Goal: Task Accomplishment & Management: Complete application form

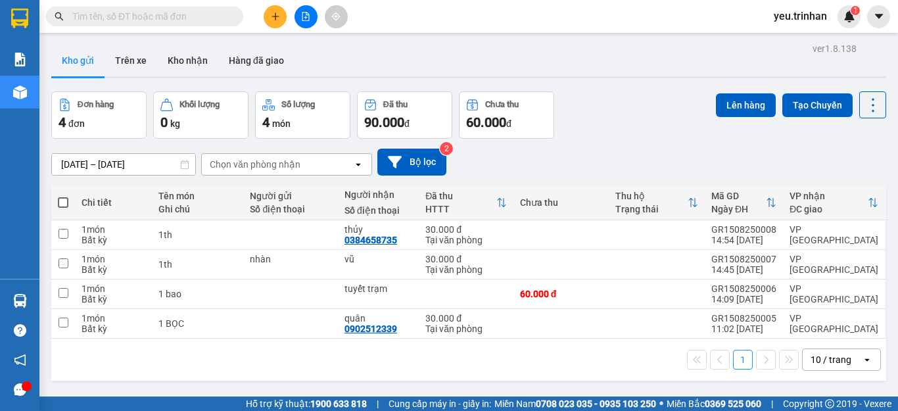
click at [280, 14] on button at bounding box center [275, 16] width 23 height 23
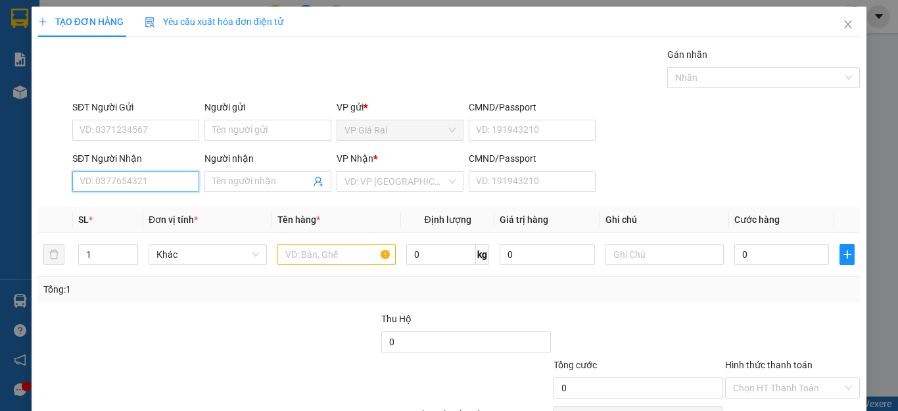
click at [172, 184] on input "SĐT Người Nhận" at bounding box center [135, 181] width 127 height 21
type input "0939887825"
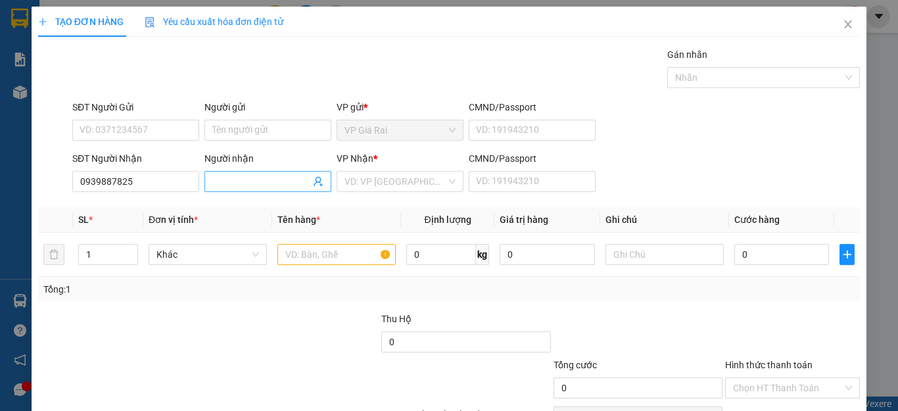
click at [243, 177] on input "Người nhận" at bounding box center [261, 181] width 98 height 14
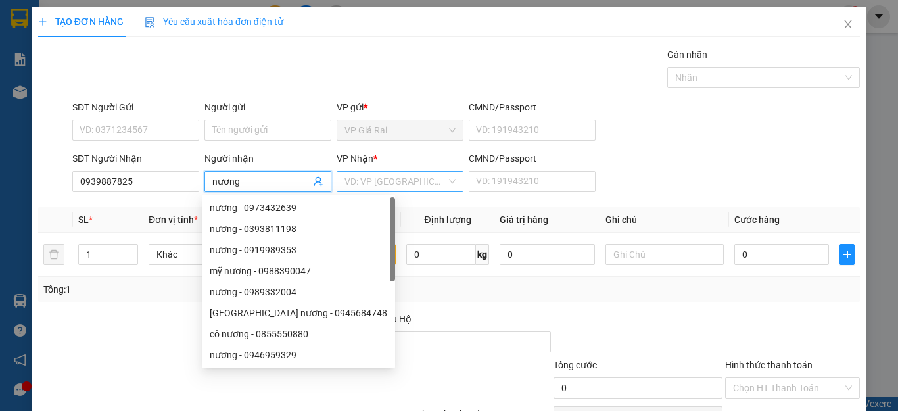
type input "nương"
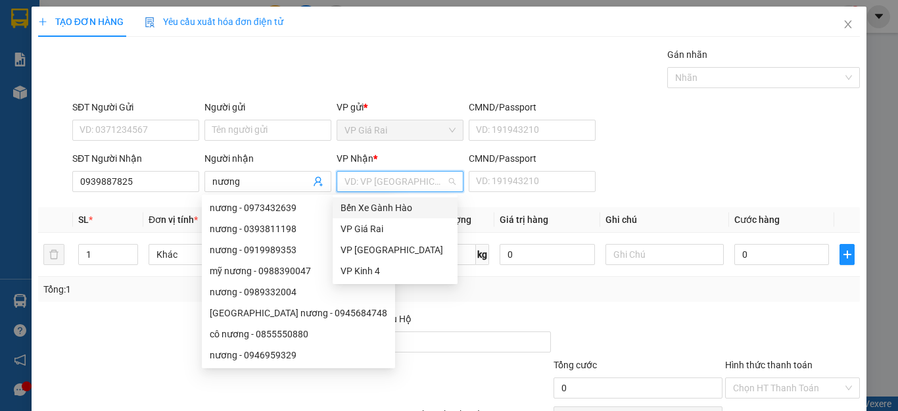
click at [384, 177] on input "search" at bounding box center [395, 182] width 102 height 20
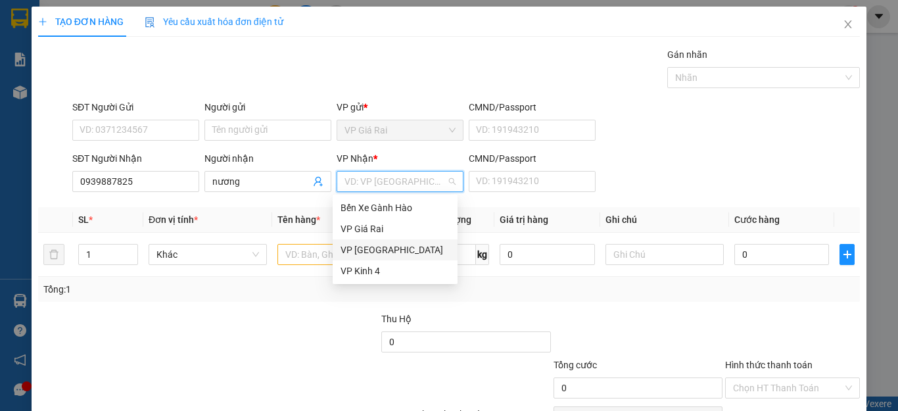
click at [358, 252] on div "VP [GEOGRAPHIC_DATA]" at bounding box center [394, 250] width 109 height 14
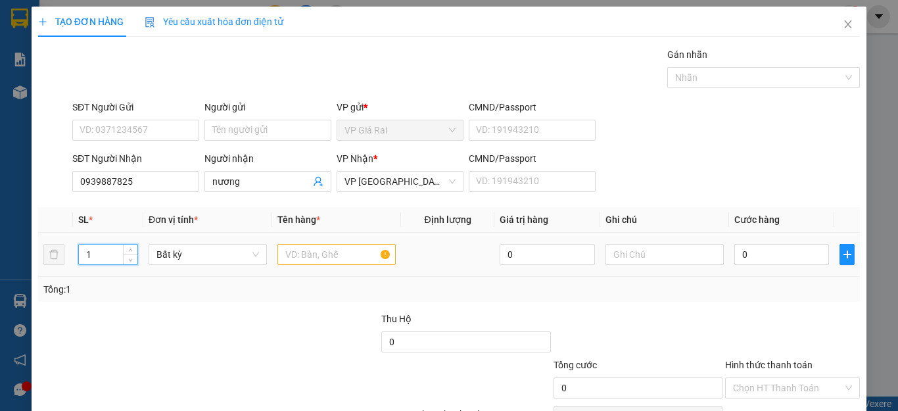
drag, startPoint x: 88, startPoint y: 256, endPoint x: 67, endPoint y: 258, distance: 21.1
click at [67, 258] on tr "1 Bất kỳ 0 0" at bounding box center [449, 255] width 822 height 44
type input "2"
click at [308, 260] on input "text" at bounding box center [336, 254] width 118 height 21
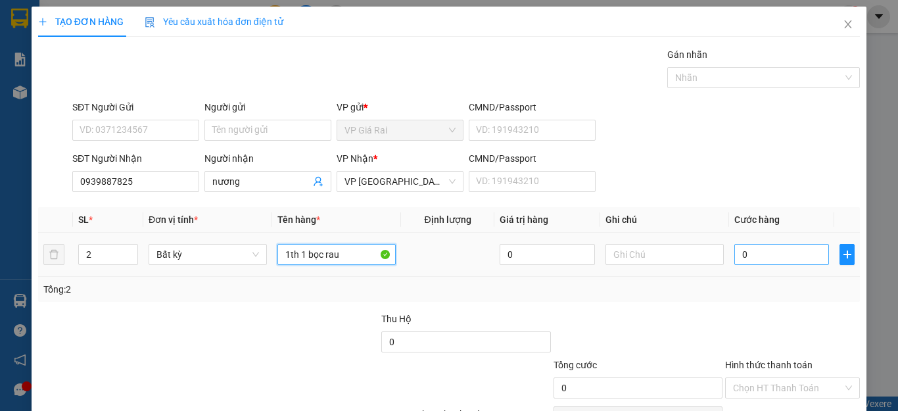
type input "1th 1 bọc rau"
click at [760, 258] on input "0" at bounding box center [781, 254] width 95 height 21
type input "6"
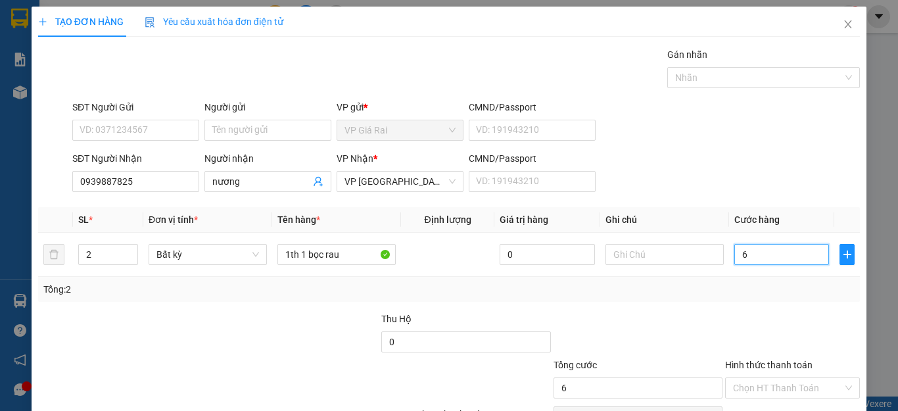
type input "60"
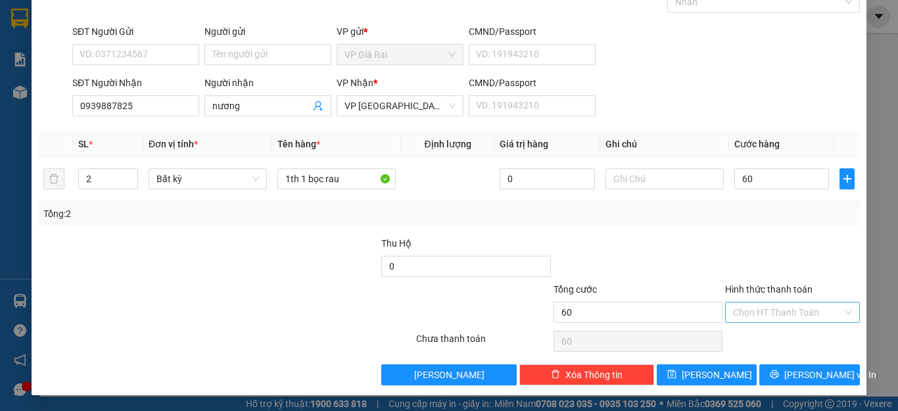
type input "60.000"
click at [756, 308] on input "Hình thức thanh toán" at bounding box center [788, 312] width 110 height 20
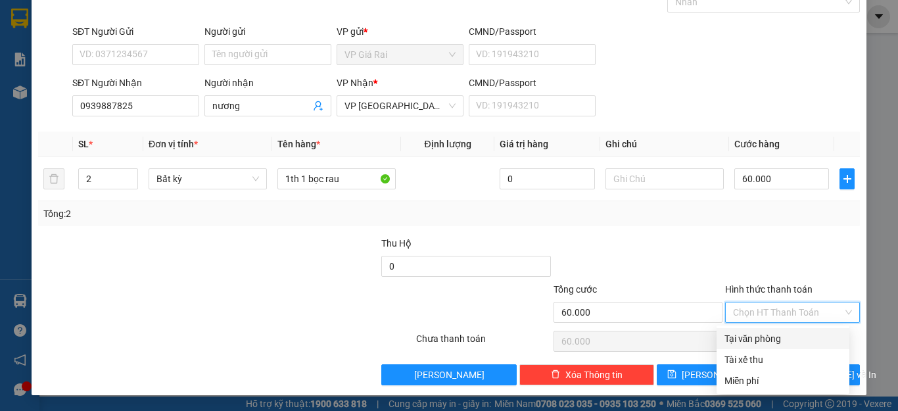
click at [760, 338] on div "Tại văn phòng" at bounding box center [782, 338] width 117 height 14
type input "0"
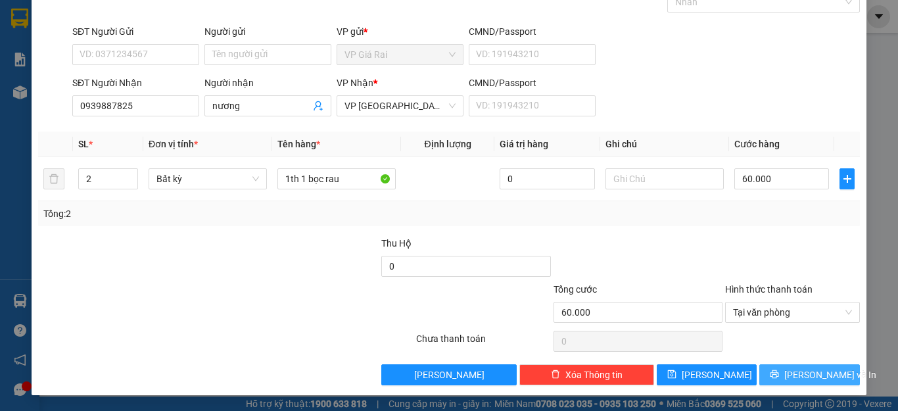
click at [777, 382] on button "[PERSON_NAME] và In" at bounding box center [809, 374] width 101 height 21
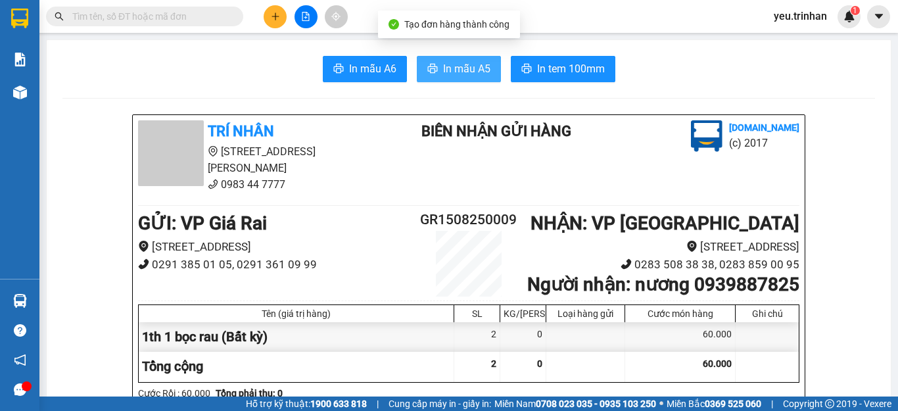
click at [443, 64] on span "In mẫu A5" at bounding box center [466, 68] width 47 height 16
click at [183, 16] on input "text" at bounding box center [149, 16] width 155 height 14
type input "0"
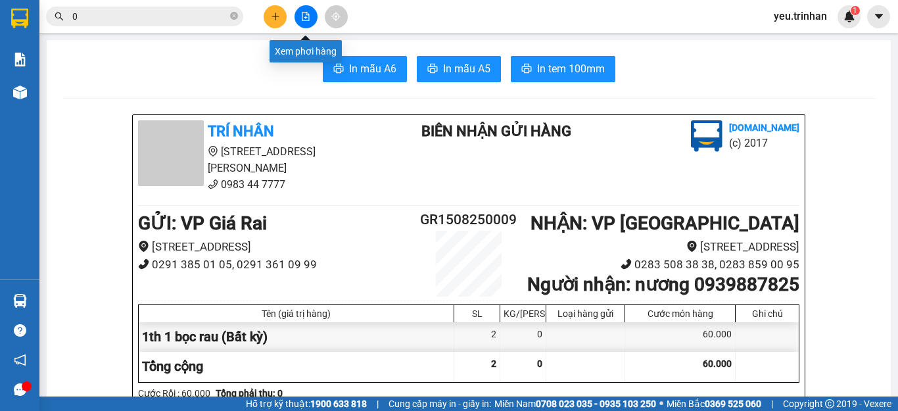
type input "0"
click at [309, 21] on button at bounding box center [305, 16] width 23 height 23
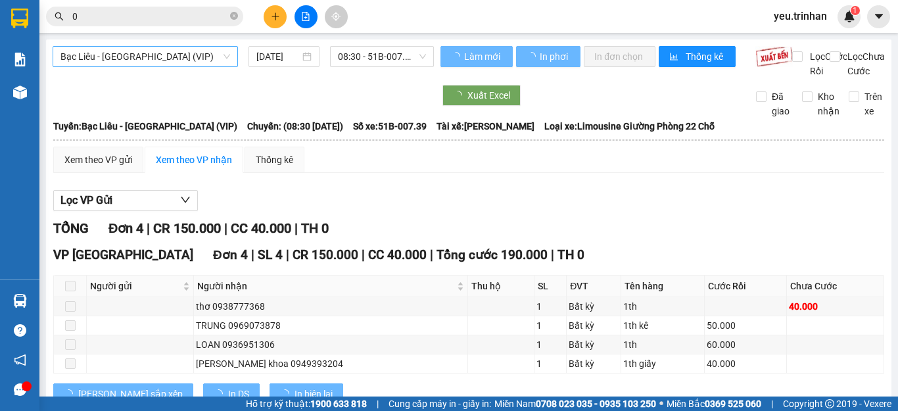
click at [120, 62] on span "Bạc Liêu - [GEOGRAPHIC_DATA] (VIP)" at bounding box center [145, 57] width 170 height 20
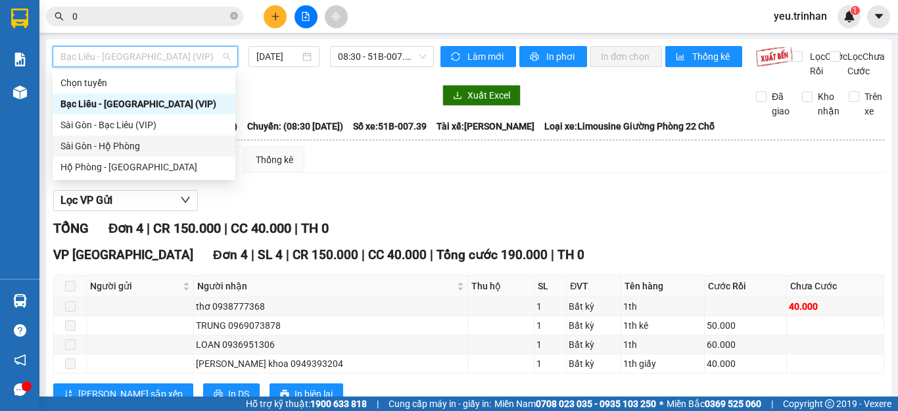
click at [80, 147] on div "Sài Gòn - Hộ Phòng" at bounding box center [143, 146] width 167 height 14
type input "[DATE]"
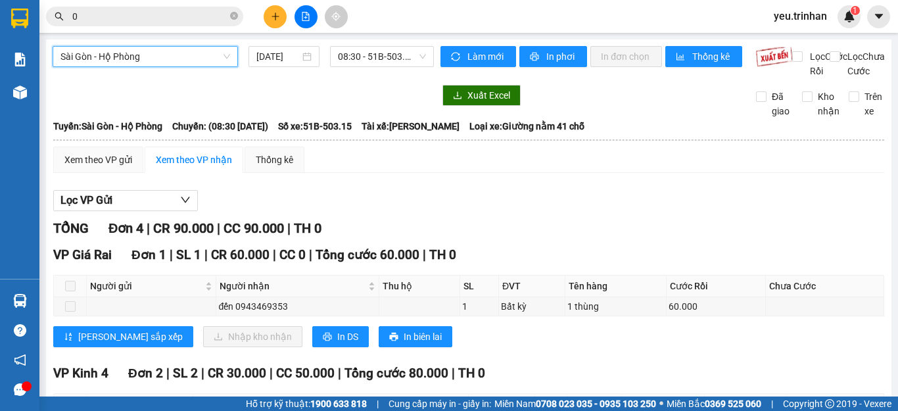
click at [156, 62] on span "Sài Gòn - Hộ Phòng" at bounding box center [145, 57] width 170 height 20
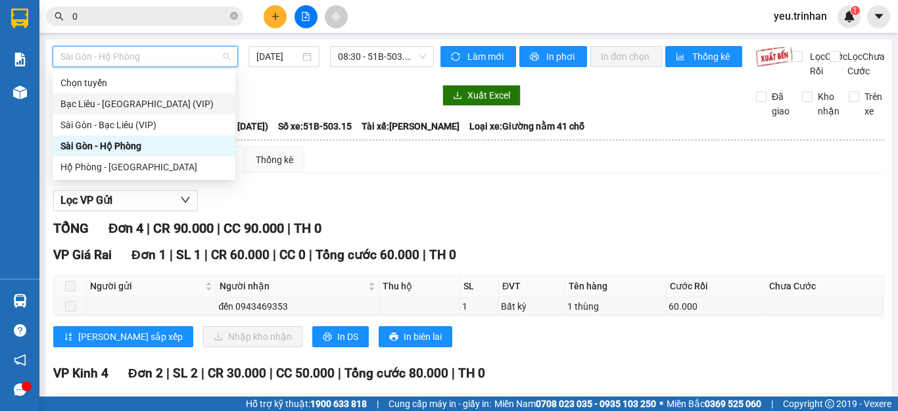
click at [116, 104] on div "Bạc Liêu - [GEOGRAPHIC_DATA] (VIP)" at bounding box center [143, 104] width 167 height 14
type input "[DATE]"
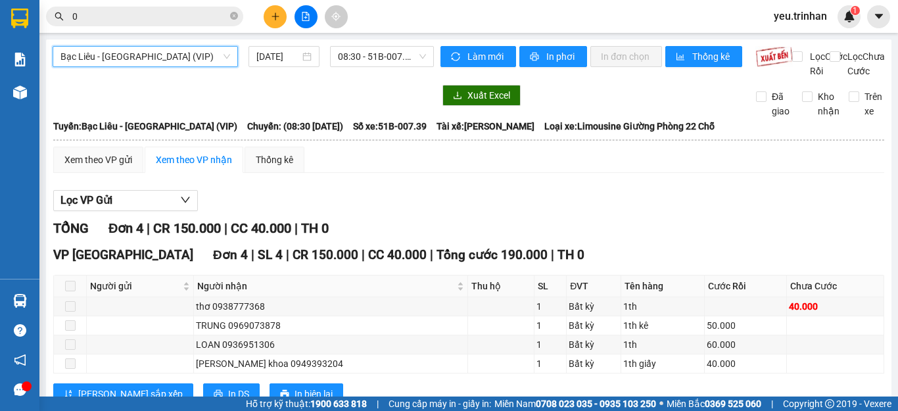
click at [164, 54] on span "Bạc Liêu - [GEOGRAPHIC_DATA] (VIP)" at bounding box center [145, 57] width 170 height 20
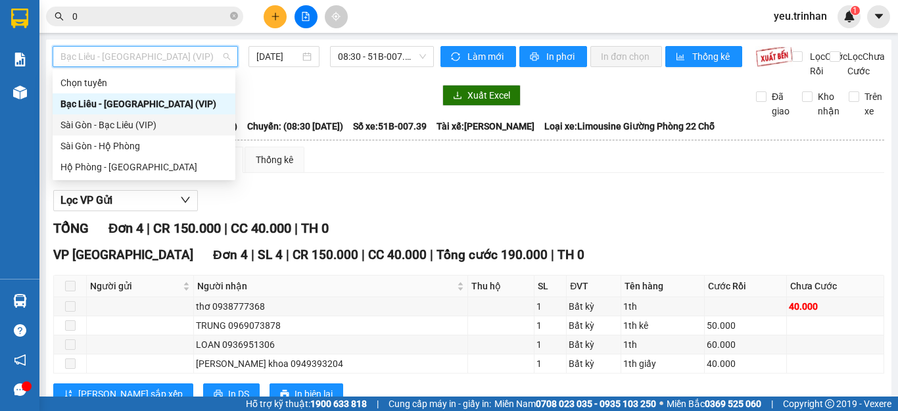
click at [103, 122] on div "Sài Gòn - Bạc Liêu (VIP)" at bounding box center [143, 125] width 167 height 14
type input "[DATE]"
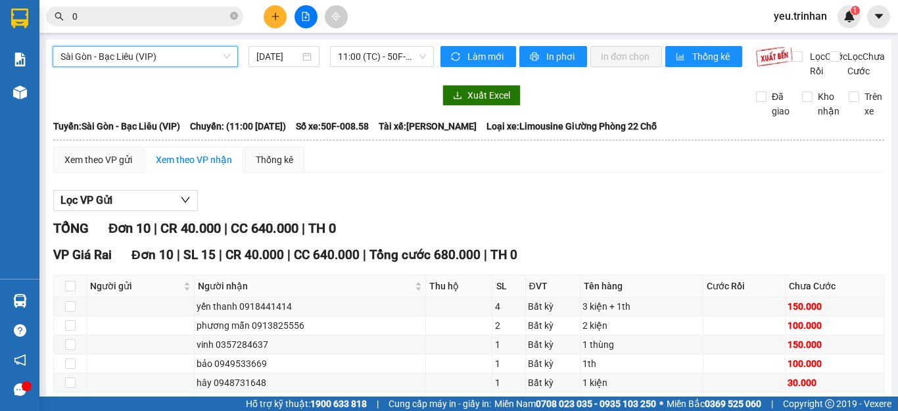
scroll to position [131, 0]
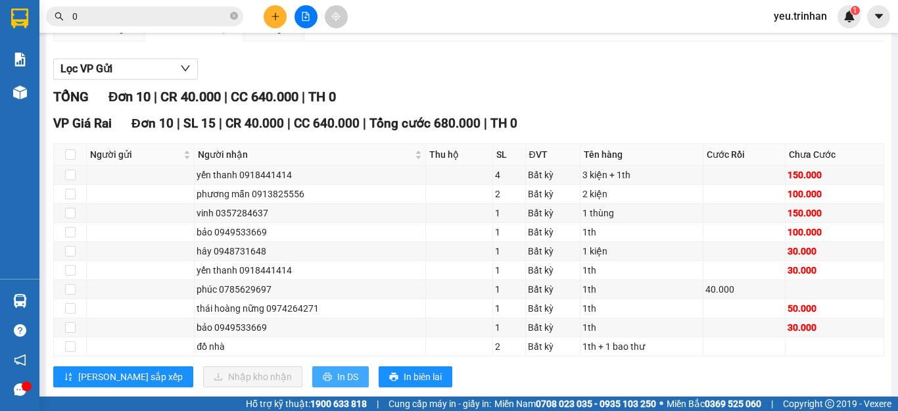
click at [312, 383] on button "In DS" at bounding box center [340, 376] width 57 height 21
click at [87, 15] on input "0" at bounding box center [149, 16] width 155 height 14
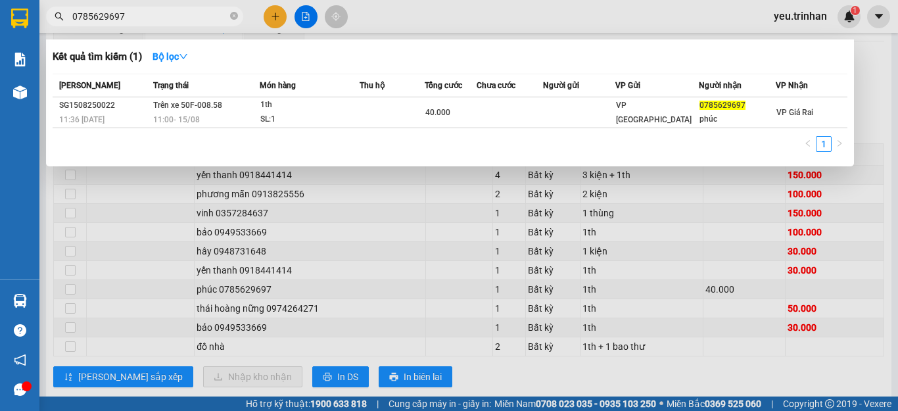
type input "0785629697"
click at [877, 68] on div at bounding box center [449, 205] width 898 height 411
click at [135, 19] on input "0785629697" at bounding box center [149, 16] width 155 height 14
click at [880, 118] on div at bounding box center [449, 205] width 898 height 411
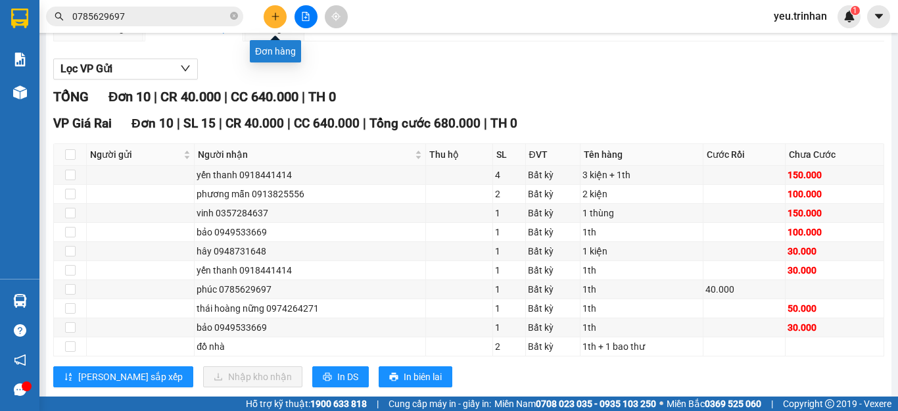
click at [271, 16] on icon "plus" at bounding box center [275, 16] width 9 height 9
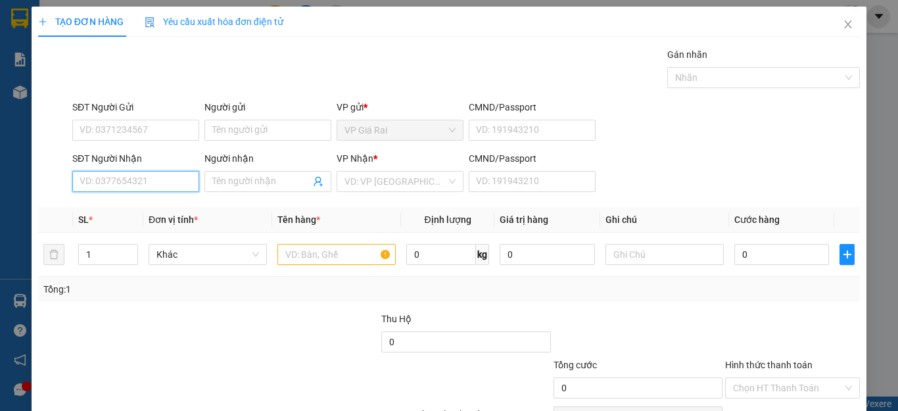
click at [154, 179] on input "SĐT Người Nhận" at bounding box center [135, 181] width 127 height 21
type input "0919680311"
click at [142, 202] on div "0919680311 - phước" at bounding box center [134, 207] width 109 height 14
type input "phước"
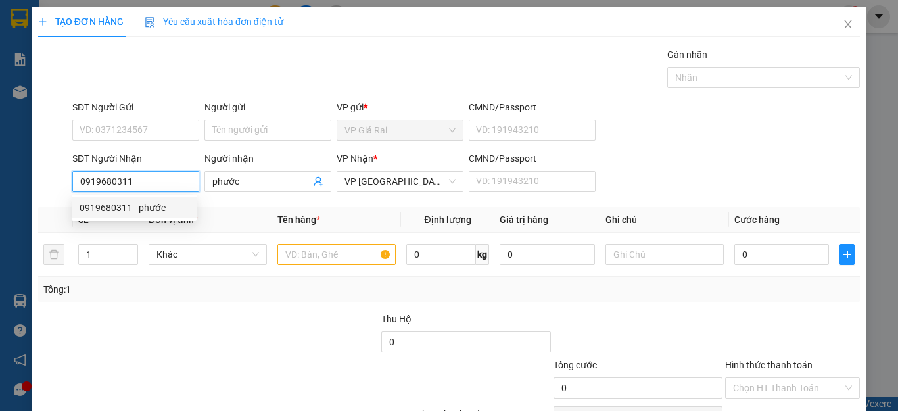
type input "50.000"
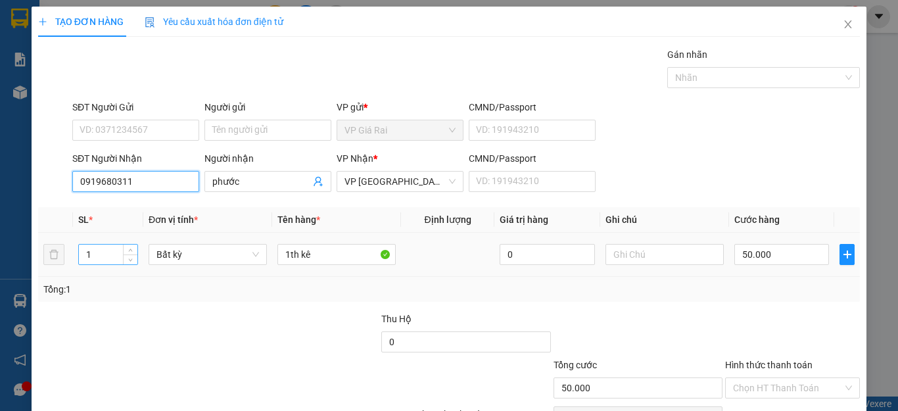
type input "0919680311"
click at [104, 262] on input "1" at bounding box center [108, 254] width 58 height 20
drag, startPoint x: 104, startPoint y: 262, endPoint x: 32, endPoint y: 262, distance: 72.3
click at [32, 262] on div "TẠO ĐƠN HÀNG Yêu cầu xuất hóa đơn điện tử Transit Pickup Surcharge Ids Transit …" at bounding box center [449, 239] width 835 height 464
type input "2"
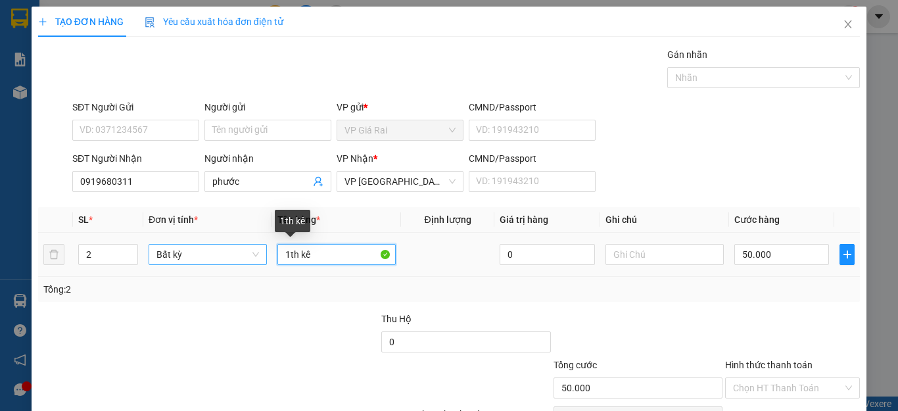
drag, startPoint x: 279, startPoint y: 254, endPoint x: 220, endPoint y: 262, distance: 59.7
click at [220, 262] on tr "2 Bất kỳ 1th kê 0 50.000" at bounding box center [449, 255] width 822 height 44
type input "0"
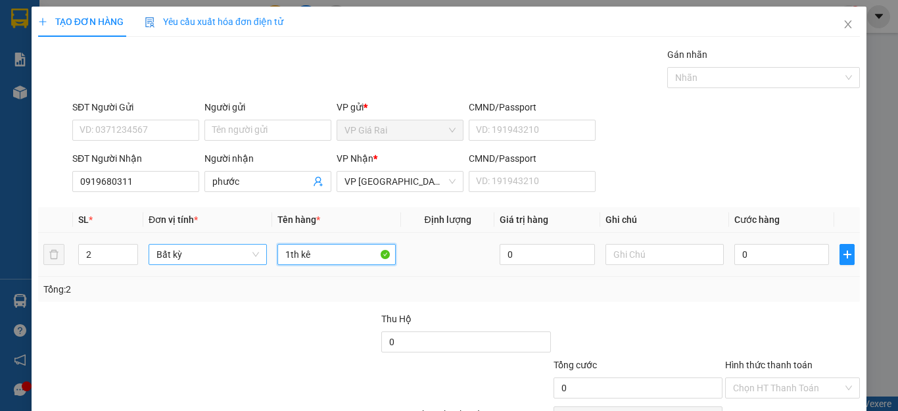
type input "2"
type input "1th 1 vali"
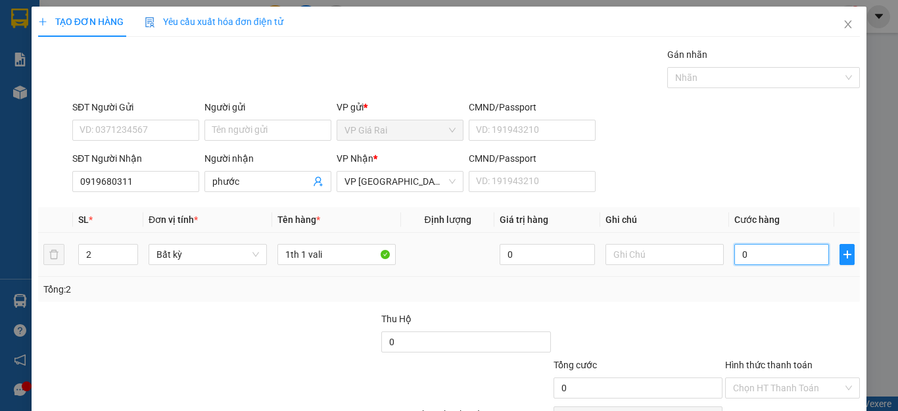
click at [739, 256] on input "0" at bounding box center [781, 254] width 95 height 21
type input "7"
type input "70"
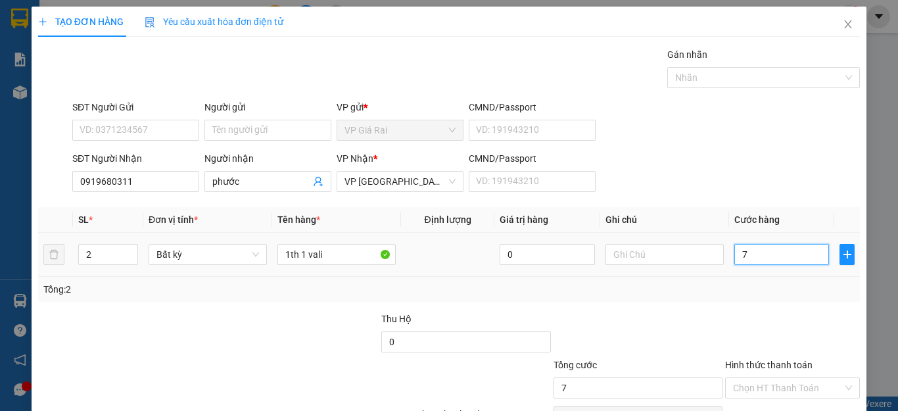
type input "70"
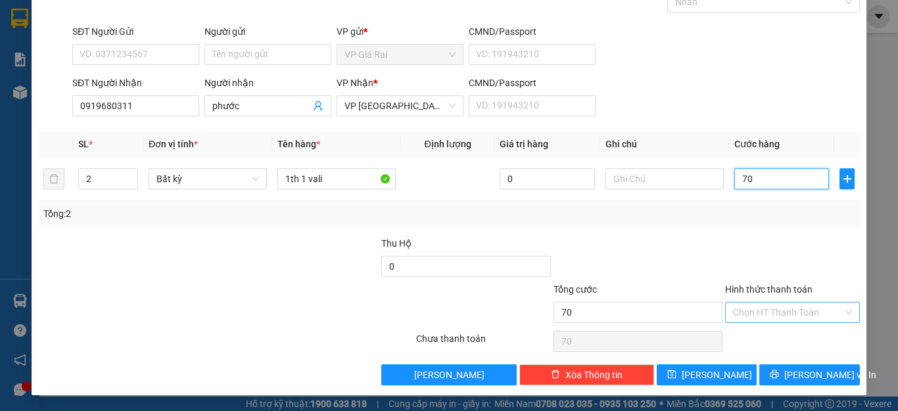
type input "70"
type input "70.000"
click at [776, 308] on input "Hình thức thanh toán" at bounding box center [788, 312] width 110 height 20
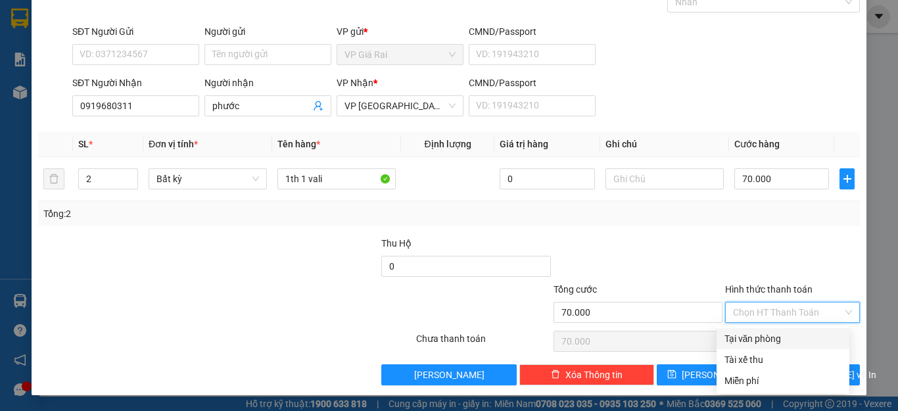
click at [780, 344] on div "Tại văn phòng" at bounding box center [782, 338] width 117 height 14
type input "0"
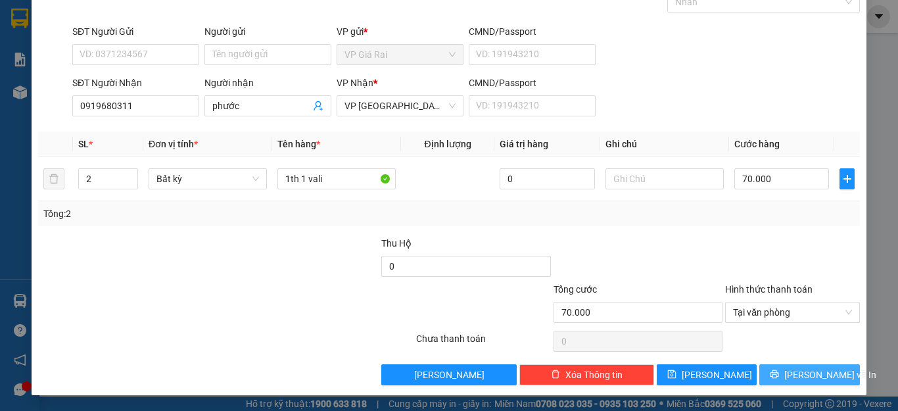
click at [779, 373] on icon "printer" at bounding box center [774, 374] width 9 height 9
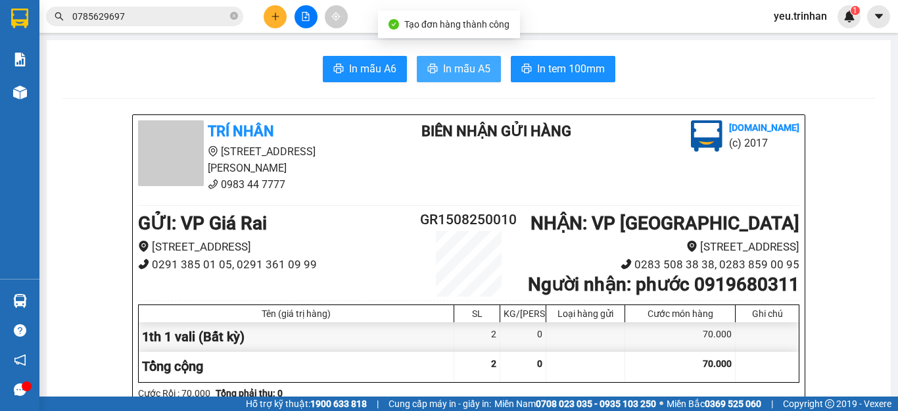
click at [429, 61] on button "In mẫu A5" at bounding box center [459, 69] width 84 height 26
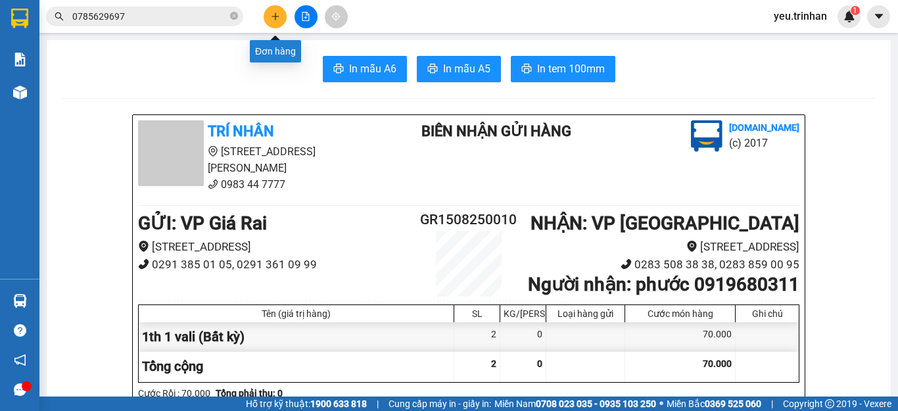
click at [269, 14] on button at bounding box center [275, 16] width 23 height 23
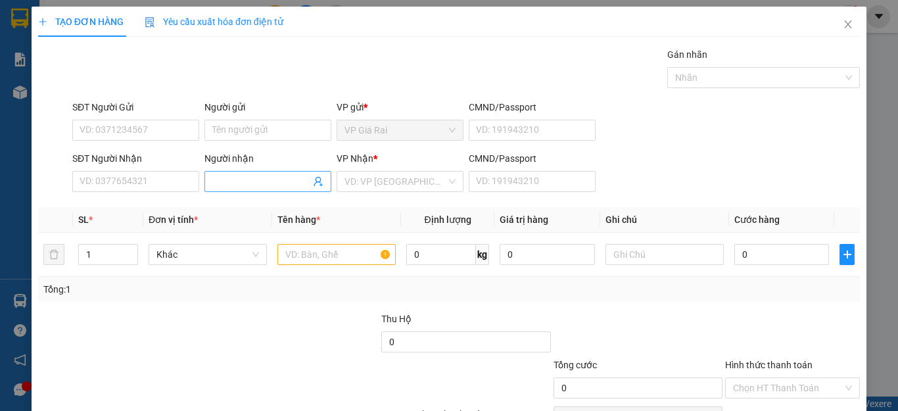
click at [252, 181] on input "Người nhận" at bounding box center [261, 181] width 98 height 14
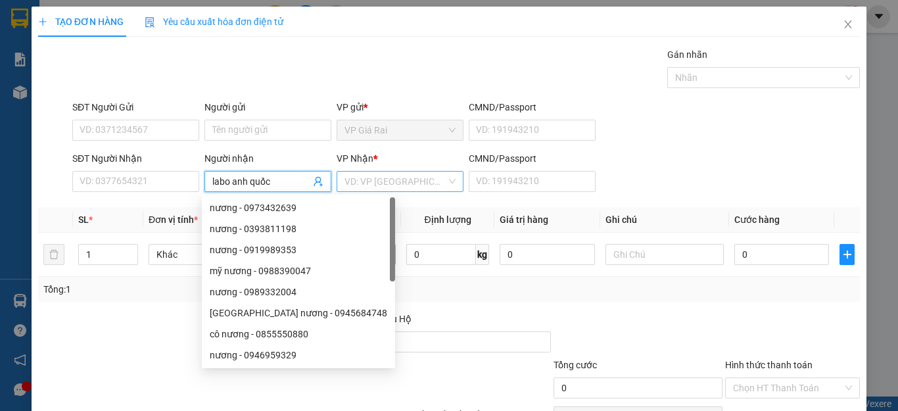
type input "labo anh quốc"
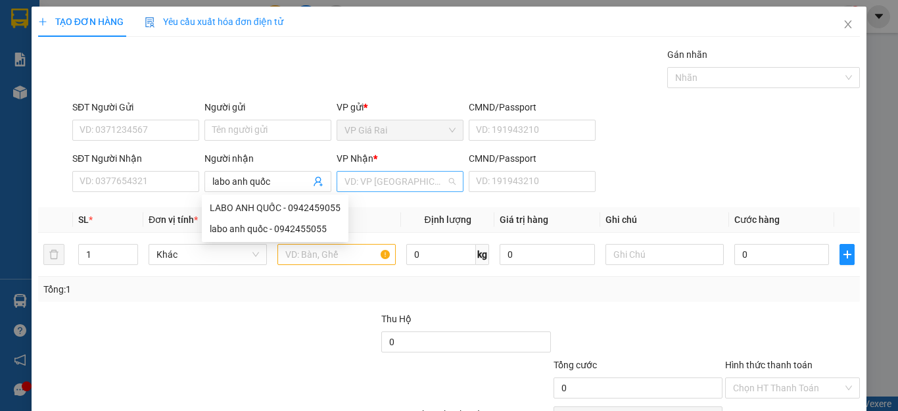
drag, startPoint x: 366, startPoint y: 186, endPoint x: 369, endPoint y: 212, distance: 25.8
click at [367, 190] on input "search" at bounding box center [395, 182] width 102 height 20
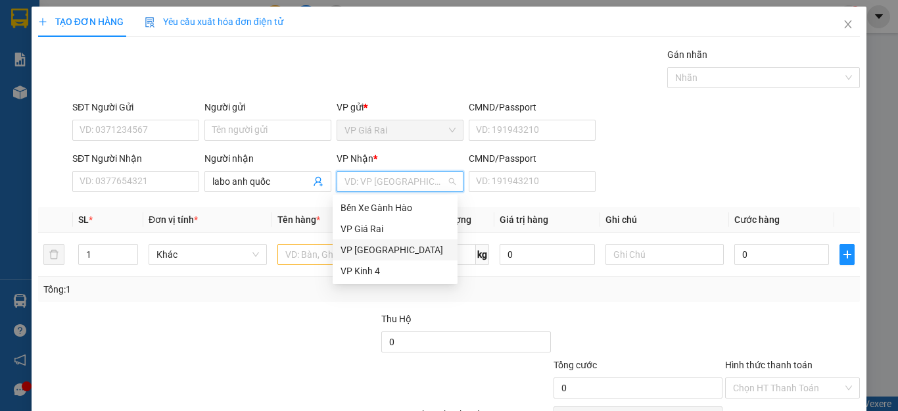
click at [353, 252] on div "VP [GEOGRAPHIC_DATA]" at bounding box center [394, 250] width 109 height 14
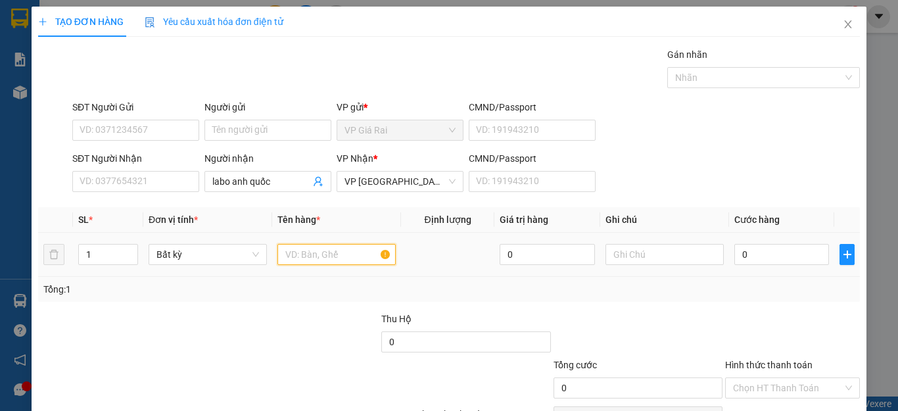
click at [321, 259] on input "text" at bounding box center [336, 254] width 118 height 21
type input "rang"
click at [760, 260] on input "0" at bounding box center [781, 254] width 95 height 21
type input "2"
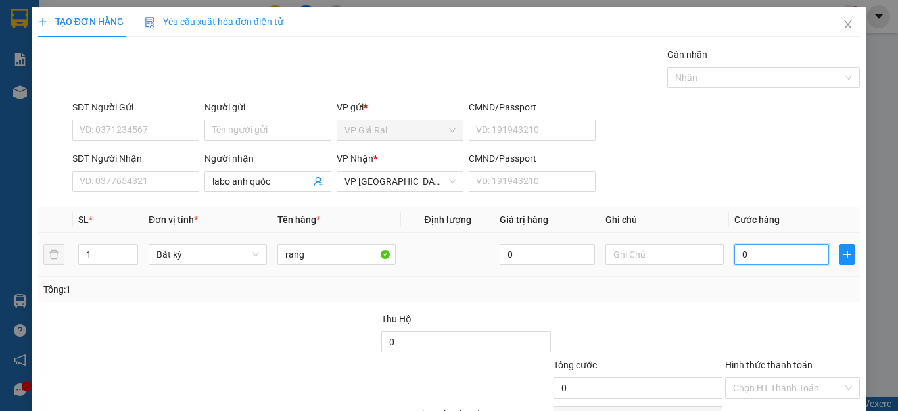
type input "2"
type input "20"
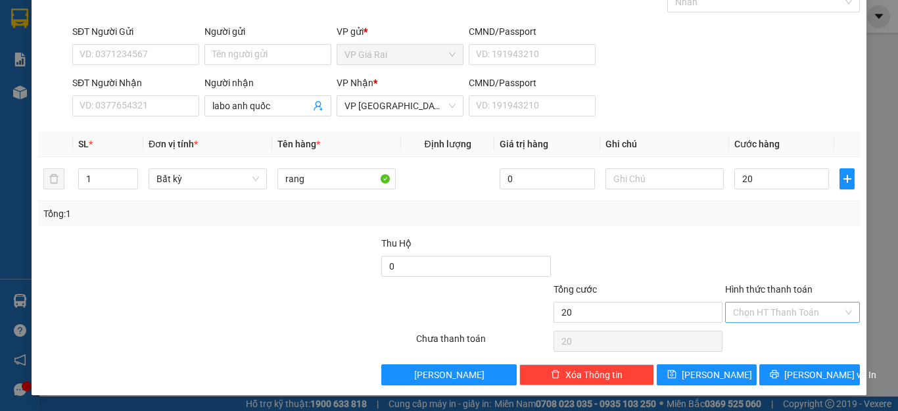
type input "20.000"
click at [768, 311] on input "Hình thức thanh toán" at bounding box center [788, 312] width 110 height 20
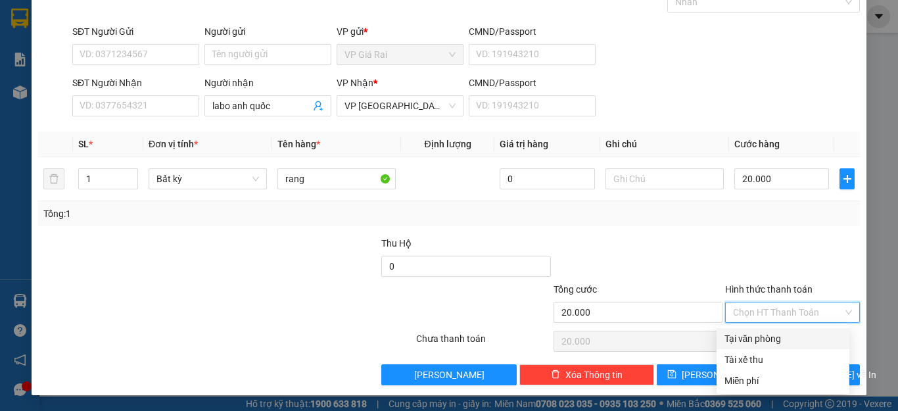
drag, startPoint x: 764, startPoint y: 335, endPoint x: 793, endPoint y: 393, distance: 64.4
click at [769, 342] on div "Tại văn phòng" at bounding box center [782, 338] width 117 height 14
type input "0"
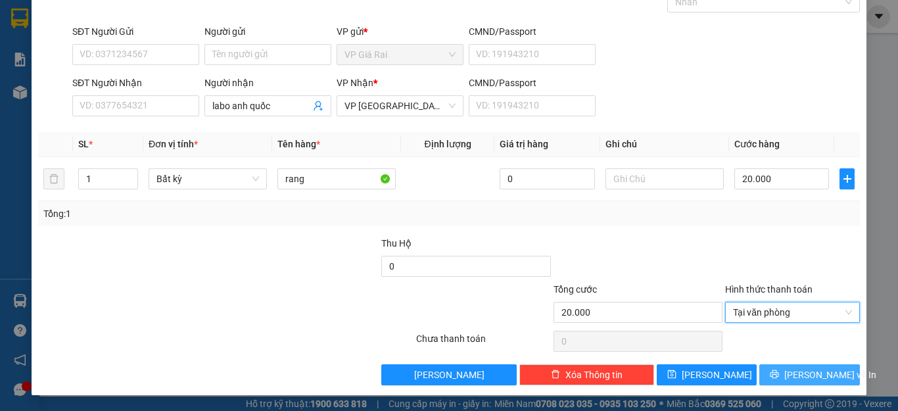
click at [802, 369] on span "[PERSON_NAME] và In" at bounding box center [830, 374] width 92 height 14
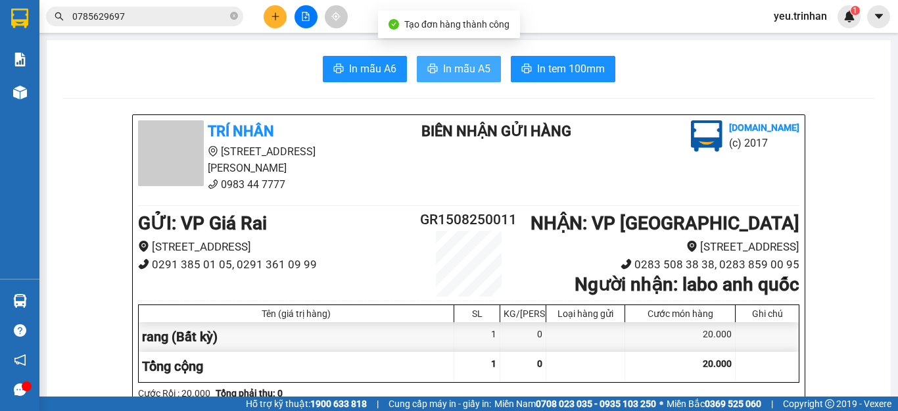
click at [452, 68] on span "In mẫu A5" at bounding box center [466, 68] width 47 height 16
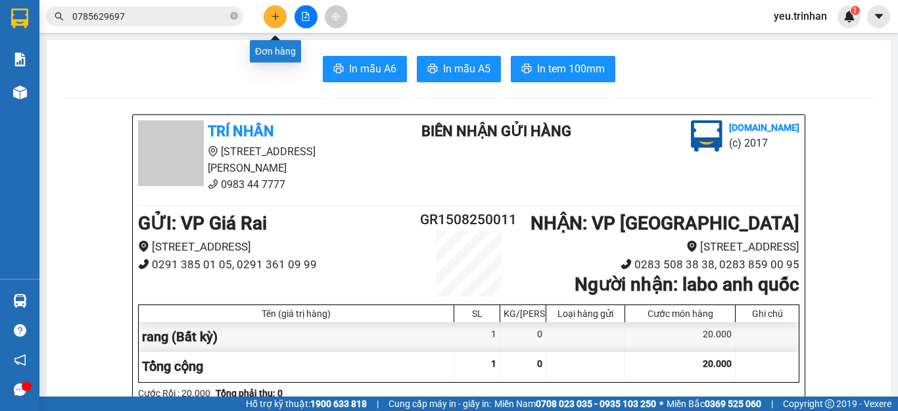
click at [275, 18] on icon "plus" at bounding box center [275, 16] width 9 height 9
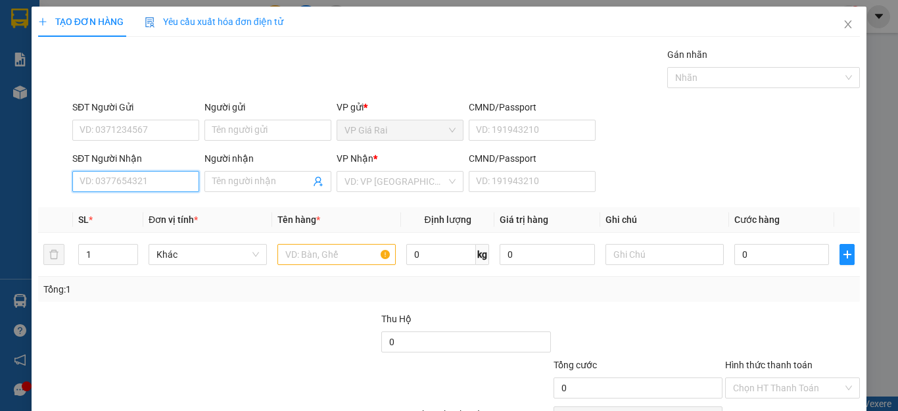
click at [147, 175] on input "SĐT Người Nhận" at bounding box center [135, 181] width 127 height 21
type input "0899271353"
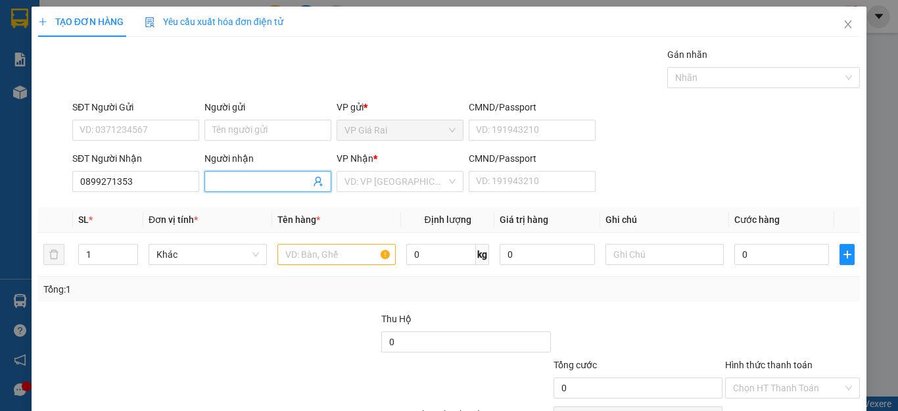
click at [262, 184] on input "Người nhận" at bounding box center [261, 181] width 98 height 14
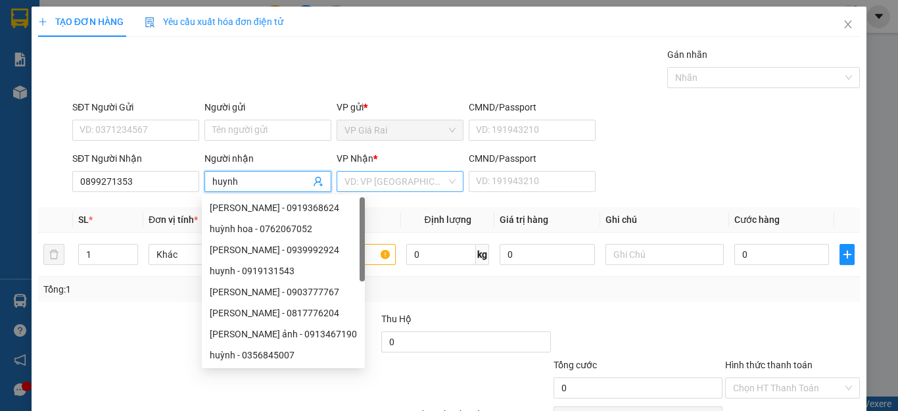
type input "huynh"
click at [355, 173] on input "search" at bounding box center [395, 182] width 102 height 20
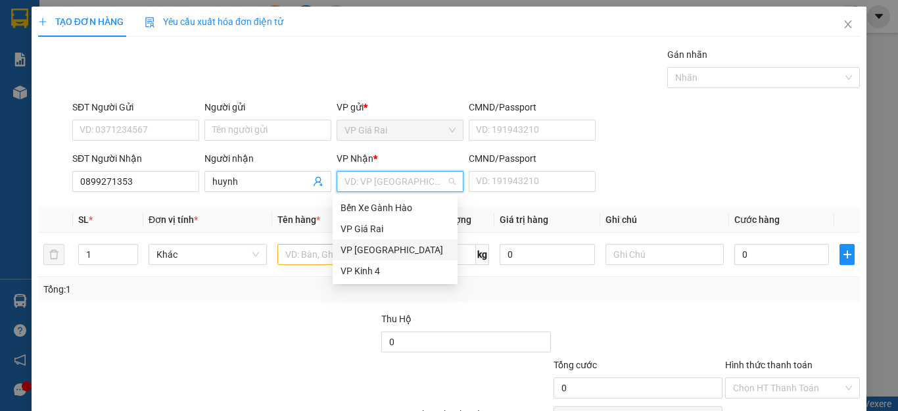
click at [363, 247] on div "VP [GEOGRAPHIC_DATA]" at bounding box center [394, 250] width 109 height 14
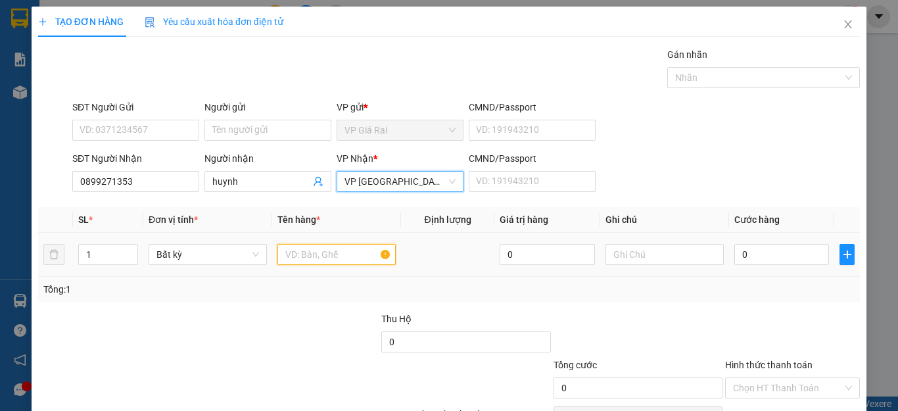
click at [308, 251] on input "text" at bounding box center [336, 254] width 118 height 21
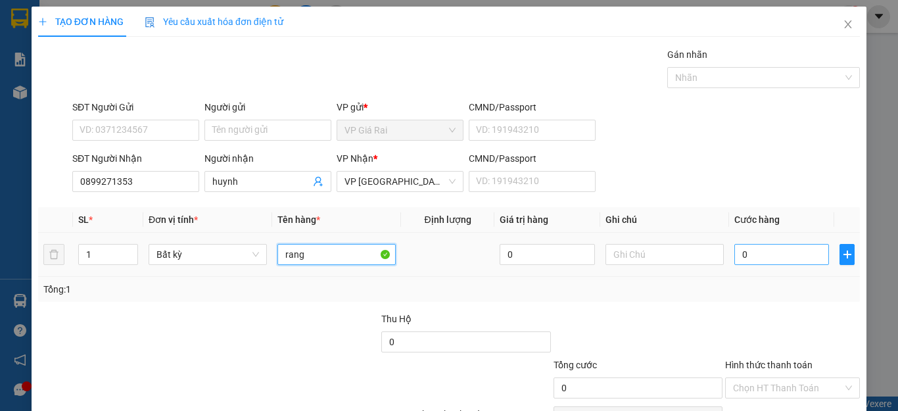
type input "rang"
click at [754, 254] on input "0" at bounding box center [781, 254] width 95 height 21
type input "4"
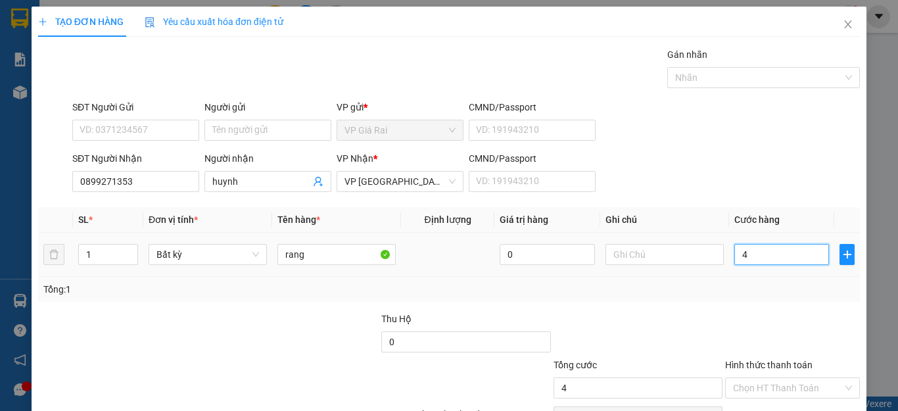
type input "40"
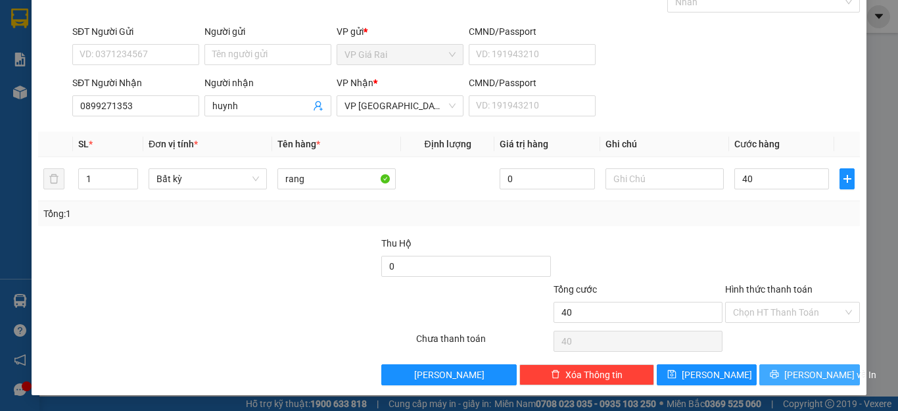
type input "40.000"
click at [785, 375] on button "[PERSON_NAME] và In" at bounding box center [809, 374] width 101 height 21
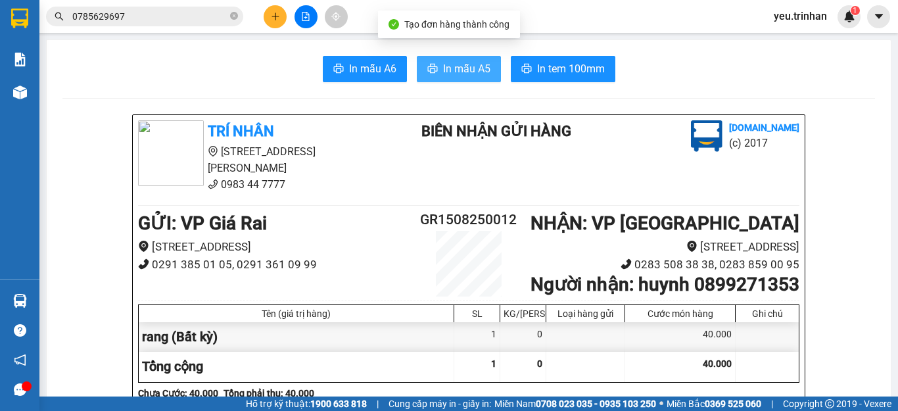
click at [443, 62] on span "In mẫu A5" at bounding box center [466, 68] width 47 height 16
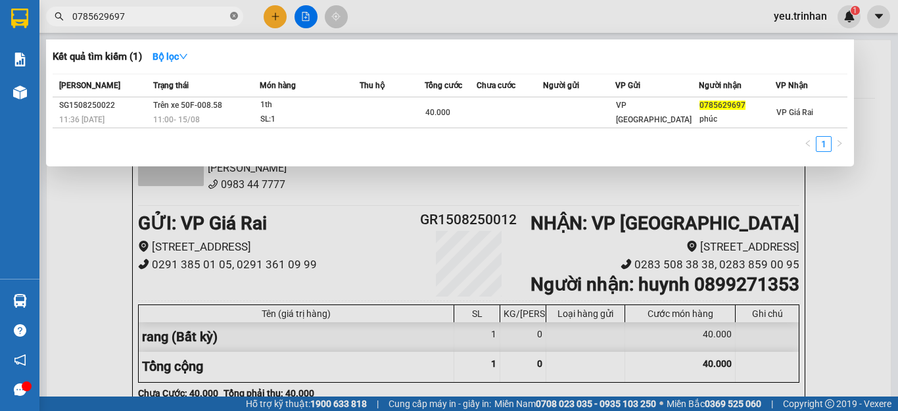
click at [231, 19] on icon "close-circle" at bounding box center [234, 16] width 8 height 8
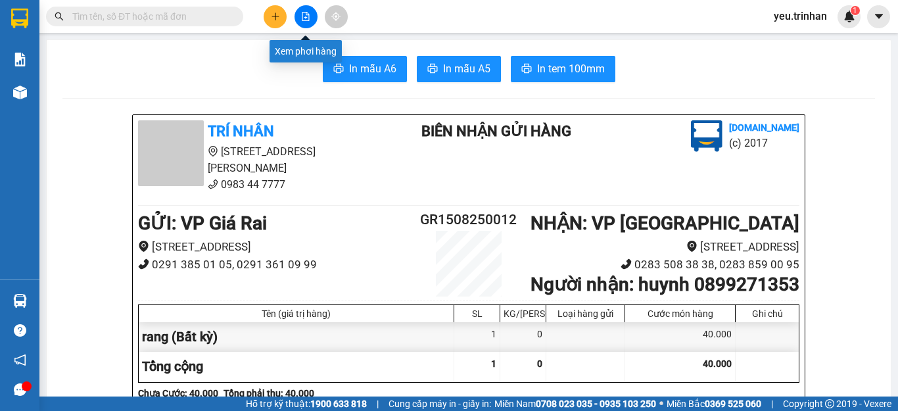
click at [301, 20] on icon "file-add" at bounding box center [305, 16] width 9 height 9
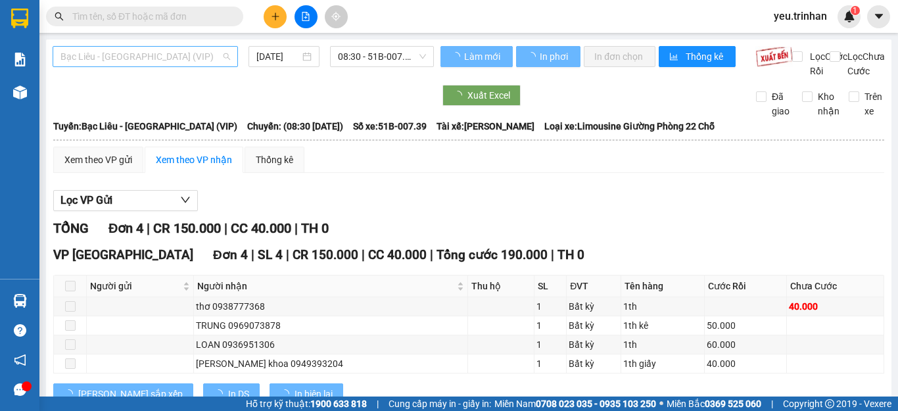
click at [137, 64] on span "Bạc Liêu - [GEOGRAPHIC_DATA] (VIP)" at bounding box center [145, 57] width 170 height 20
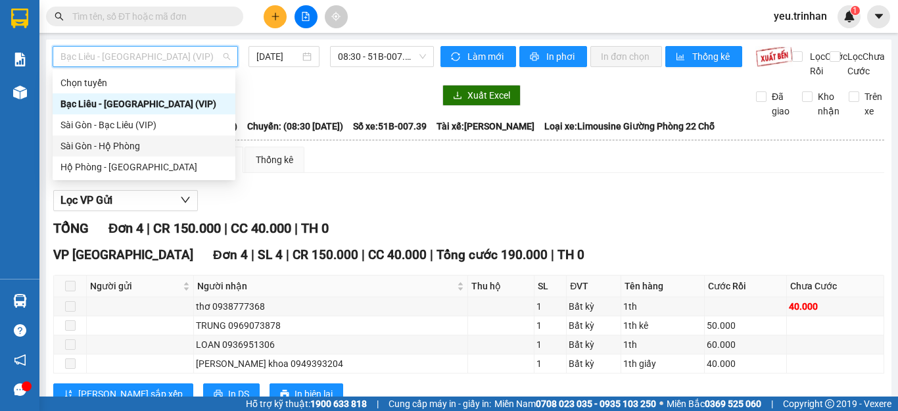
click at [92, 150] on div "Sài Gòn - Hộ Phòng" at bounding box center [143, 146] width 167 height 14
type input "[DATE]"
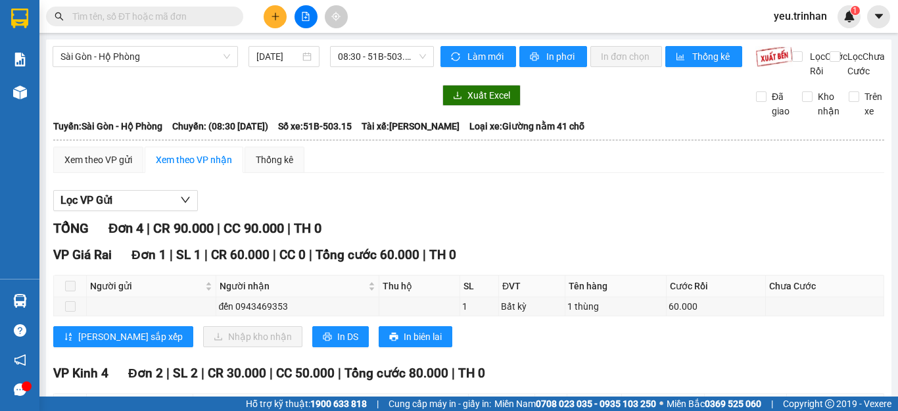
click at [176, 18] on input "text" at bounding box center [149, 16] width 155 height 14
click at [267, 16] on button at bounding box center [275, 16] width 23 height 23
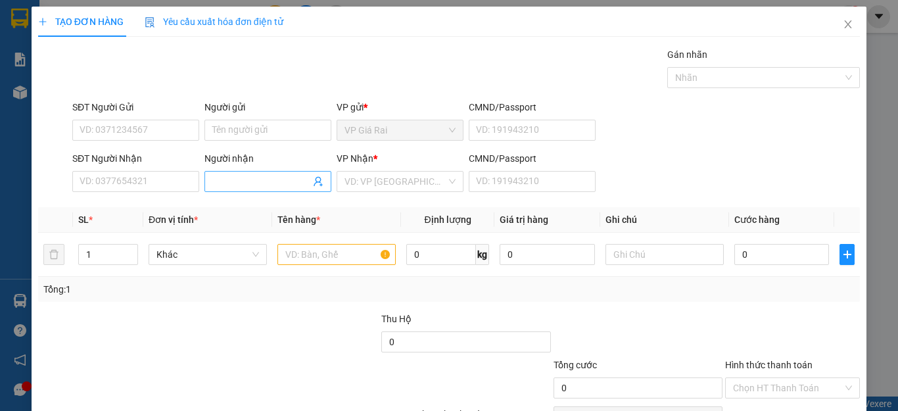
click at [233, 185] on input "Người nhận" at bounding box center [261, 181] width 98 height 14
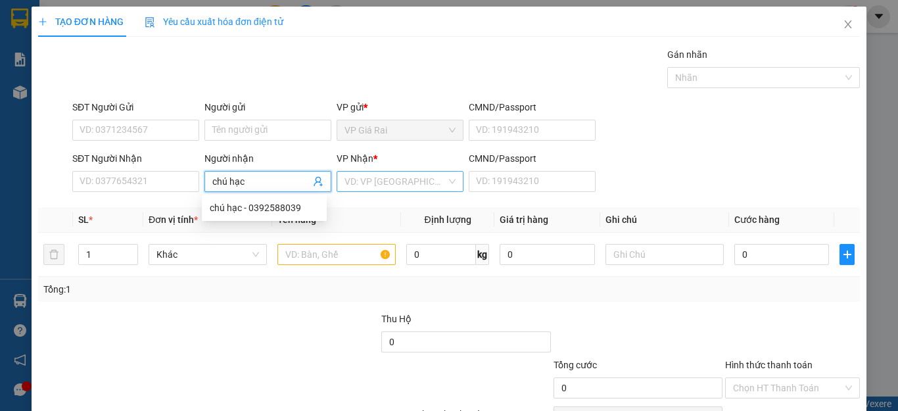
type input "chú hạc"
drag, startPoint x: 361, startPoint y: 179, endPoint x: 365, endPoint y: 185, distance: 6.8
click at [363, 181] on input "search" at bounding box center [395, 182] width 102 height 20
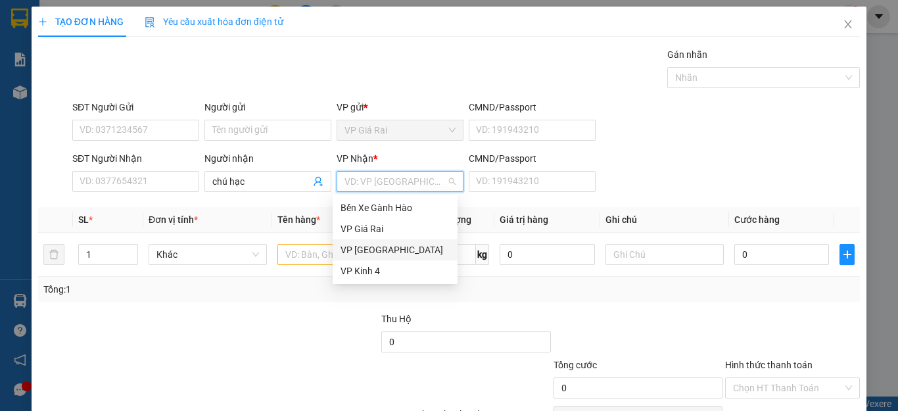
click at [363, 247] on div "VP [GEOGRAPHIC_DATA]" at bounding box center [394, 250] width 109 height 14
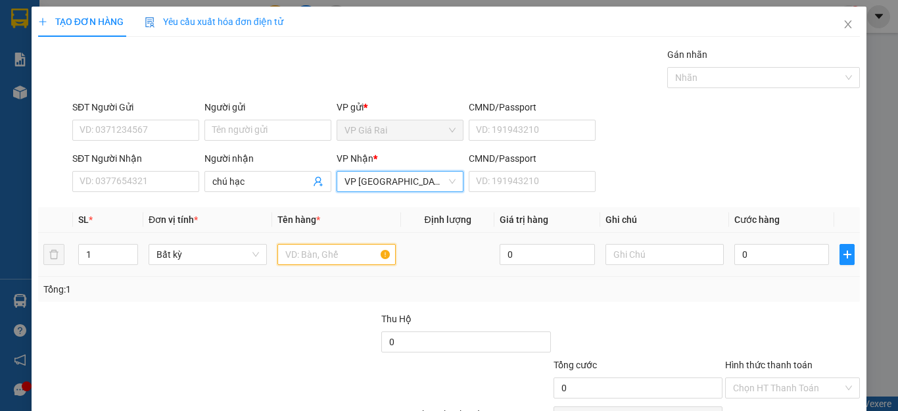
click at [332, 254] on input "text" at bounding box center [336, 254] width 118 height 21
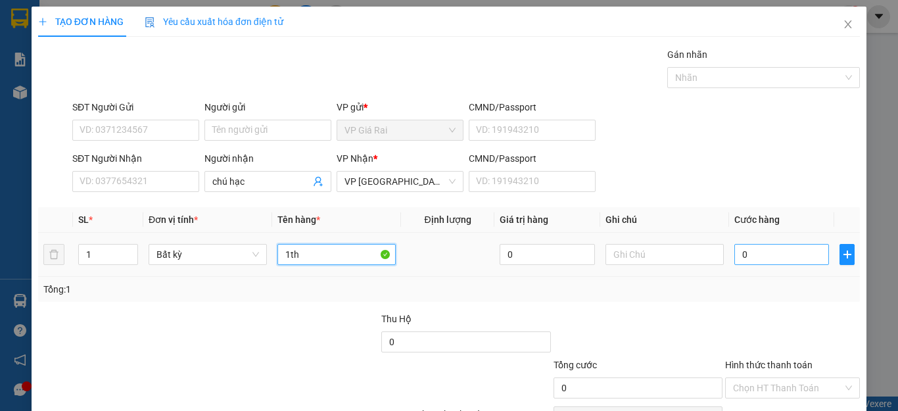
type input "1th"
click at [747, 262] on input "0" at bounding box center [781, 254] width 95 height 21
type input "4"
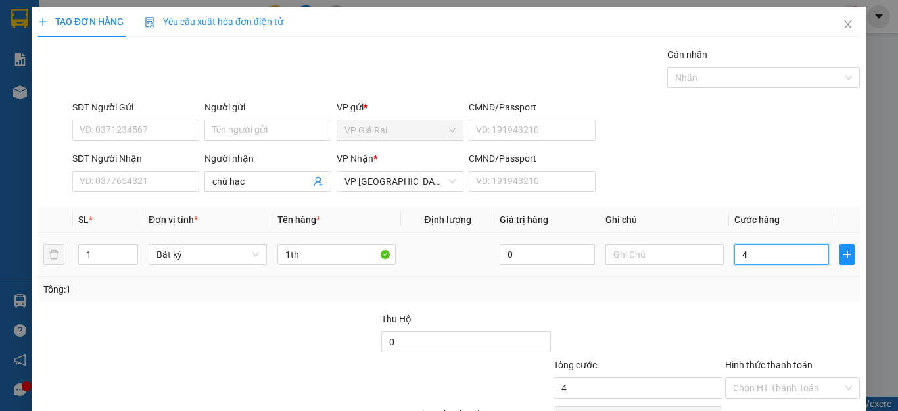
type input "40"
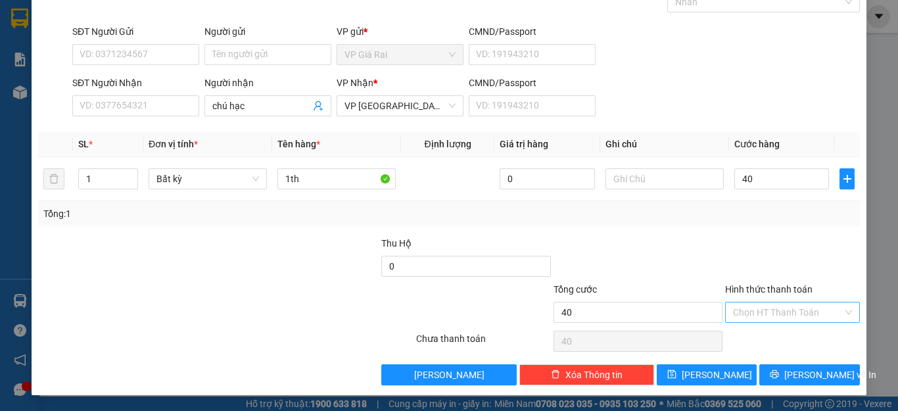
type input "40.000"
drag, startPoint x: 780, startPoint y: 312, endPoint x: 770, endPoint y: 328, distance: 19.2
click at [779, 315] on input "Hình thức thanh toán" at bounding box center [788, 312] width 110 height 20
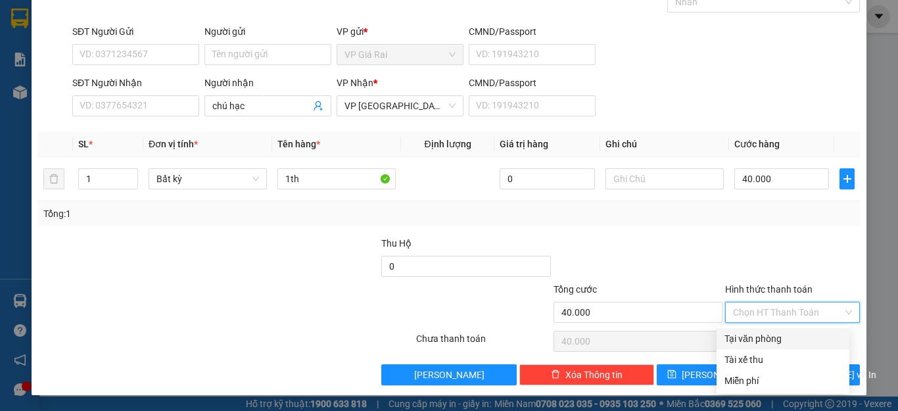
click at [767, 331] on div "Tại văn phòng" at bounding box center [782, 338] width 117 height 14
type input "0"
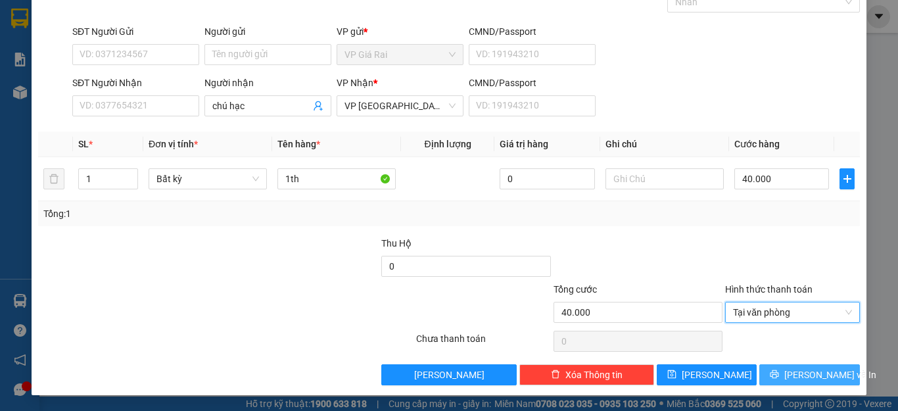
click at [785, 368] on button "[PERSON_NAME] và In" at bounding box center [809, 374] width 101 height 21
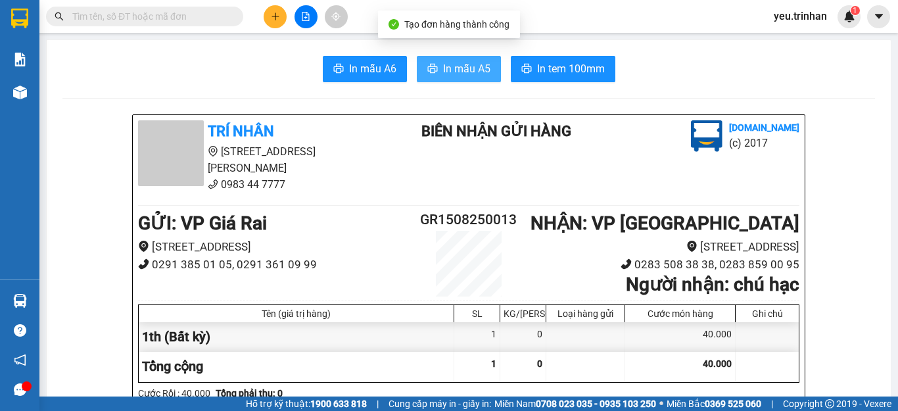
click at [448, 69] on span "In mẫu A5" at bounding box center [466, 68] width 47 height 16
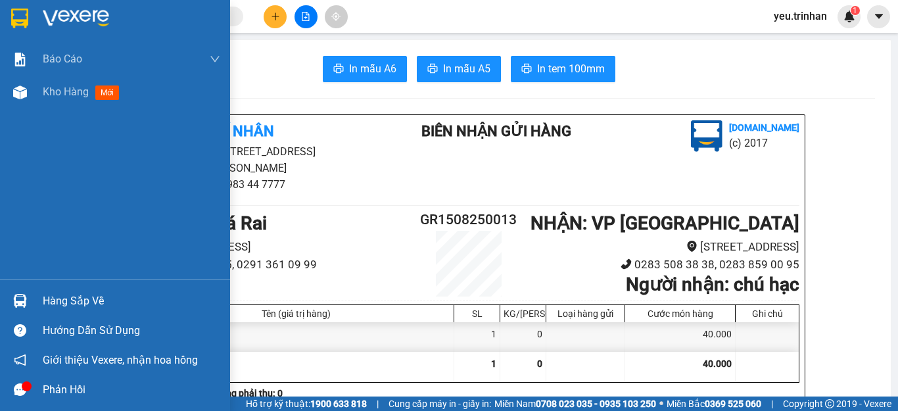
click at [16, 12] on img at bounding box center [19, 19] width 17 height 20
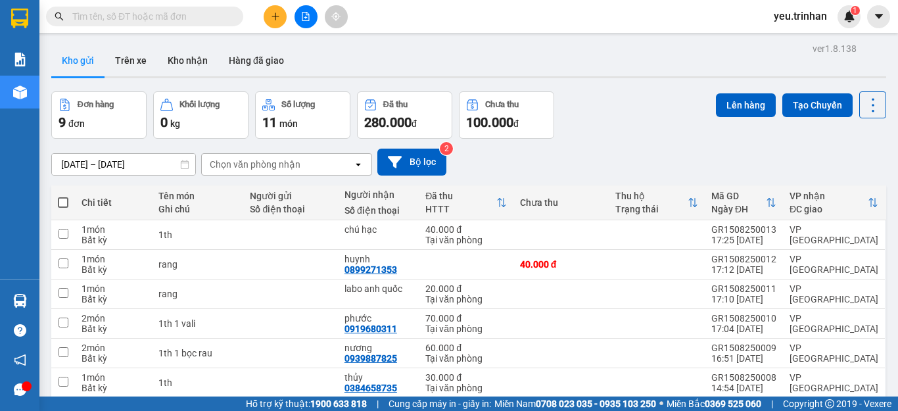
scroll to position [144, 0]
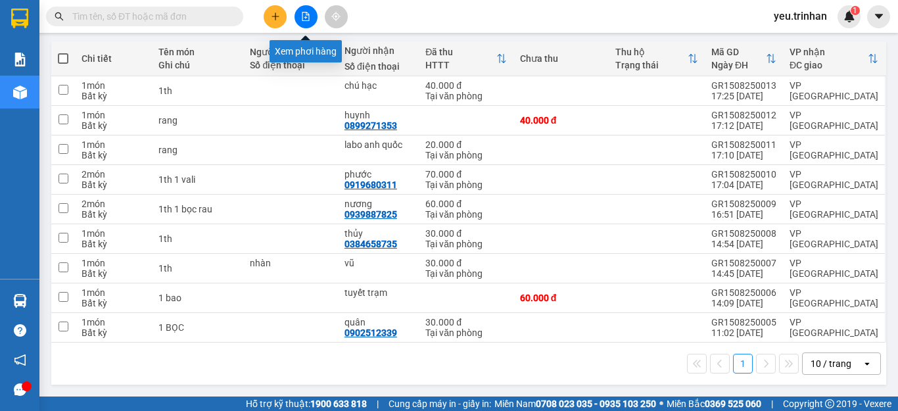
click at [308, 24] on button at bounding box center [305, 16] width 23 height 23
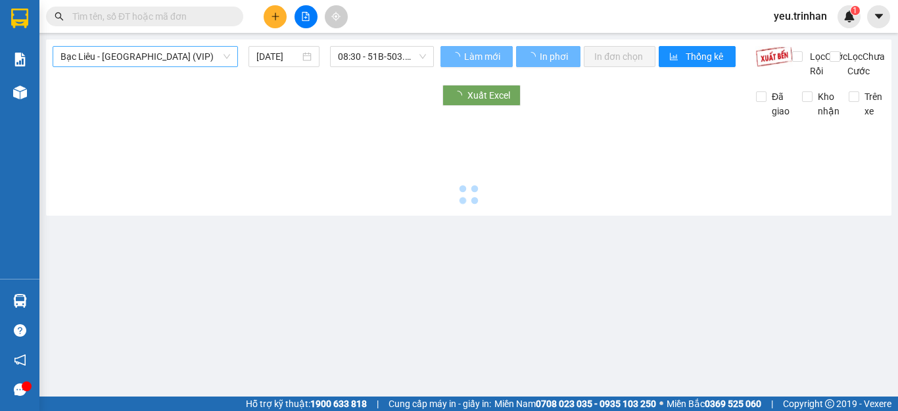
click at [190, 62] on span "Bạc Liêu - [GEOGRAPHIC_DATA] (VIP)" at bounding box center [145, 57] width 170 height 20
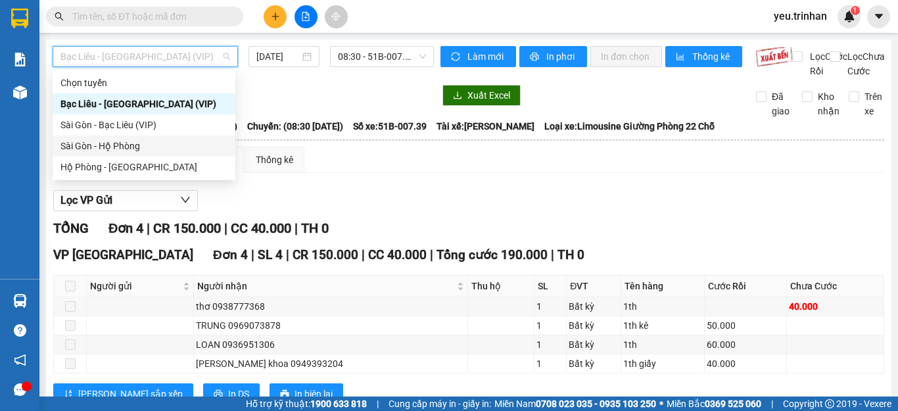
click at [99, 145] on div "Sài Gòn - Hộ Phòng" at bounding box center [143, 146] width 167 height 14
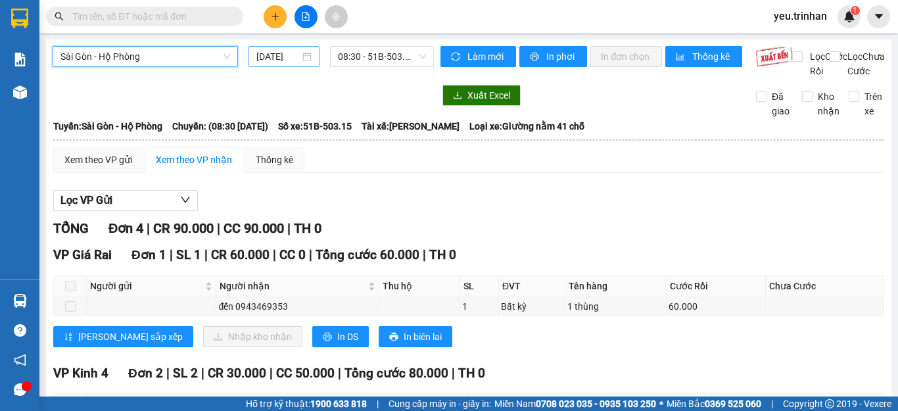
click at [269, 53] on input "[DATE]" at bounding box center [277, 56] width 43 height 14
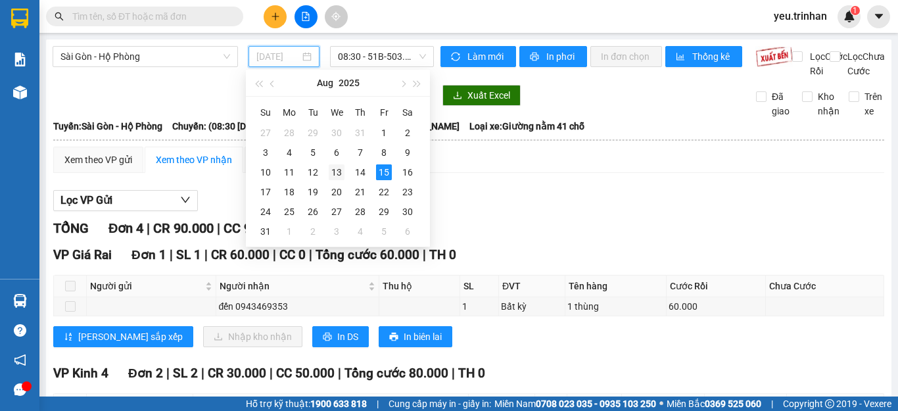
click at [335, 173] on div "13" at bounding box center [337, 172] width 16 height 16
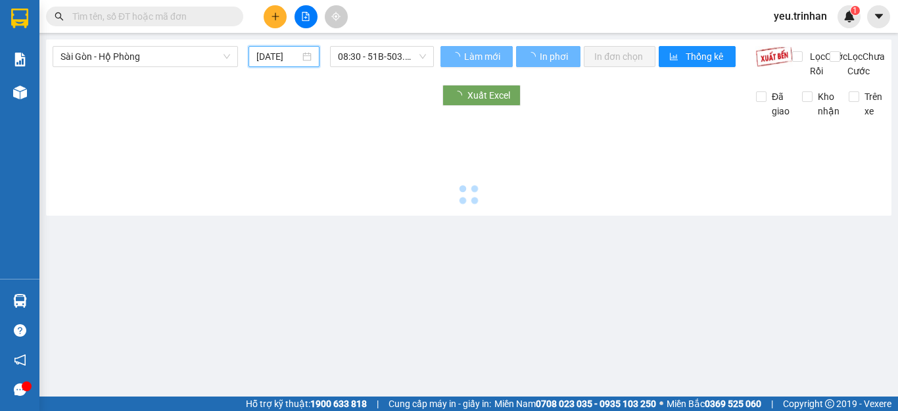
type input "[DATE]"
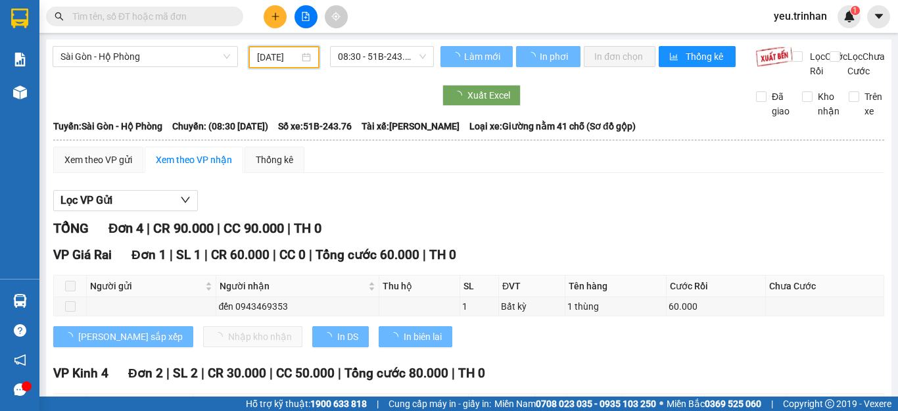
click at [367, 49] on span "08:30 - 51B-243.76" at bounding box center [382, 57] width 88 height 20
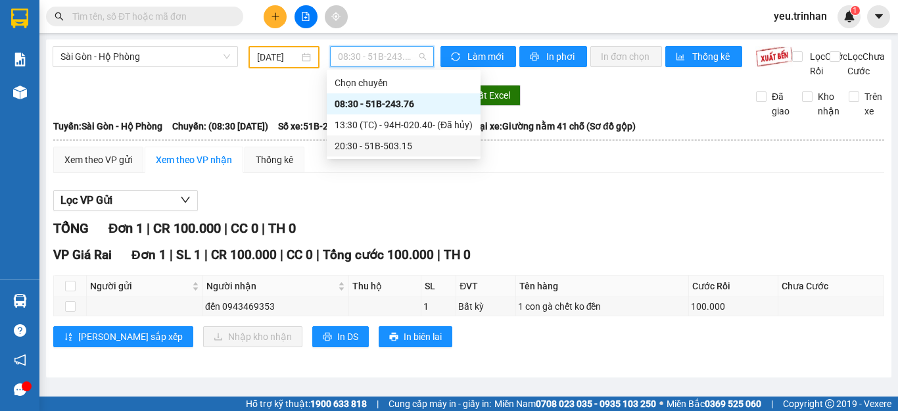
click at [354, 145] on div "20:30 - 51B-503.15" at bounding box center [404, 146] width 138 height 14
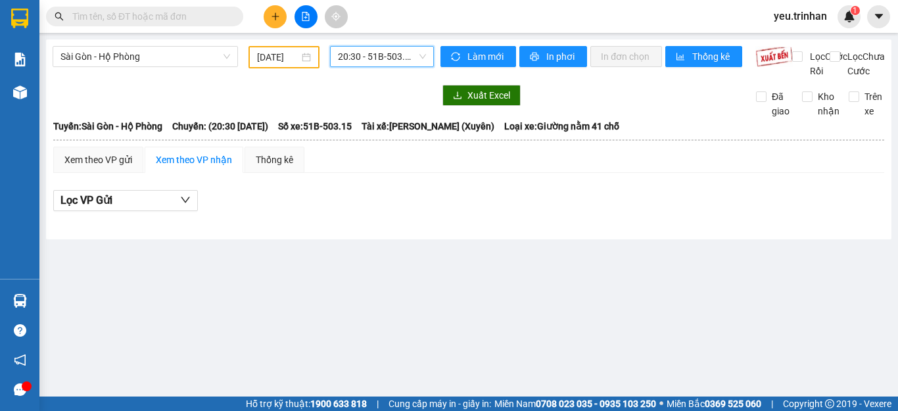
drag, startPoint x: 160, startPoint y: 57, endPoint x: 103, endPoint y: 128, distance: 91.1
click at [147, 72] on body "Kết quả tìm kiếm ( 1 ) Bộ lọc Mã ĐH Trạng thái Món hàng Thu hộ Tổng cước Chưa c…" at bounding box center [449, 205] width 898 height 411
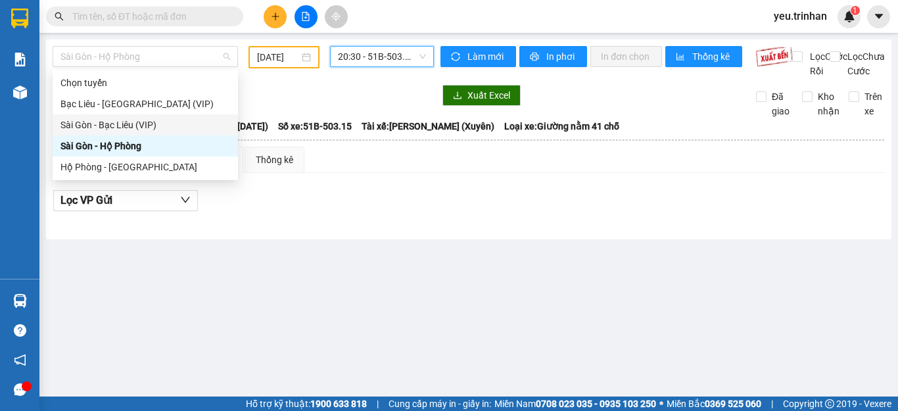
click at [82, 120] on div "Sài Gòn - Bạc Liêu (VIP)" at bounding box center [145, 125] width 170 height 14
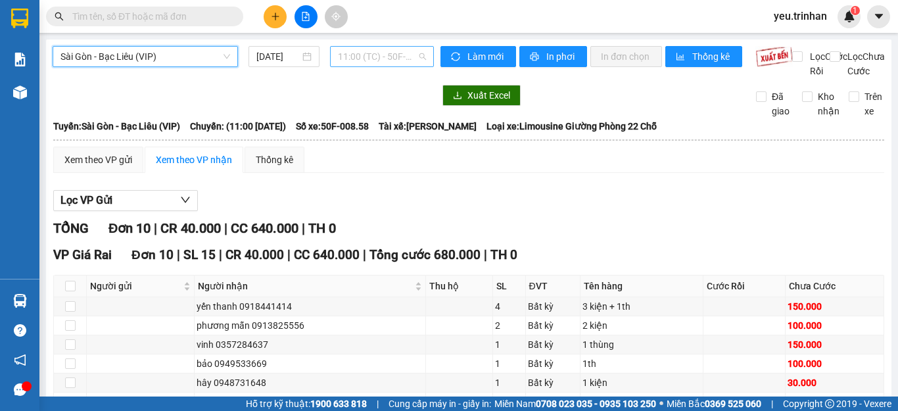
click at [387, 56] on span "11:00 (TC) - 50F-008.58" at bounding box center [382, 57] width 88 height 20
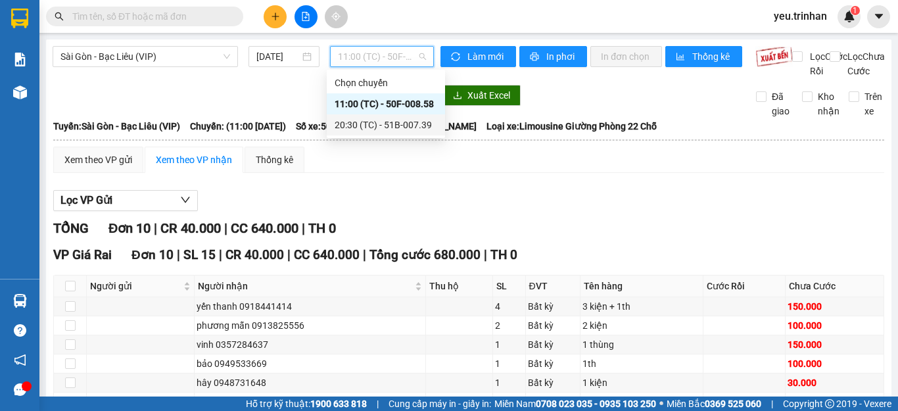
click at [350, 122] on div "20:30 (TC) - 51B-007.39" at bounding box center [386, 125] width 103 height 14
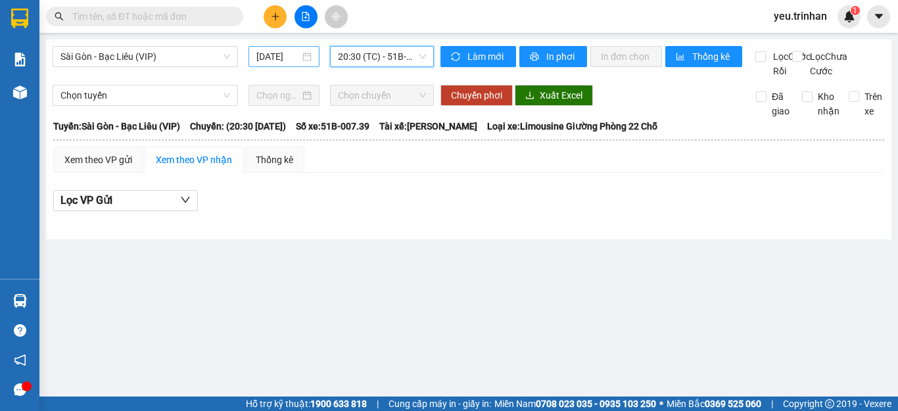
click at [275, 51] on input "[DATE]" at bounding box center [277, 56] width 43 height 14
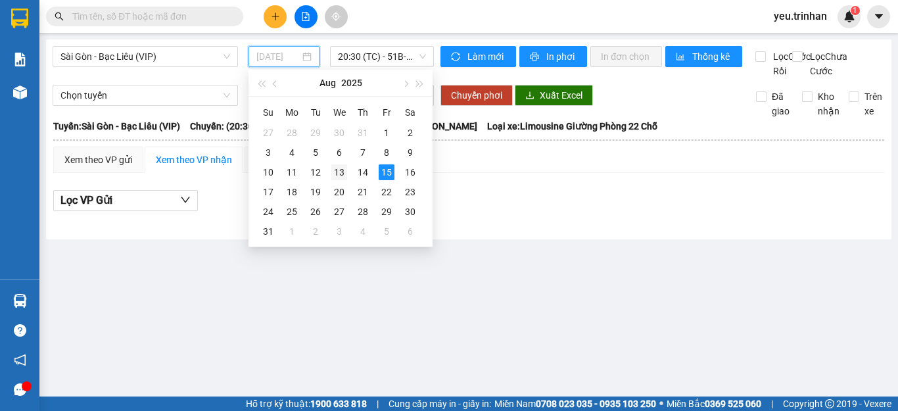
click at [342, 171] on div "13" at bounding box center [339, 172] width 16 height 16
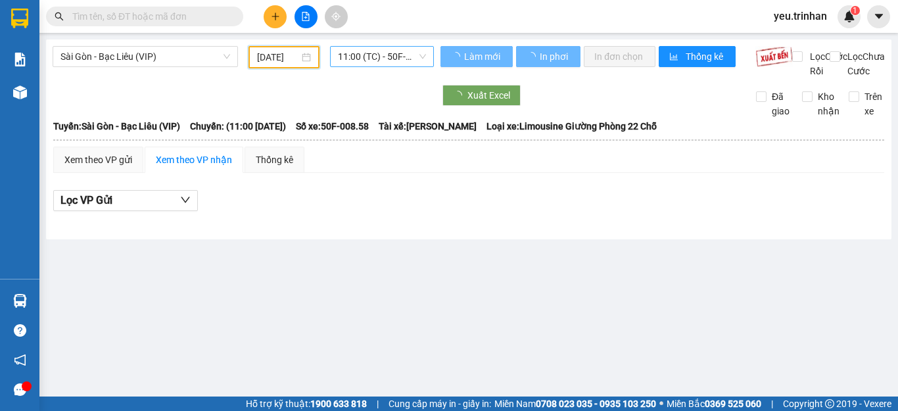
type input "[DATE]"
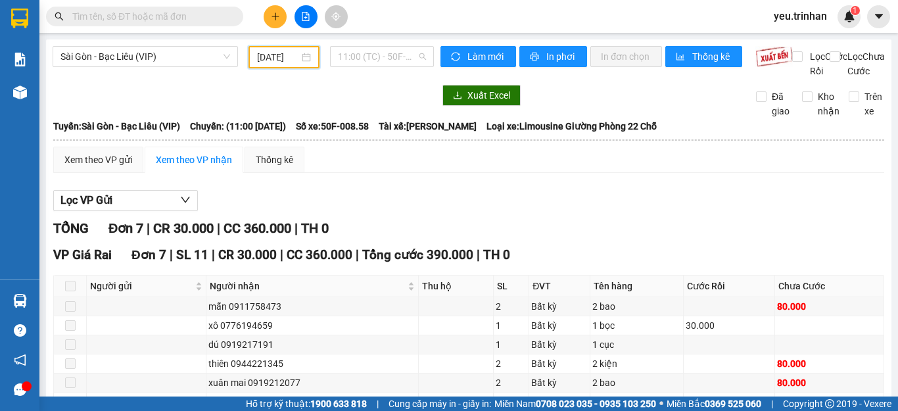
drag, startPoint x: 375, startPoint y: 55, endPoint x: 361, endPoint y: 95, distance: 42.2
click at [374, 55] on span "11:00 (TC) - 50F-008.58" at bounding box center [382, 57] width 88 height 20
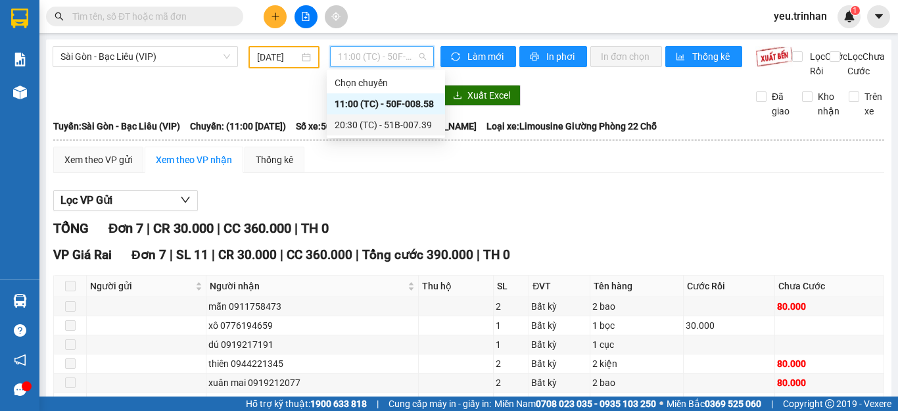
click at [355, 122] on div "20:30 (TC) - 51B-007.39" at bounding box center [386, 125] width 103 height 14
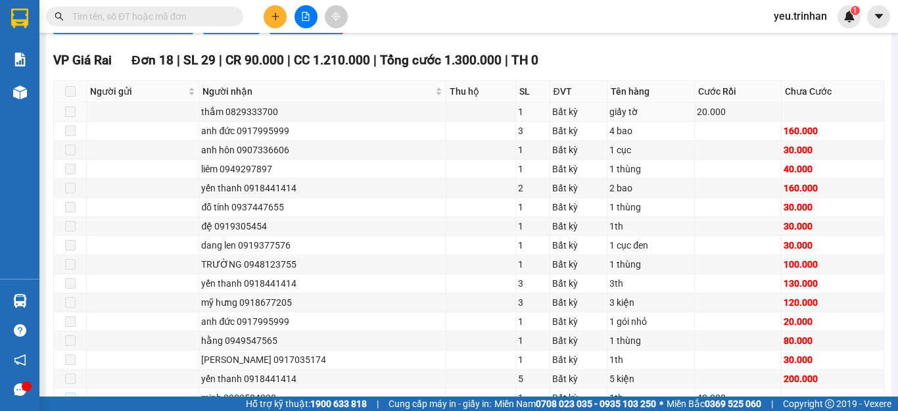
scroll to position [1439, 0]
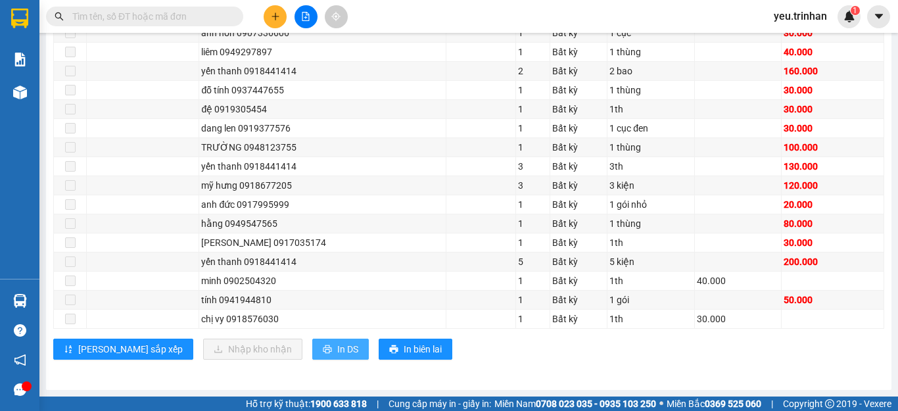
click at [337, 356] on span "In DS" at bounding box center [347, 349] width 21 height 14
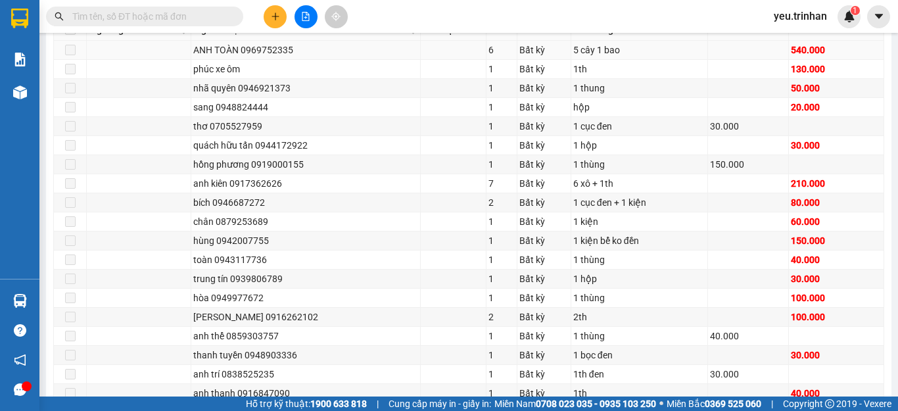
scroll to position [0, 0]
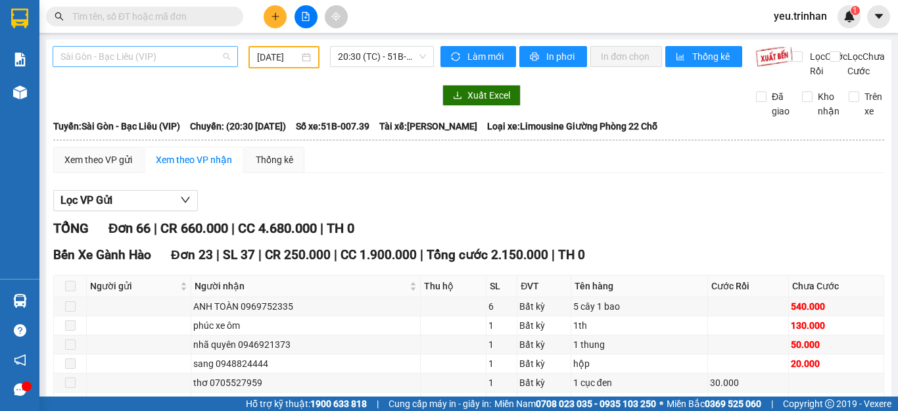
click at [146, 56] on span "Sài Gòn - Bạc Liêu (VIP)" at bounding box center [145, 57] width 170 height 20
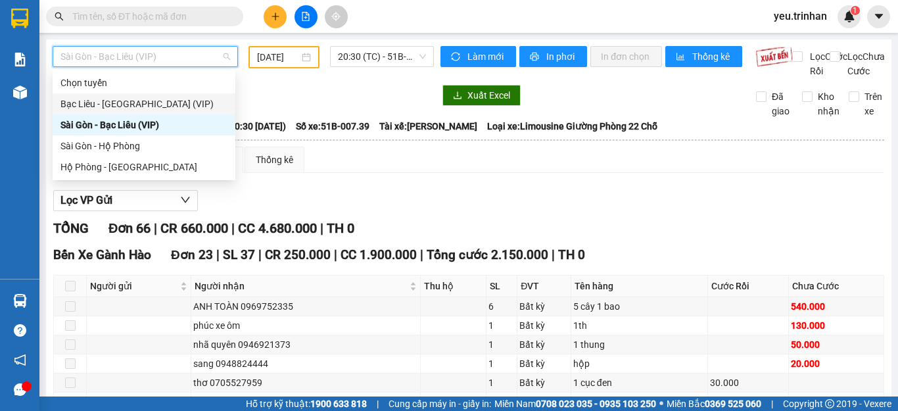
click at [104, 99] on div "Bạc Liêu - [GEOGRAPHIC_DATA] (VIP)" at bounding box center [143, 104] width 167 height 14
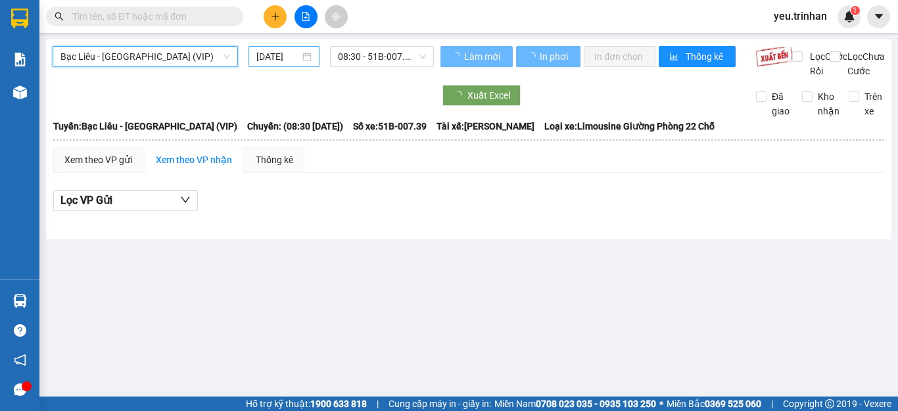
click at [276, 57] on input "[DATE]" at bounding box center [277, 56] width 43 height 14
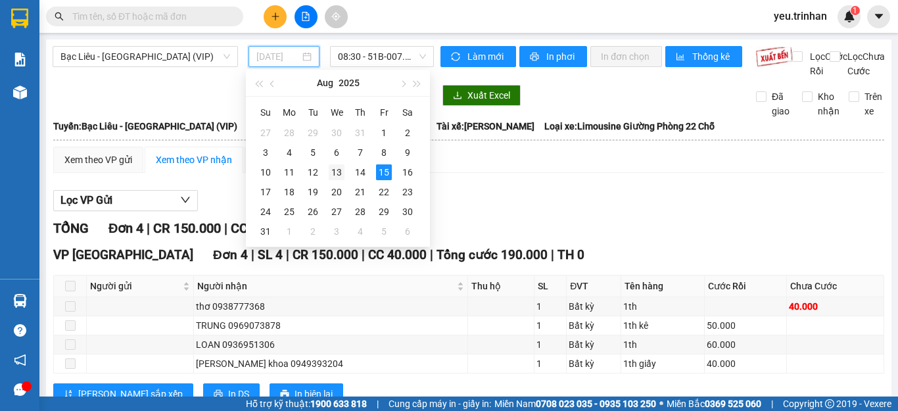
click at [335, 168] on div "13" at bounding box center [337, 172] width 16 height 16
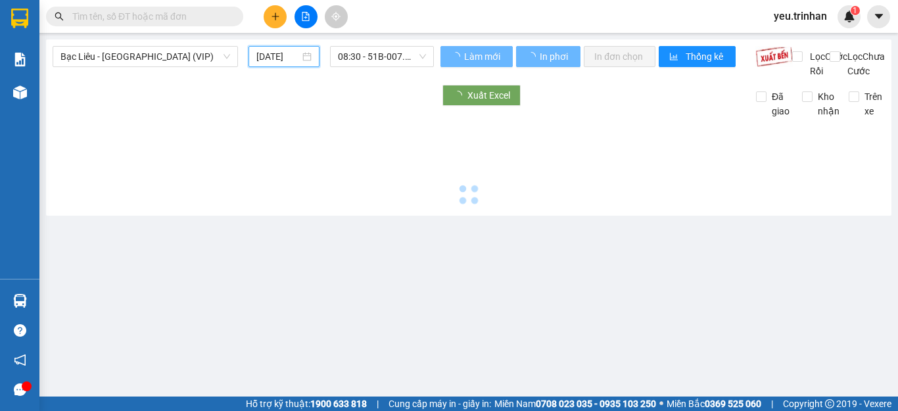
type input "[DATE]"
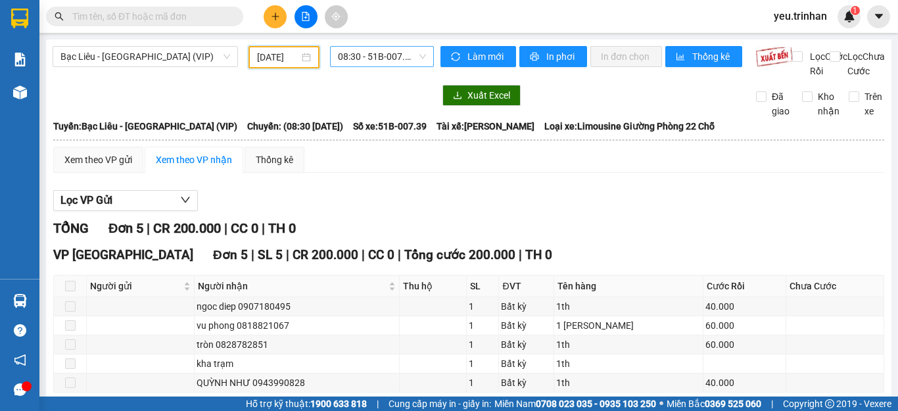
click at [389, 50] on span "08:30 - 51B-007.39" at bounding box center [382, 57] width 88 height 20
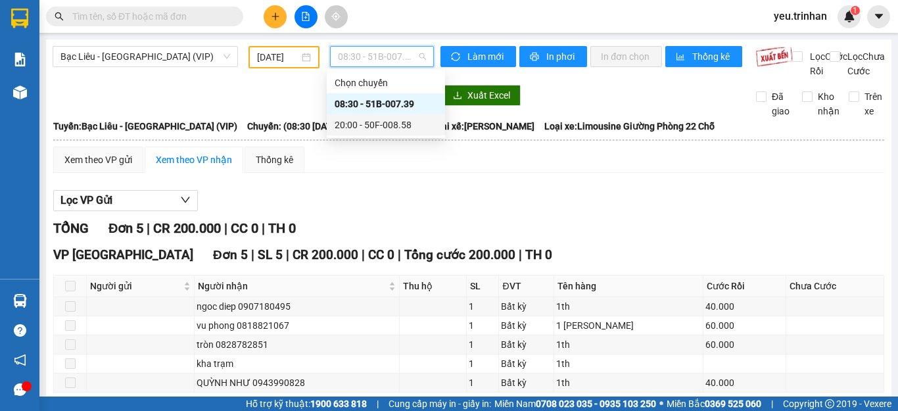
click at [369, 118] on div "20:00 - 50F-008.58" at bounding box center [386, 125] width 103 height 14
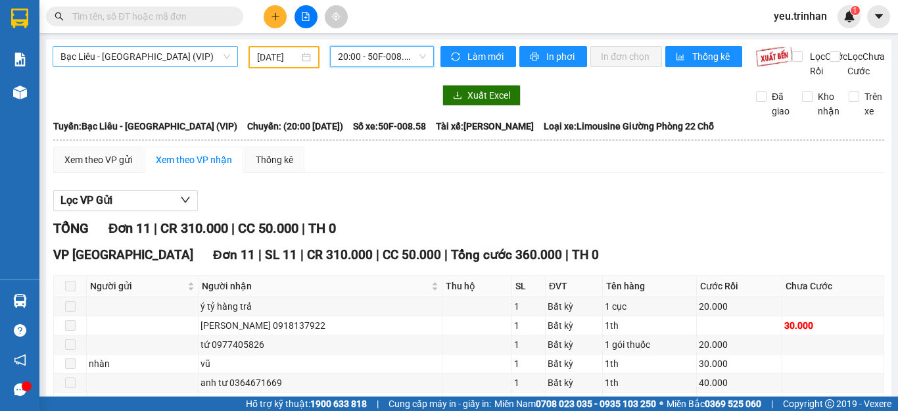
click at [161, 60] on span "Bạc Liêu - [GEOGRAPHIC_DATA] (VIP)" at bounding box center [145, 57] width 170 height 20
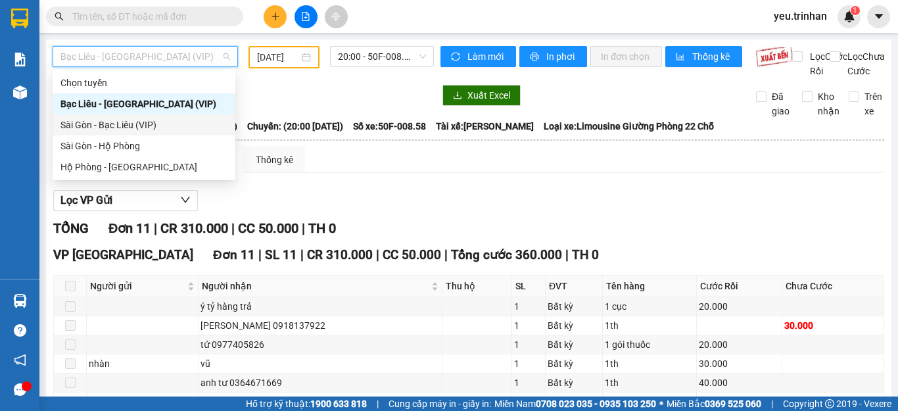
click at [97, 126] on div "Sài Gòn - Bạc Liêu (VIP)" at bounding box center [143, 125] width 167 height 14
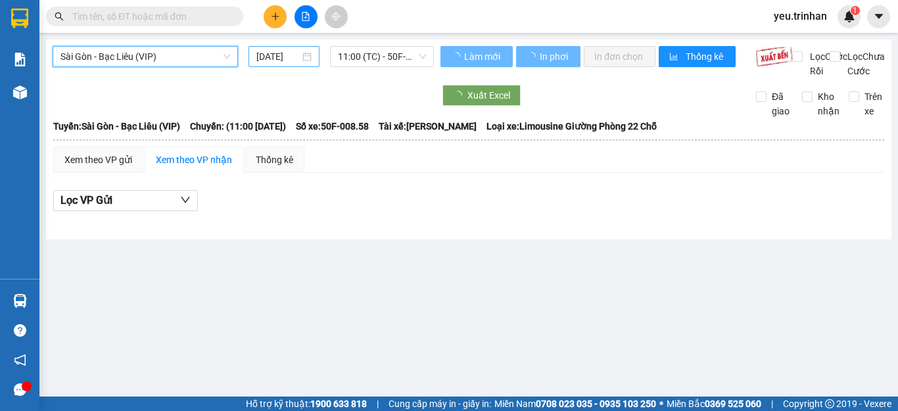
click at [270, 62] on input "[DATE]" at bounding box center [277, 56] width 43 height 14
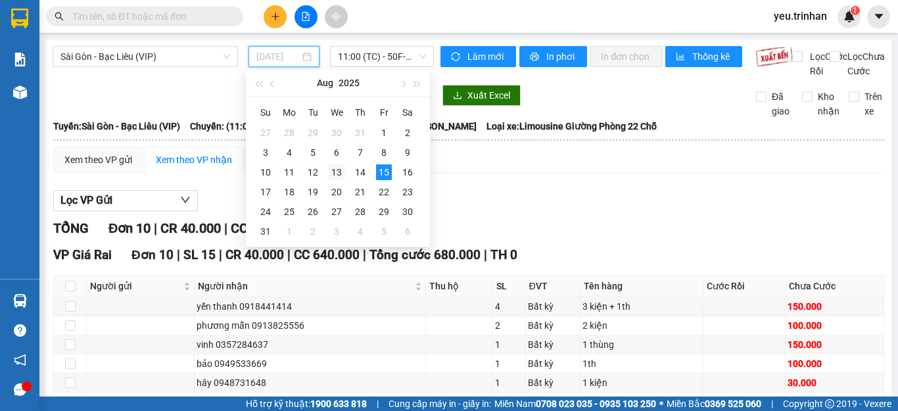
click at [335, 172] on div "13" at bounding box center [337, 172] width 16 height 16
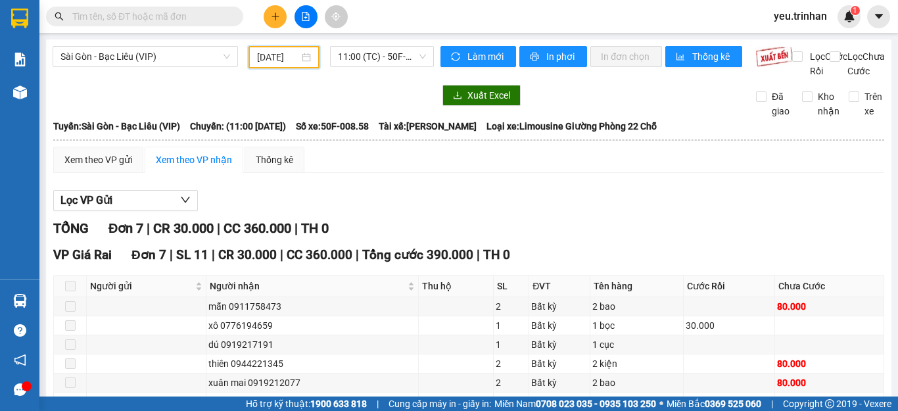
drag, startPoint x: 363, startPoint y: 57, endPoint x: 363, endPoint y: 76, distance: 19.7
click at [363, 60] on span "11:00 (TC) - 50F-008.58" at bounding box center [382, 57] width 88 height 20
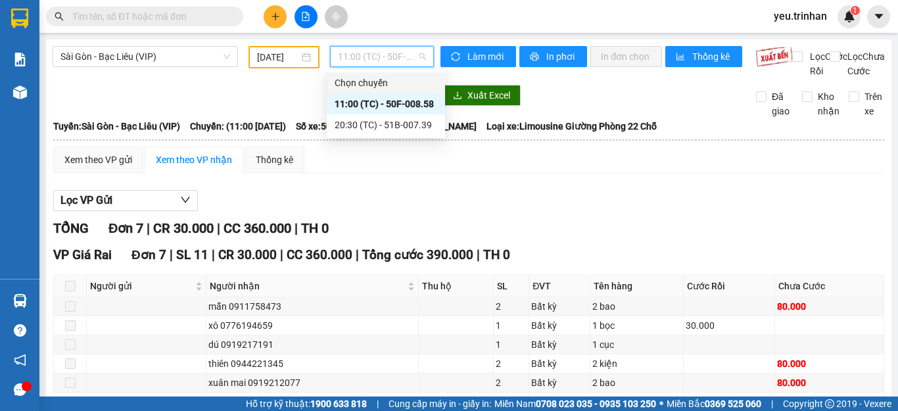
click at [280, 51] on input "[DATE]" at bounding box center [278, 57] width 42 height 14
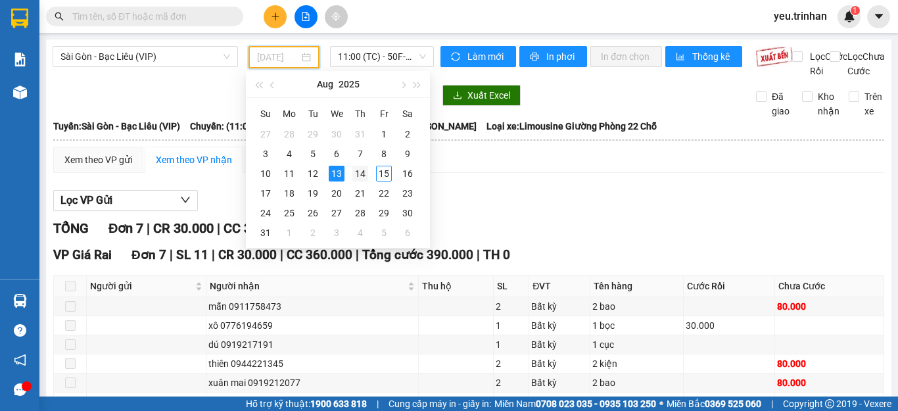
click at [363, 174] on div "14" at bounding box center [360, 174] width 16 height 16
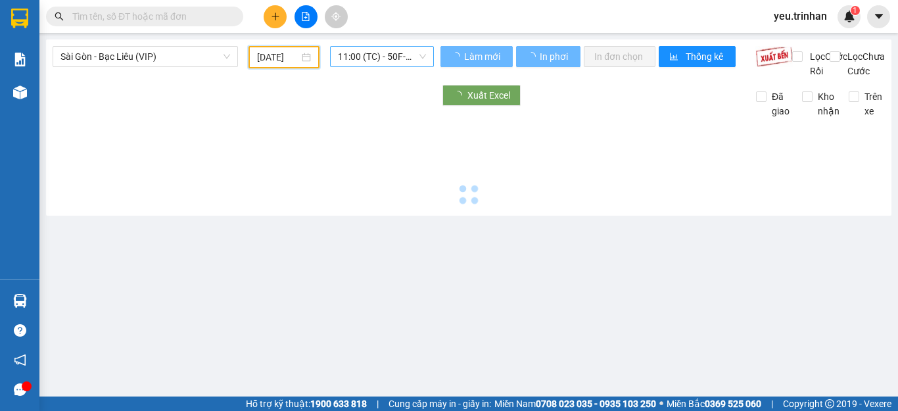
type input "[DATE]"
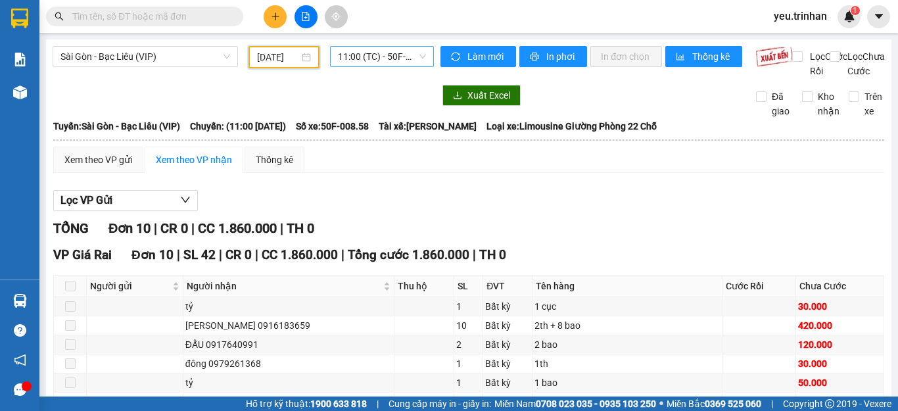
click at [381, 57] on span "11:00 (TC) - 50F-008.58" at bounding box center [382, 57] width 88 height 20
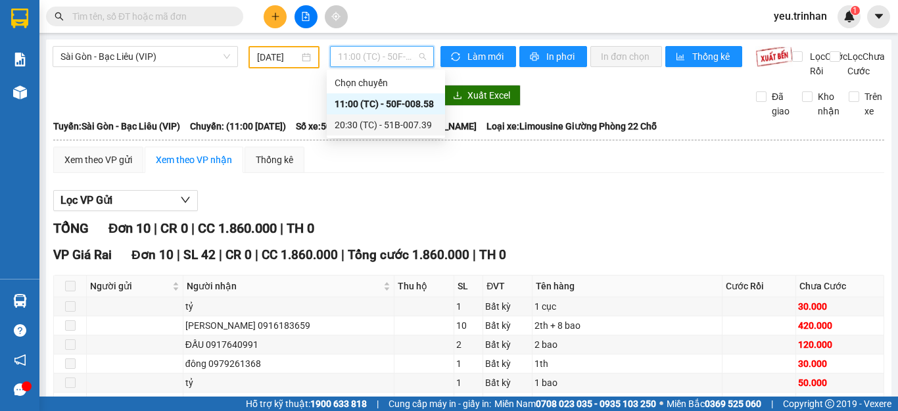
click at [364, 128] on div "20:30 (TC) - 51B-007.39" at bounding box center [386, 125] width 103 height 14
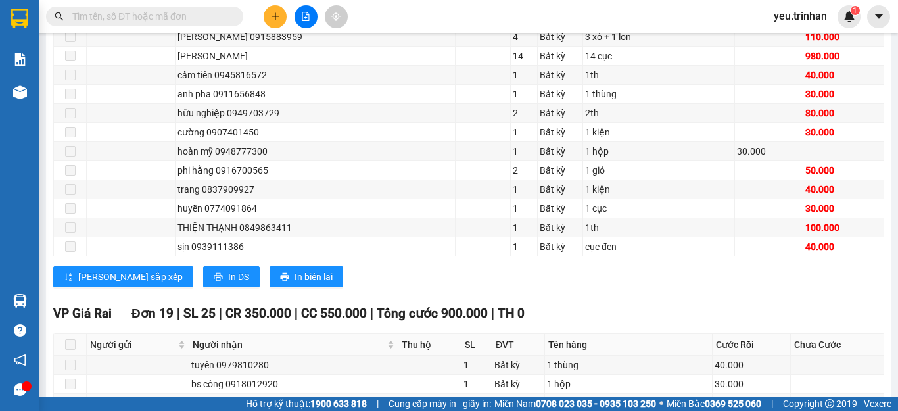
scroll to position [920, 0]
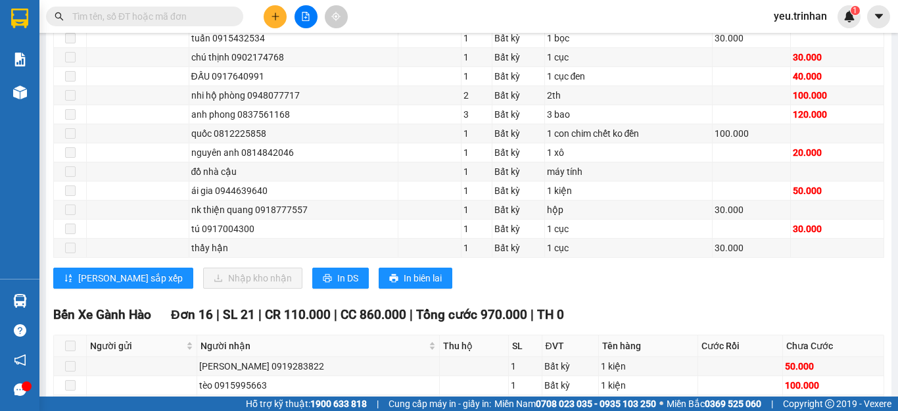
click at [285, 281] on div "VP Giá Rai Đơn 19 | SL 25 | CR 350.000 | CC 550.000 | Tổng cước 900.000 | TH 0 …" at bounding box center [468, 71] width 831 height 455
click at [337, 285] on span "In DS" at bounding box center [347, 278] width 21 height 14
click at [323, 283] on icon "printer" at bounding box center [327, 278] width 9 height 9
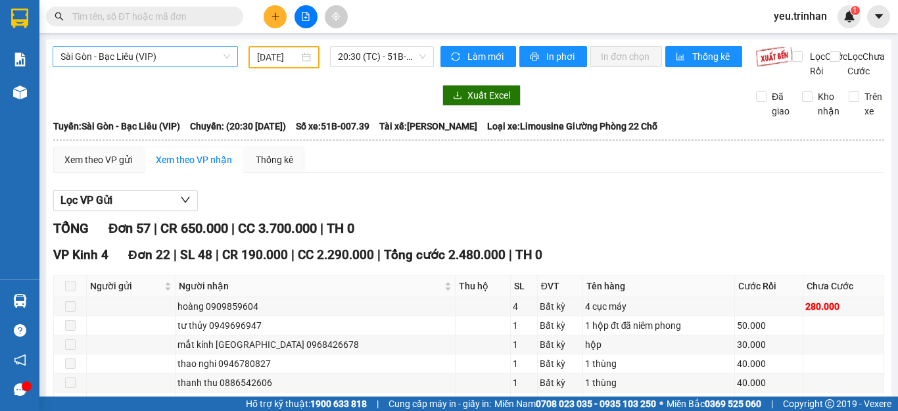
drag, startPoint x: 112, startPoint y: 53, endPoint x: 111, endPoint y: 95, distance: 42.1
click at [110, 57] on span "Sài Gòn - Bạc Liêu (VIP)" at bounding box center [145, 57] width 170 height 20
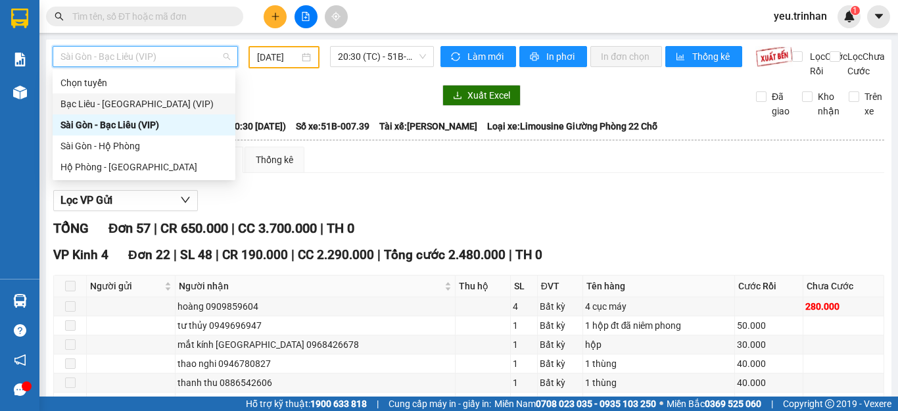
click at [78, 106] on div "Bạc Liêu - [GEOGRAPHIC_DATA] (VIP)" at bounding box center [143, 104] width 167 height 14
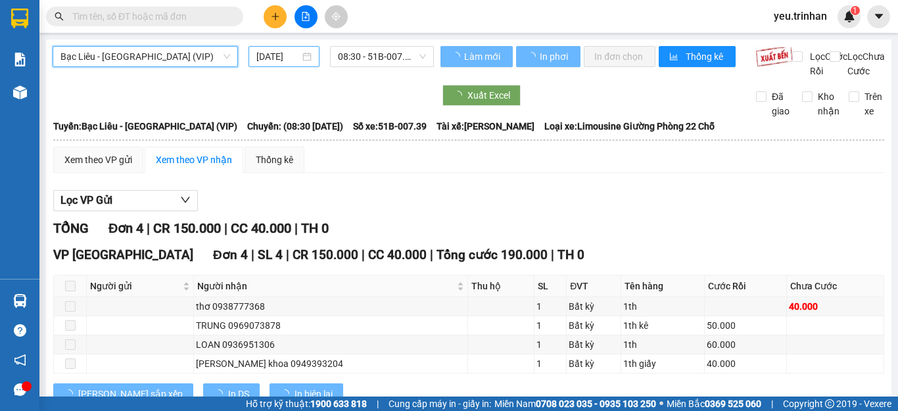
click at [277, 60] on input "[DATE]" at bounding box center [277, 56] width 43 height 14
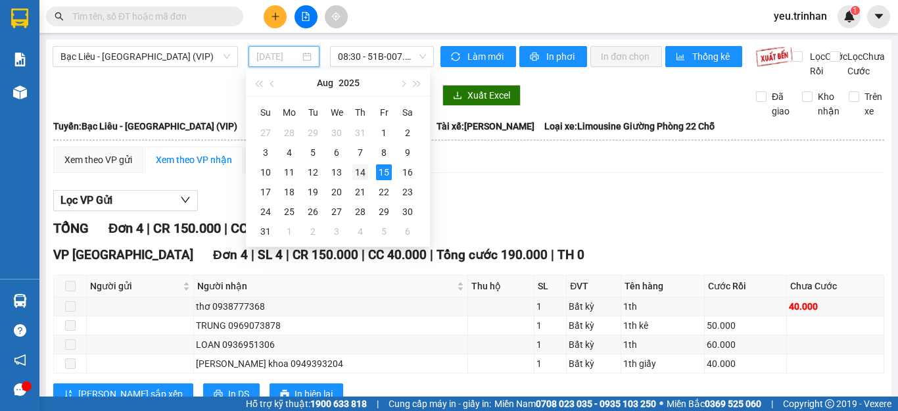
click at [361, 173] on div "14" at bounding box center [360, 172] width 16 height 16
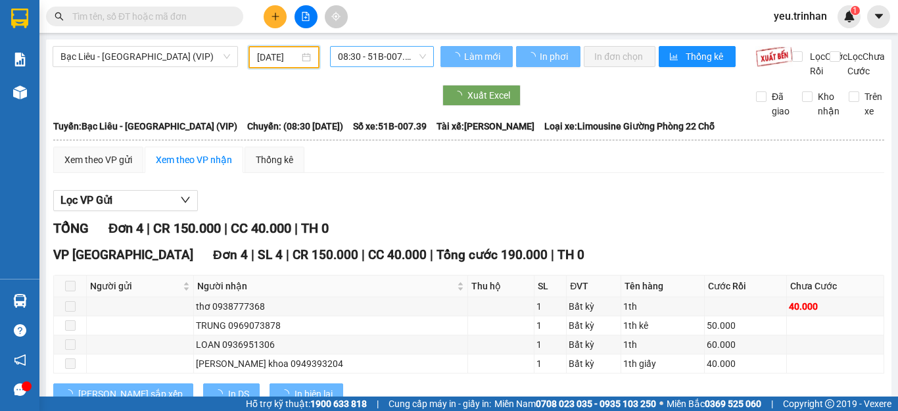
type input "[DATE]"
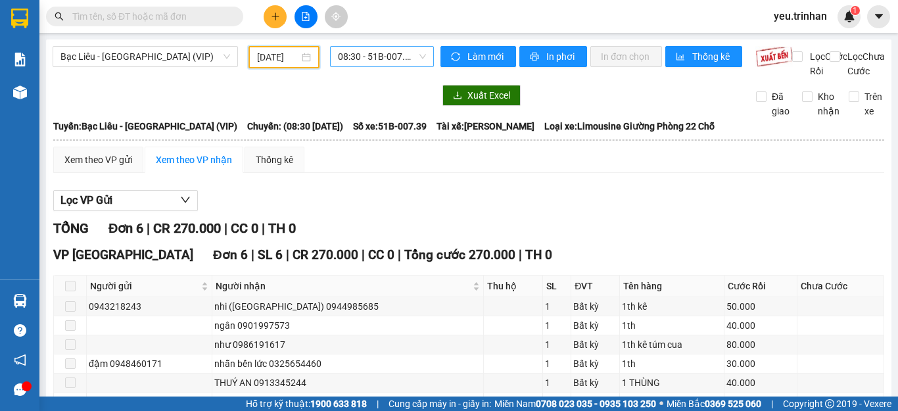
click at [393, 57] on span "08:30 - 51B-007.39" at bounding box center [382, 57] width 88 height 20
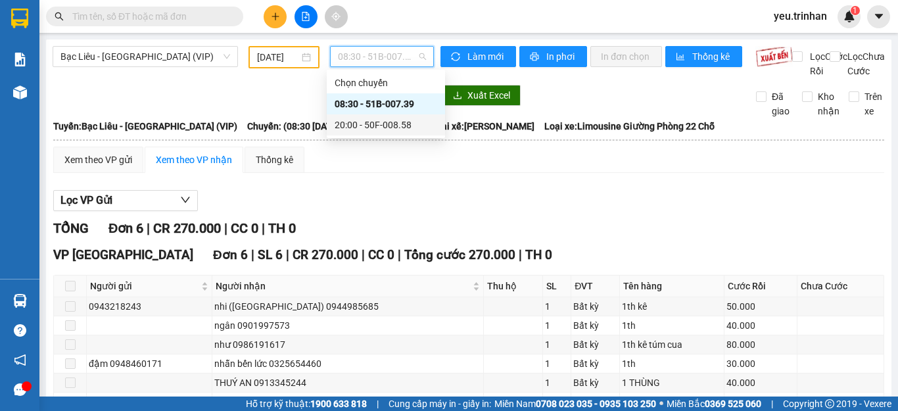
click at [365, 125] on div "20:00 - 50F-008.58" at bounding box center [386, 125] width 103 height 14
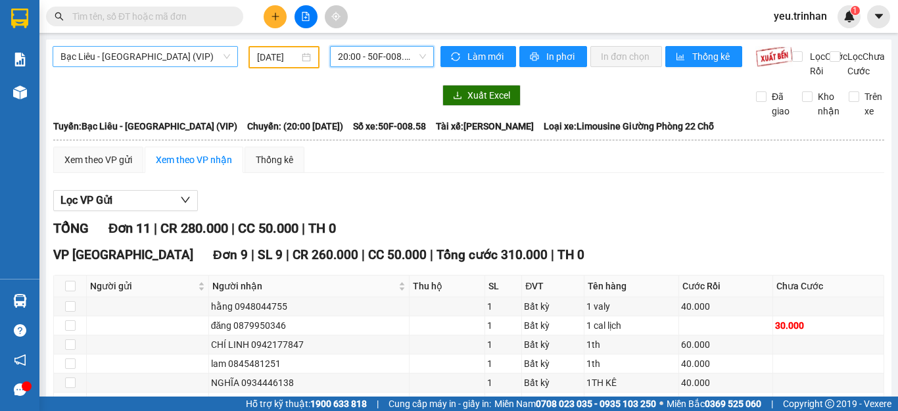
drag, startPoint x: 114, startPoint y: 52, endPoint x: 100, endPoint y: 141, distance: 90.4
click at [114, 58] on span "Bạc Liêu - [GEOGRAPHIC_DATA] (VIP)" at bounding box center [145, 57] width 170 height 20
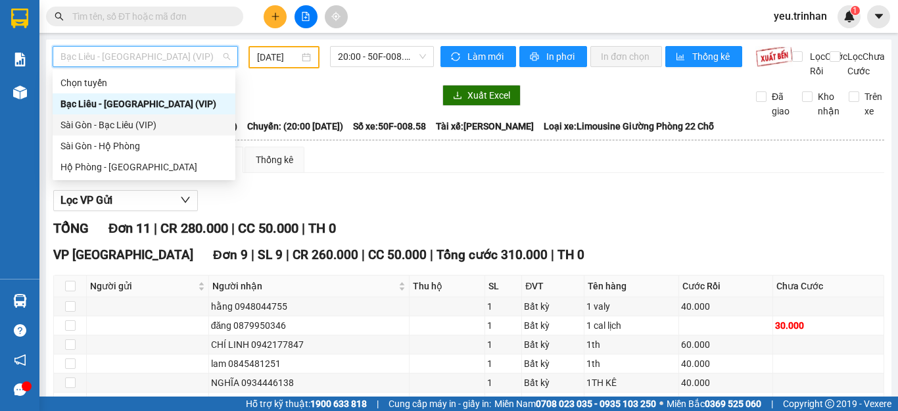
click at [89, 129] on div "Sài Gòn - Bạc Liêu (VIP)" at bounding box center [143, 125] width 167 height 14
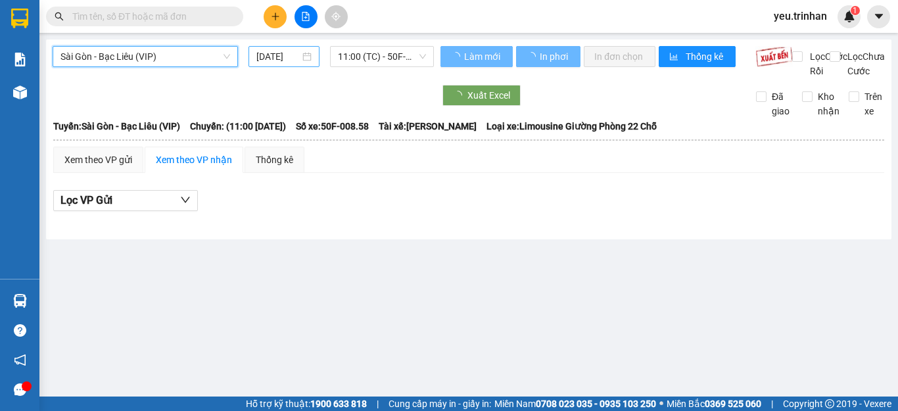
click at [273, 56] on input "[DATE]" at bounding box center [277, 56] width 43 height 14
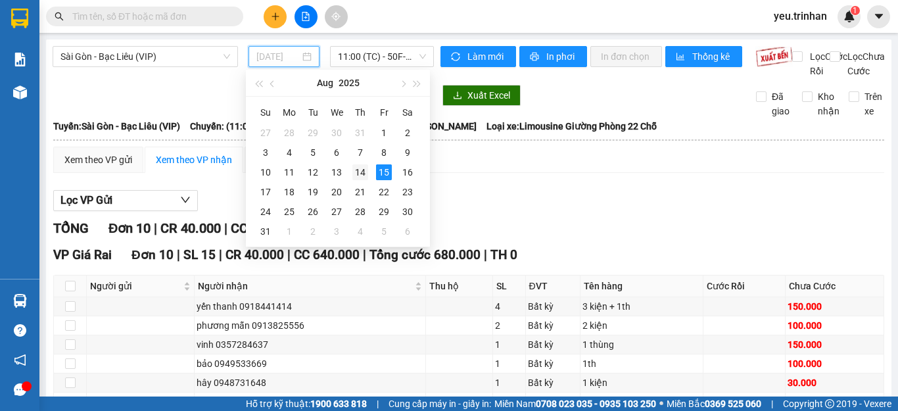
click at [357, 175] on div "14" at bounding box center [360, 172] width 16 height 16
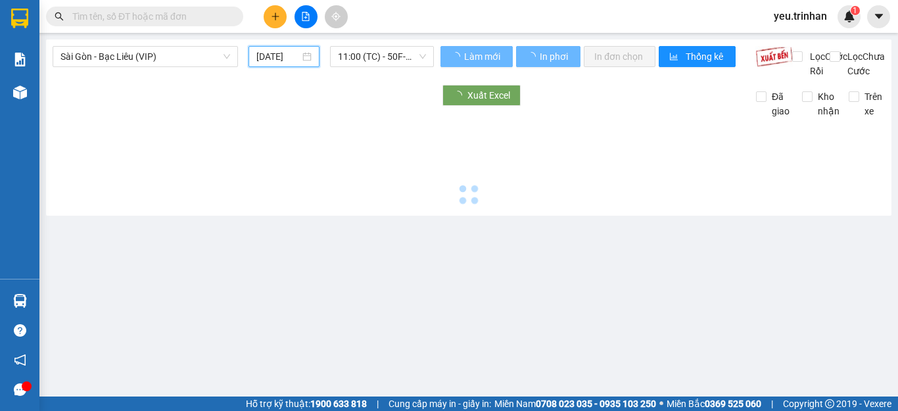
type input "[DATE]"
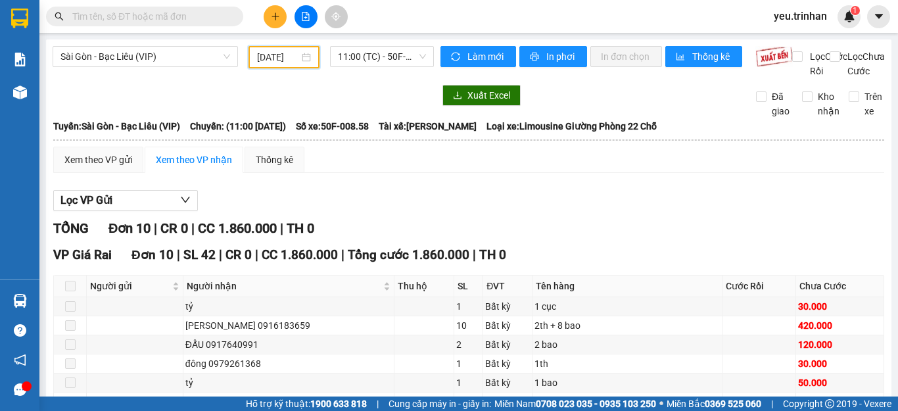
scroll to position [66, 0]
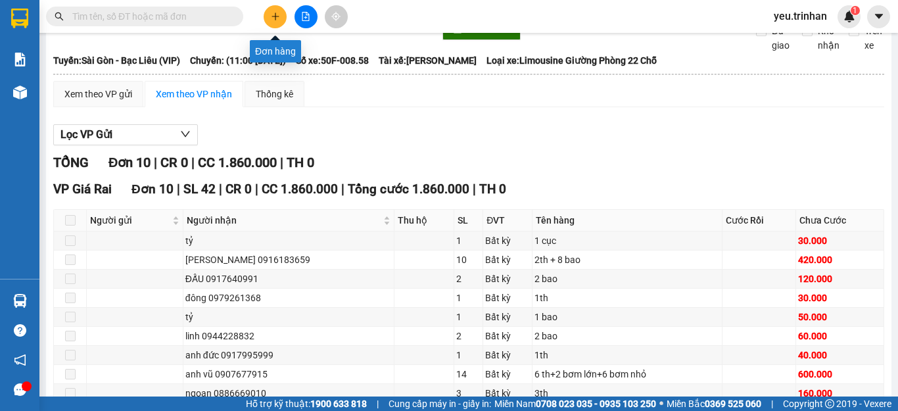
click at [280, 20] on button at bounding box center [275, 16] width 23 height 23
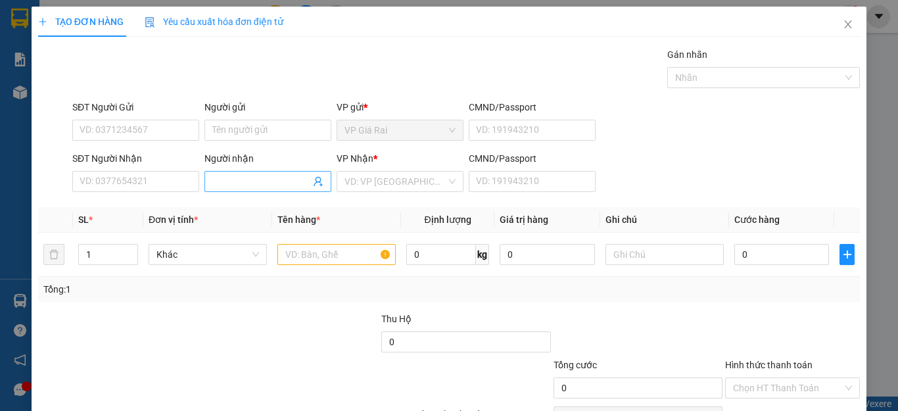
click at [271, 179] on input "Người nhận" at bounding box center [261, 181] width 98 height 14
type input "sky"
click at [379, 178] on input "search" at bounding box center [395, 182] width 102 height 20
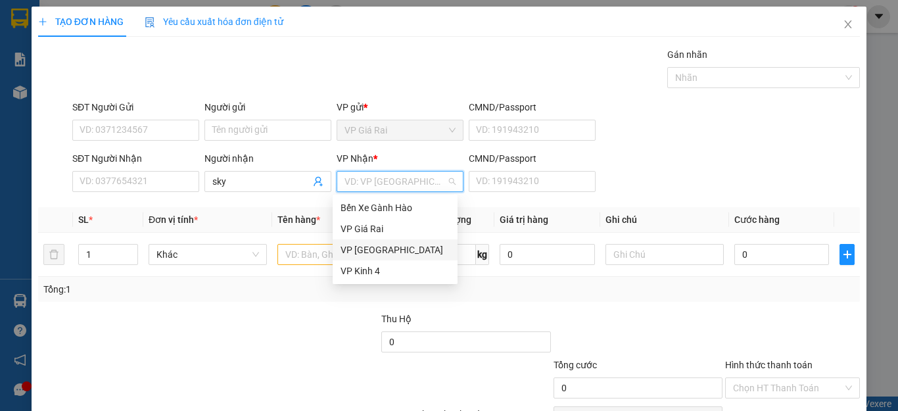
click at [352, 250] on div "VP [GEOGRAPHIC_DATA]" at bounding box center [394, 250] width 109 height 14
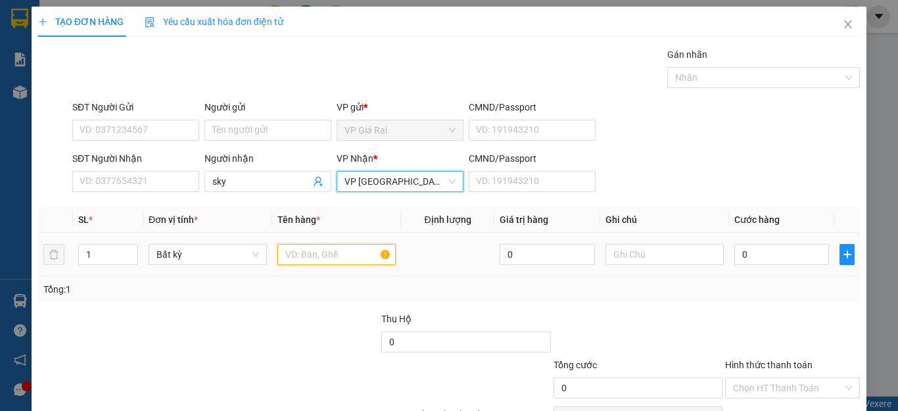
click at [315, 253] on input "text" at bounding box center [336, 254] width 118 height 21
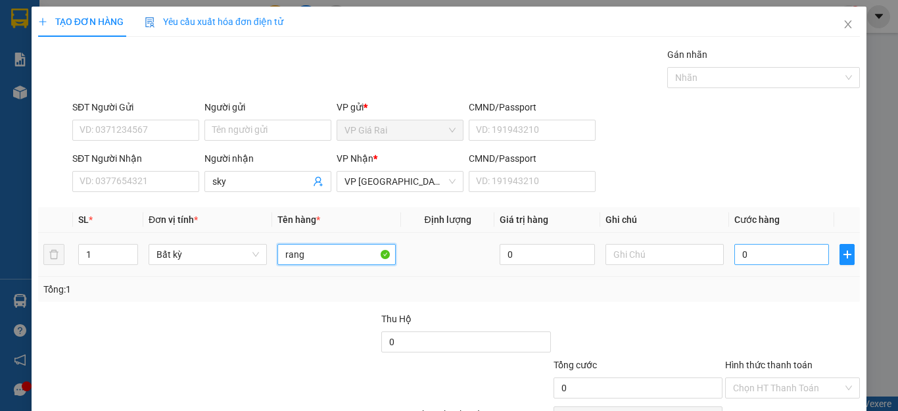
type input "rang"
click at [762, 248] on input "0" at bounding box center [781, 254] width 95 height 21
type input "3"
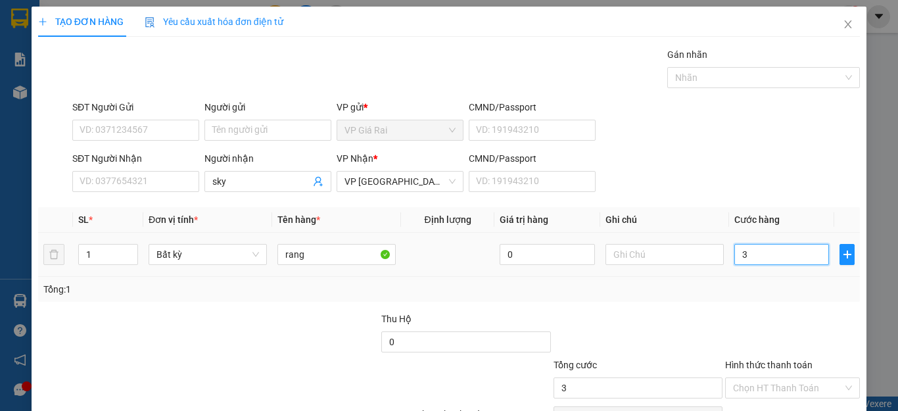
type input "30"
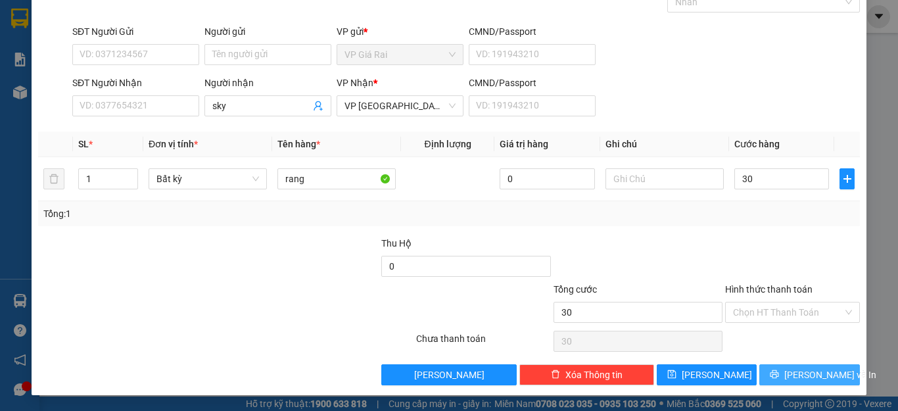
type input "30.000"
click at [799, 369] on span "[PERSON_NAME] và In" at bounding box center [830, 374] width 92 height 14
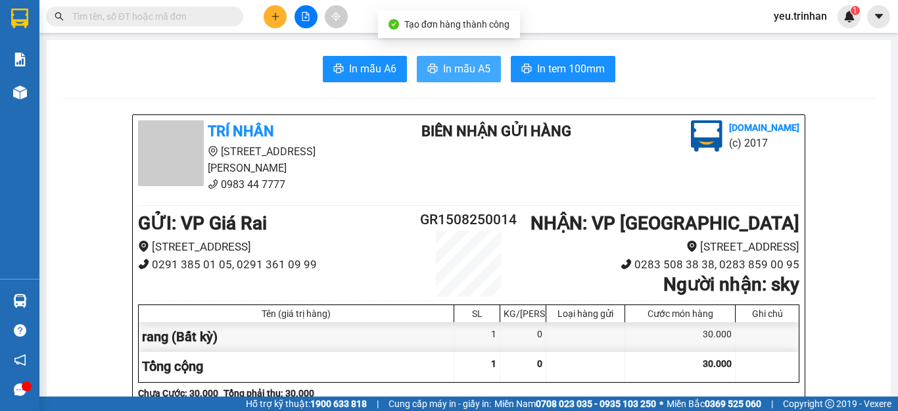
click at [450, 63] on span "In mẫu A5" at bounding box center [466, 68] width 47 height 16
click at [461, 66] on span "In mẫu A5" at bounding box center [466, 68] width 47 height 16
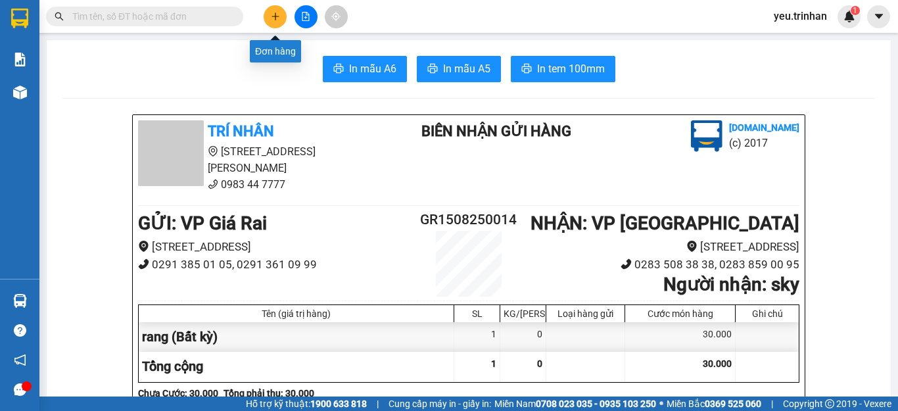
click at [266, 5] on div at bounding box center [305, 16] width 99 height 23
click at [281, 13] on button at bounding box center [275, 16] width 23 height 23
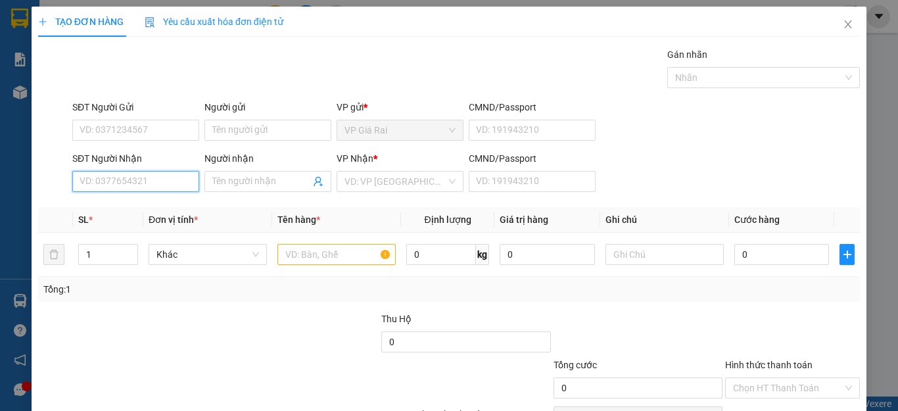
click at [166, 181] on input "SĐT Người Nhận" at bounding box center [135, 181] width 127 height 21
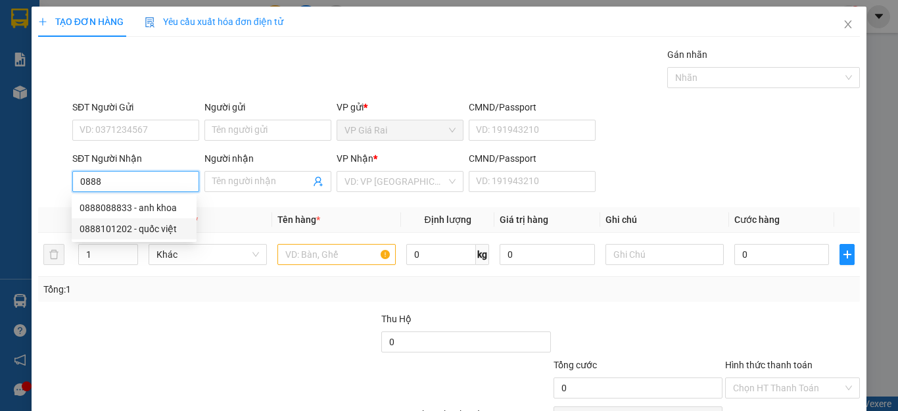
click at [125, 225] on div "0888101202 - quốc việt" at bounding box center [134, 228] width 109 height 14
type input "0888101202"
type input "quốc việt"
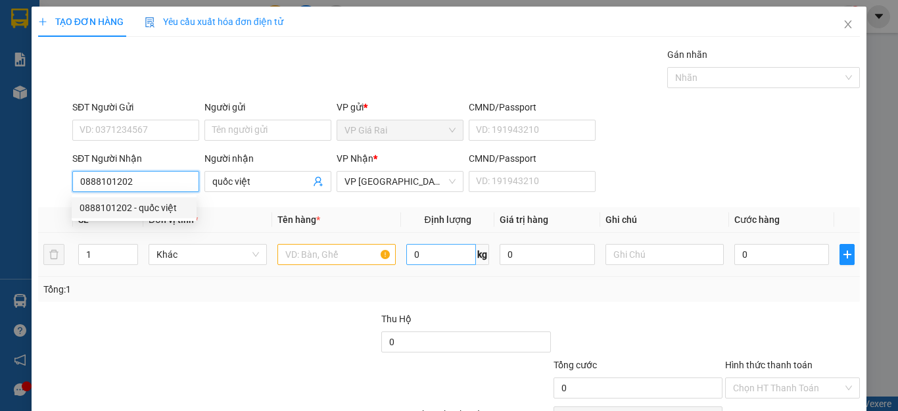
type input "40.000"
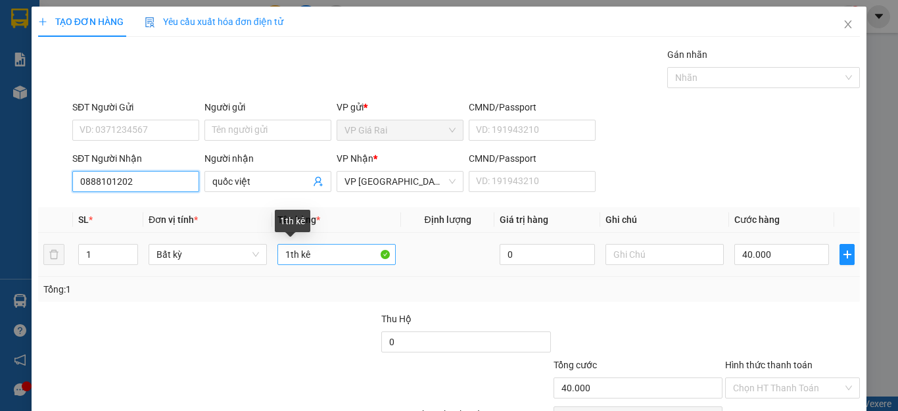
type input "0888101202"
drag, startPoint x: 331, startPoint y: 258, endPoint x: 239, endPoint y: 264, distance: 92.2
click at [239, 264] on tr "1 Bất kỳ 1th kê 0 40.000" at bounding box center [449, 255] width 822 height 44
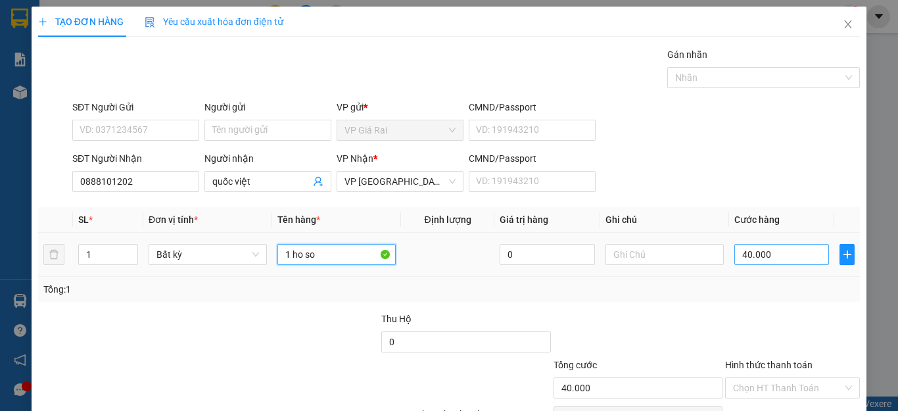
type input "1 ho so"
click at [789, 259] on input "40.000" at bounding box center [781, 254] width 95 height 21
type input "2"
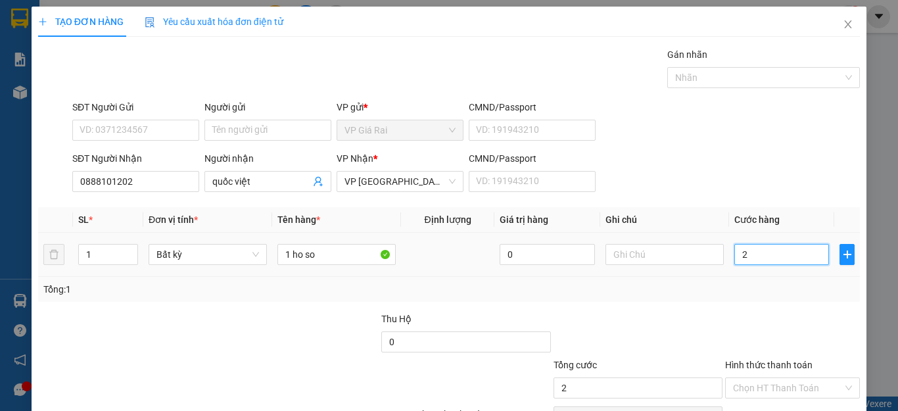
type input "20"
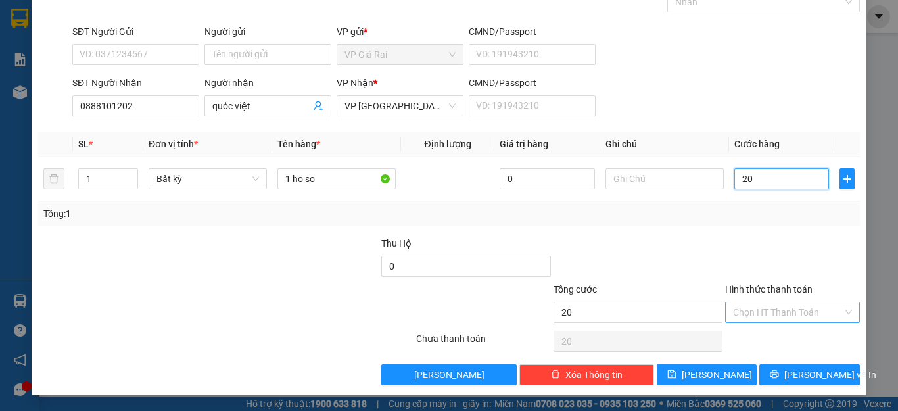
type input "20"
type input "20.000"
drag, startPoint x: 763, startPoint y: 311, endPoint x: 760, endPoint y: 319, distance: 8.3
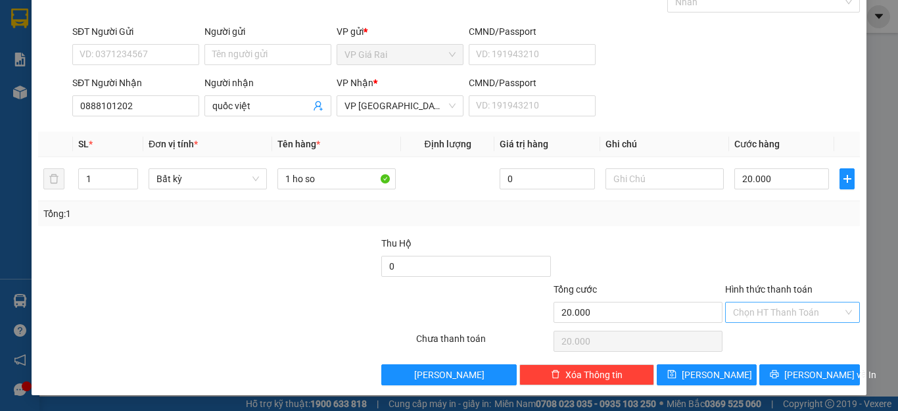
click at [763, 310] on input "Hình thức thanh toán" at bounding box center [788, 312] width 110 height 20
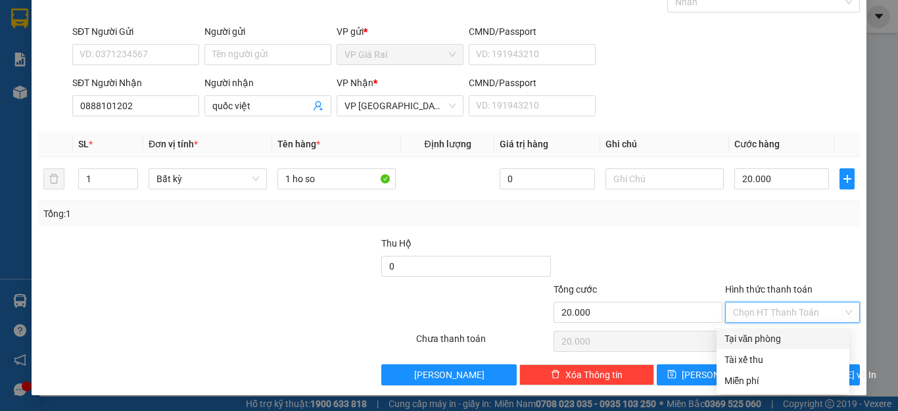
click at [756, 328] on div "Tại văn phòng" at bounding box center [782, 338] width 133 height 21
type input "0"
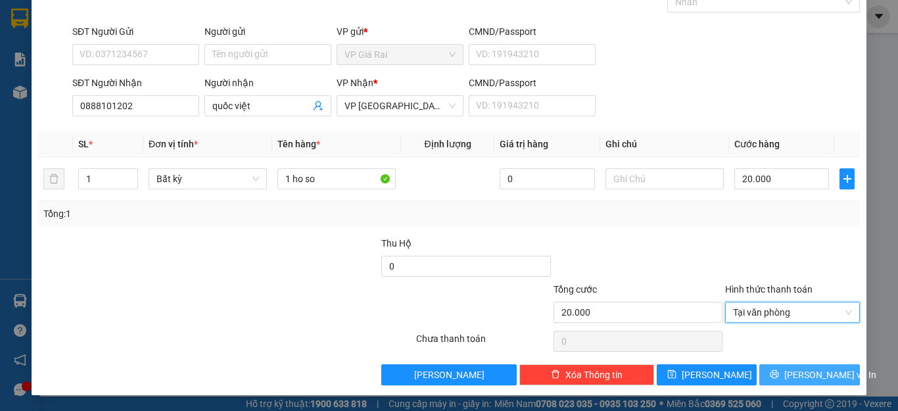
click at [792, 369] on span "[PERSON_NAME] và In" at bounding box center [830, 374] width 92 height 14
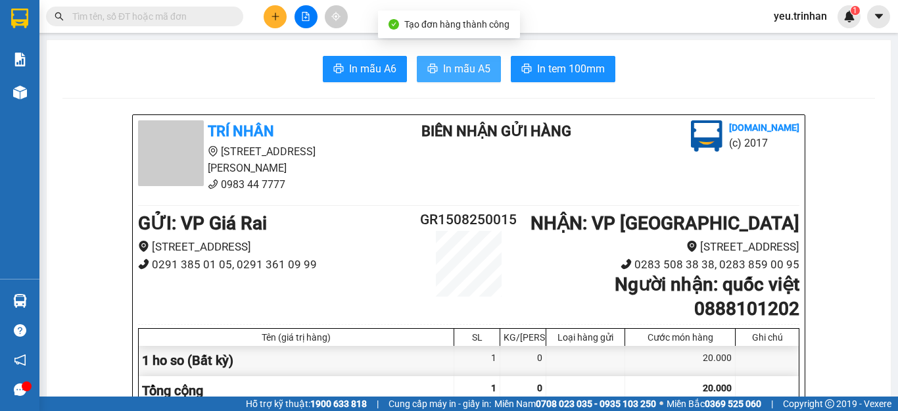
click at [457, 74] on span "In mẫu A5" at bounding box center [466, 68] width 47 height 16
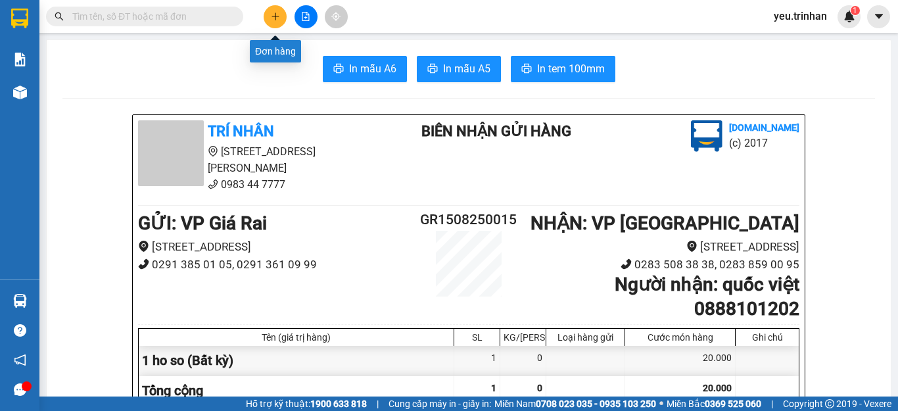
click at [280, 11] on button at bounding box center [275, 16] width 23 height 23
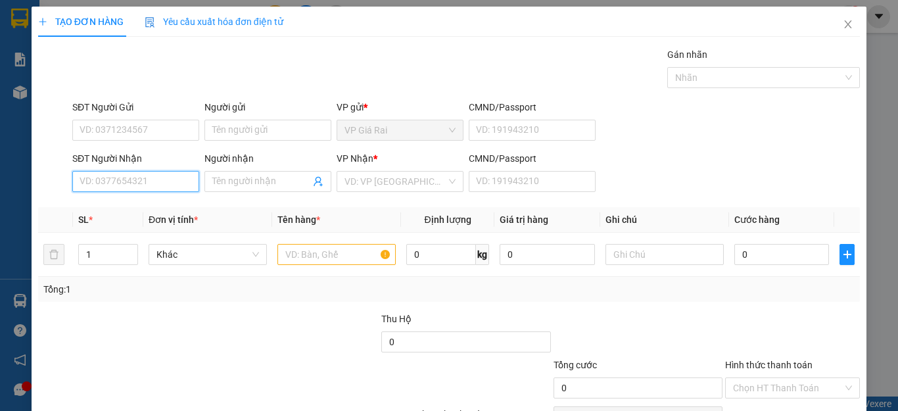
click at [146, 181] on input "SĐT Người Nhận" at bounding box center [135, 181] width 127 height 21
type input "0983124152"
drag, startPoint x: 135, startPoint y: 198, endPoint x: 124, endPoint y: 202, distance: 12.5
click at [134, 198] on div "0983124152 - TỚI" at bounding box center [134, 207] width 125 height 21
type input "TỚI"
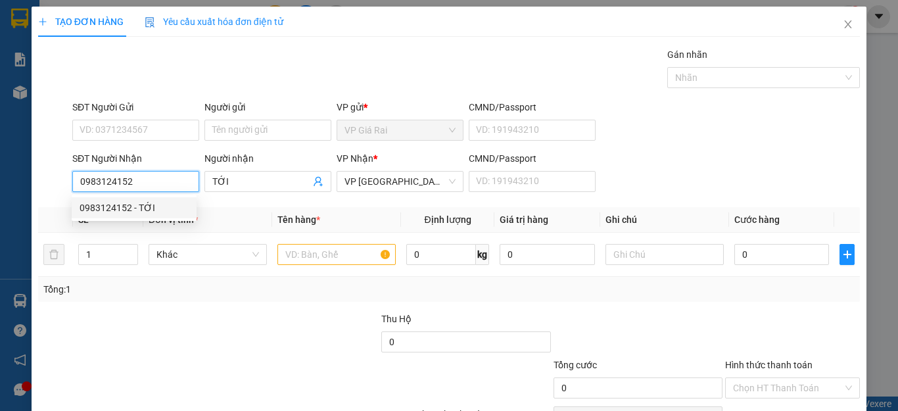
type input "40.000"
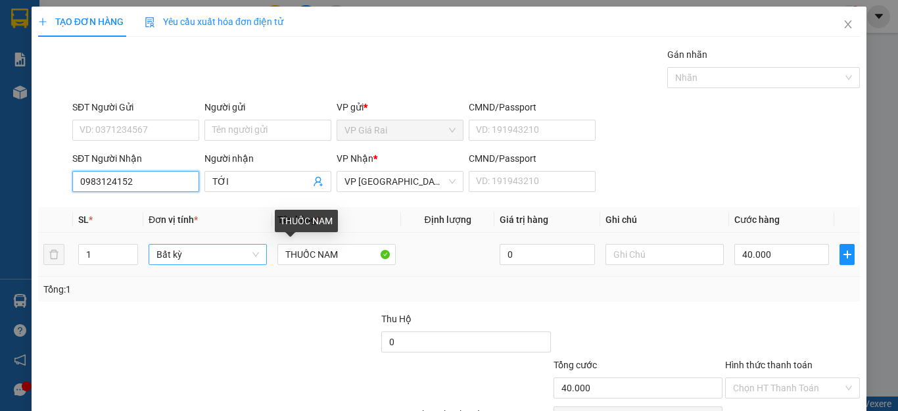
type input "0983124152"
click at [195, 258] on tr "1 Bất kỳ THUỐC NAM 0 40.000" at bounding box center [449, 255] width 822 height 44
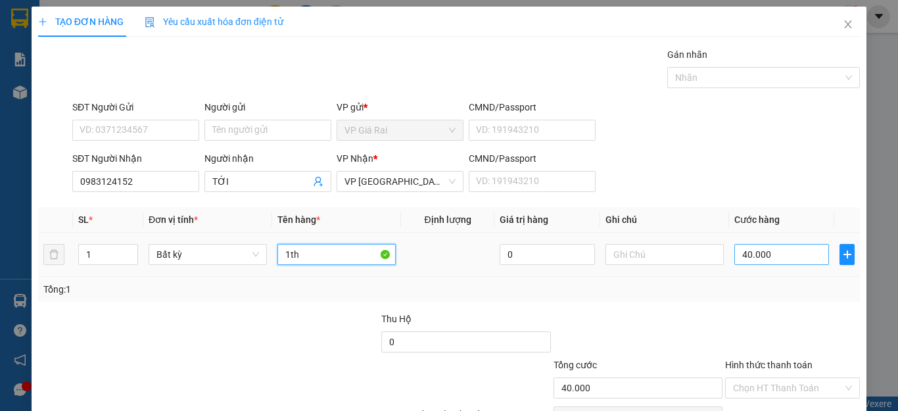
type input "1th"
click at [751, 246] on input "40.000" at bounding box center [781, 254] width 95 height 21
type input "1"
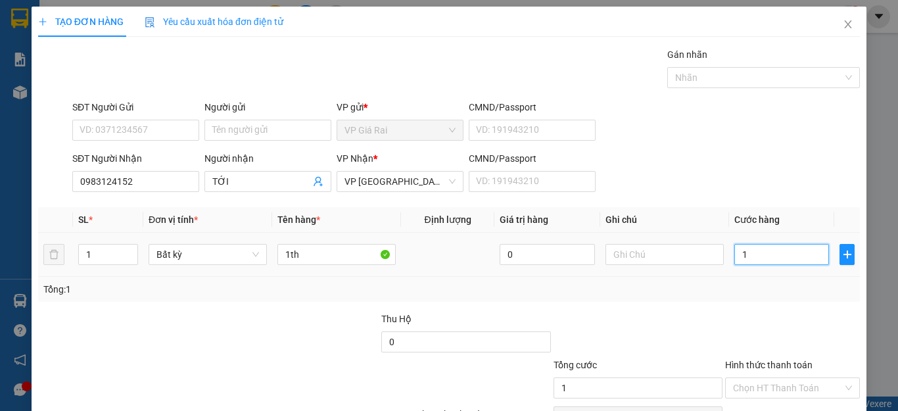
type input "10"
type input "100"
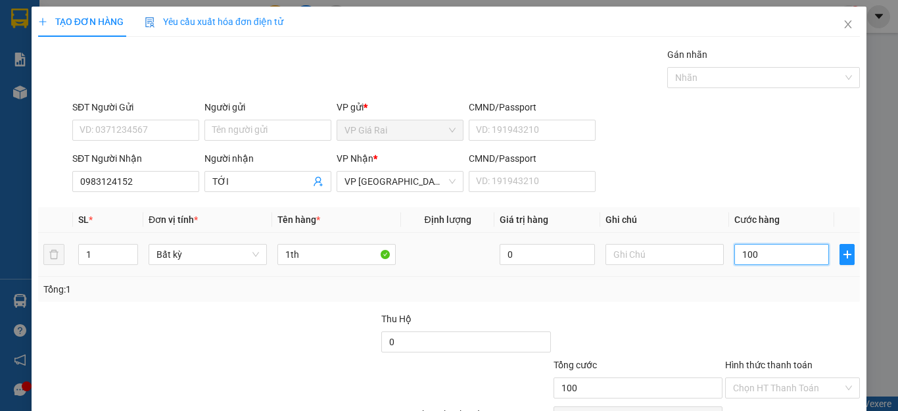
type input "100"
type input "100.000"
click at [756, 322] on div at bounding box center [792, 335] width 137 height 46
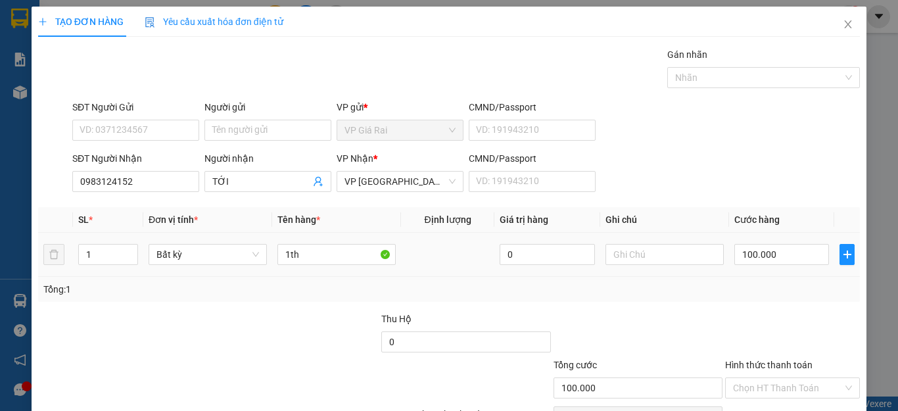
scroll to position [76, 0]
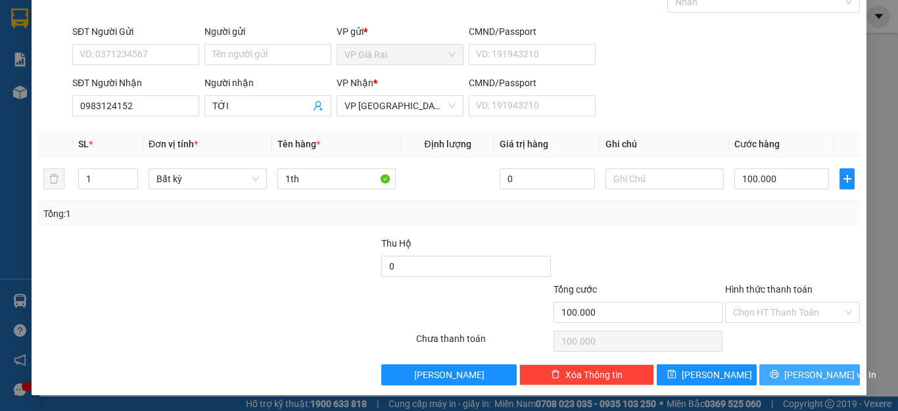
click at [789, 375] on span "[PERSON_NAME] và In" at bounding box center [830, 374] width 92 height 14
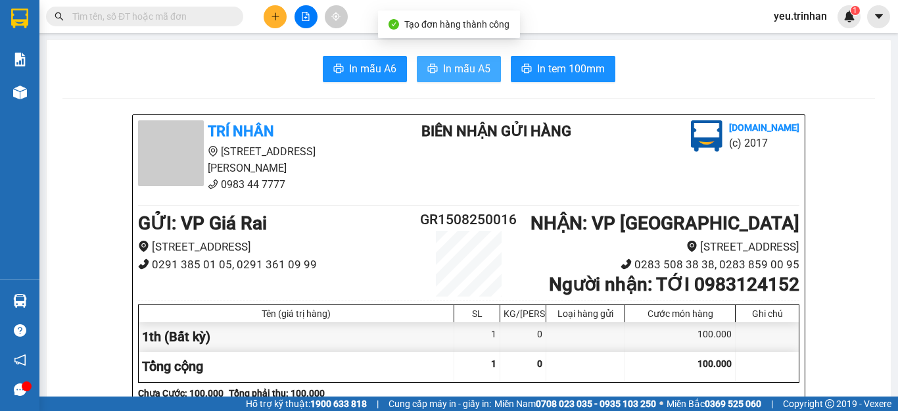
click at [446, 70] on span "In mẫu A5" at bounding box center [466, 68] width 47 height 16
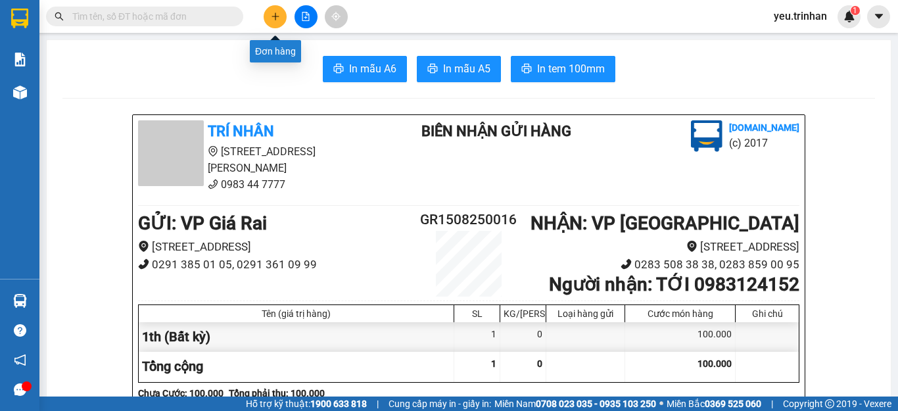
click at [275, 15] on icon "plus" at bounding box center [275, 16] width 9 height 9
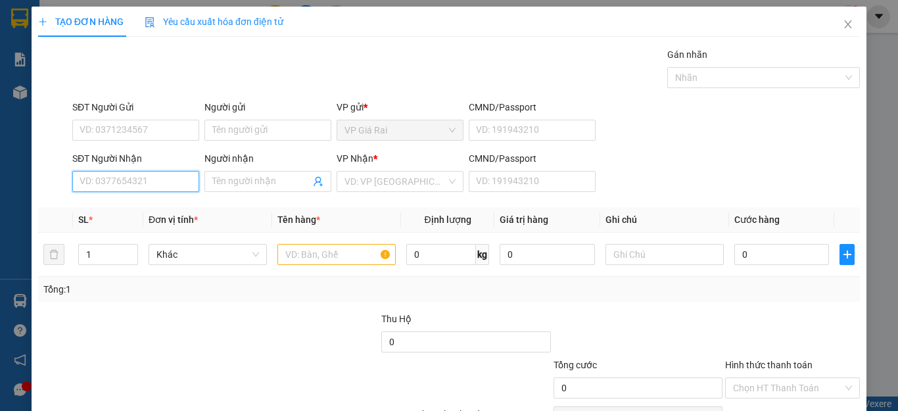
click at [175, 179] on input "SĐT Người Nhận" at bounding box center [135, 181] width 127 height 21
type input "0947343544"
click at [151, 206] on div "0947343544 - [PERSON_NAME]" at bounding box center [144, 207] width 129 height 14
type input "cô ngọc"
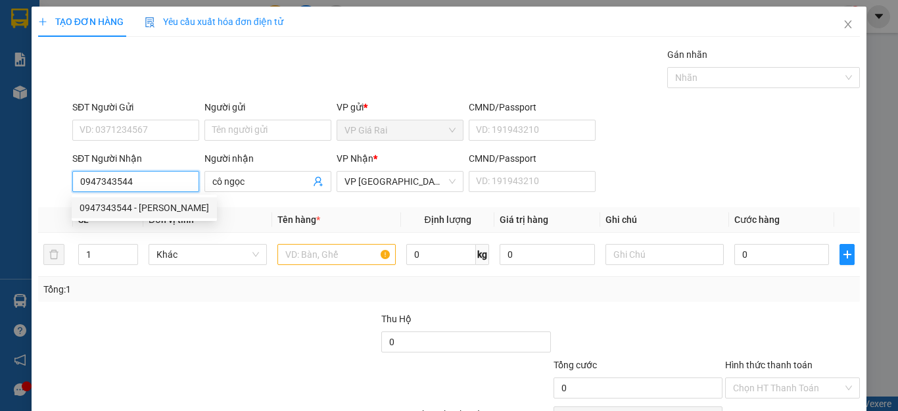
type input "40.000"
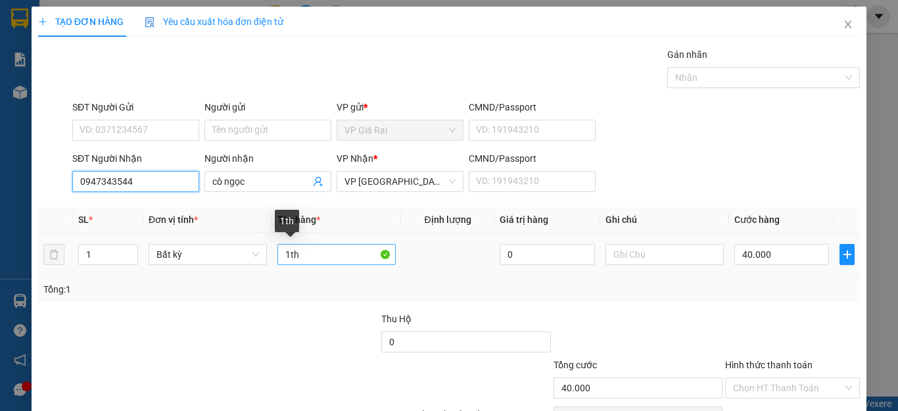
type input "0947343544"
click at [331, 253] on input "1th" at bounding box center [336, 254] width 118 height 21
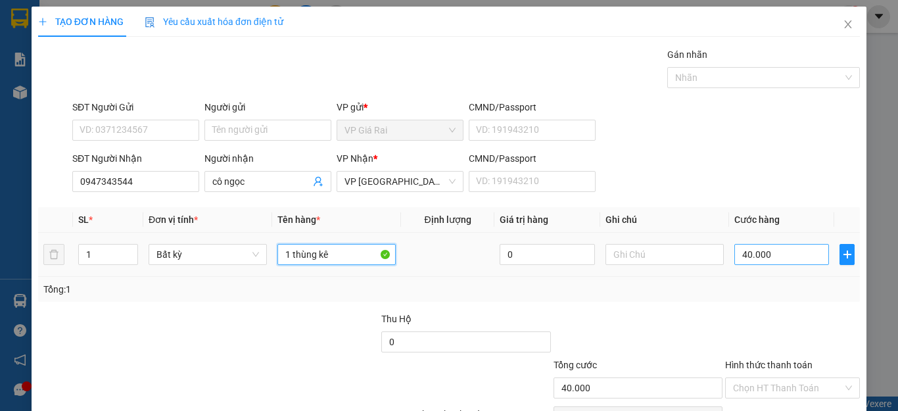
type input "1 thùng kê"
click at [734, 252] on input "40.000" at bounding box center [781, 254] width 95 height 21
type input "0"
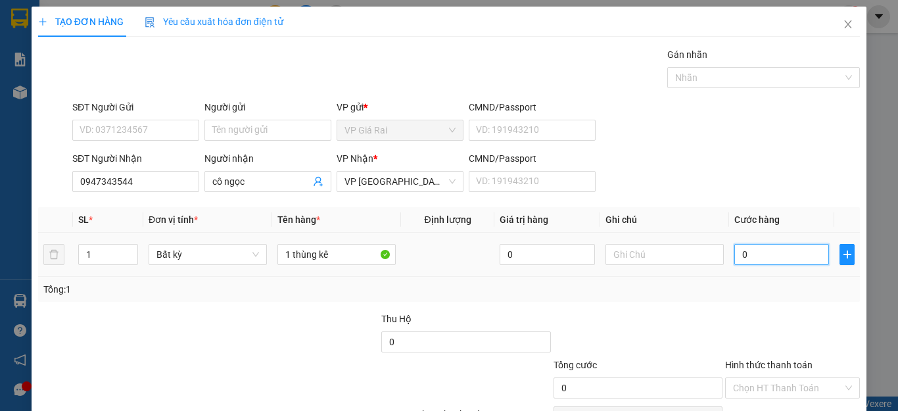
type input "50"
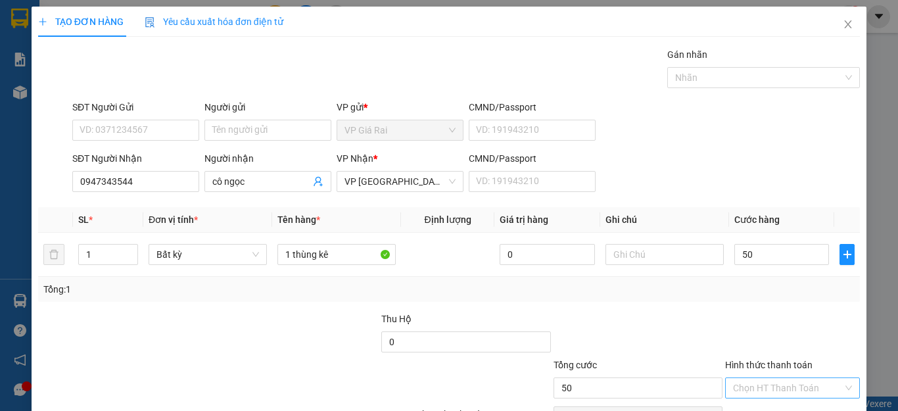
click at [819, 392] on input "Hình thức thanh toán" at bounding box center [788, 388] width 110 height 20
type input "50.000"
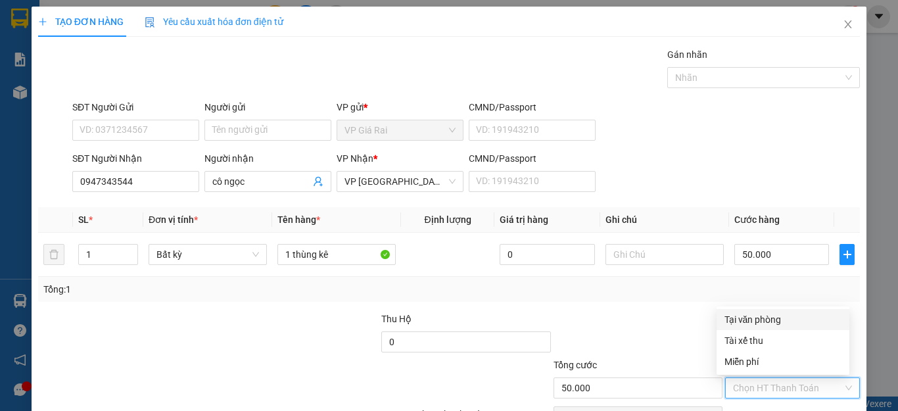
click at [763, 324] on div "Tại văn phòng" at bounding box center [782, 319] width 117 height 14
type input "0"
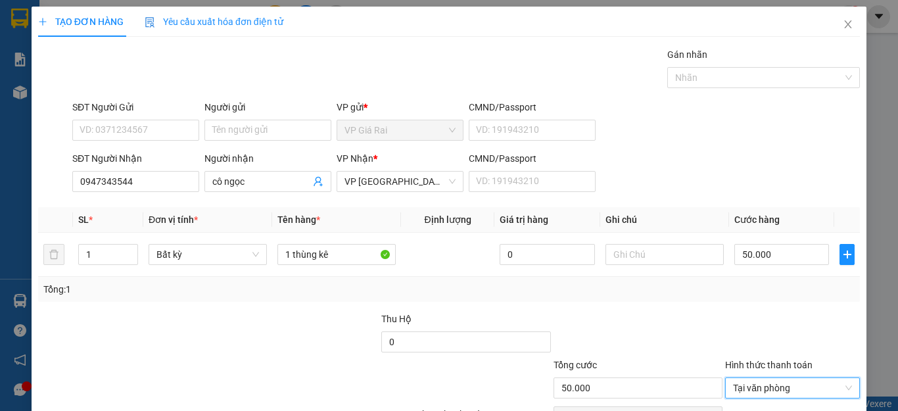
scroll to position [66, 0]
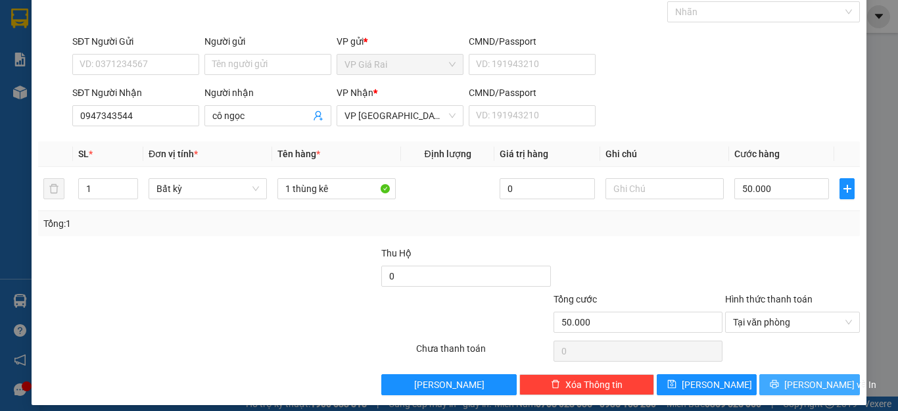
click at [762, 379] on button "[PERSON_NAME] và In" at bounding box center [809, 384] width 101 height 21
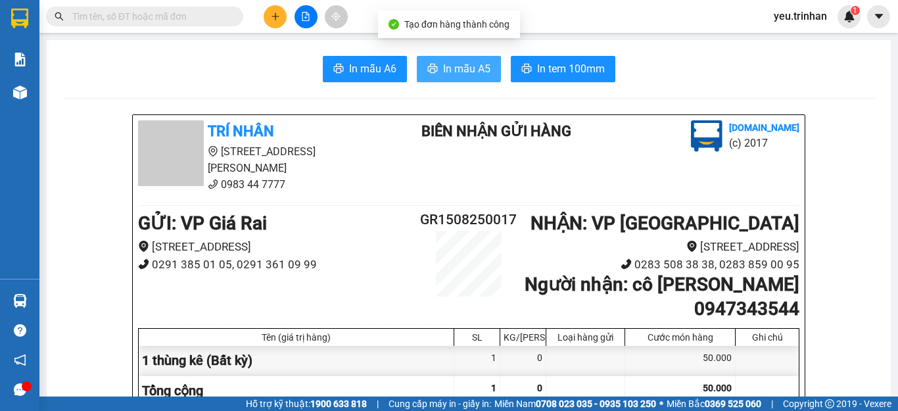
click at [443, 76] on span "In mẫu A5" at bounding box center [466, 68] width 47 height 16
click at [264, 25] on div at bounding box center [305, 16] width 99 height 23
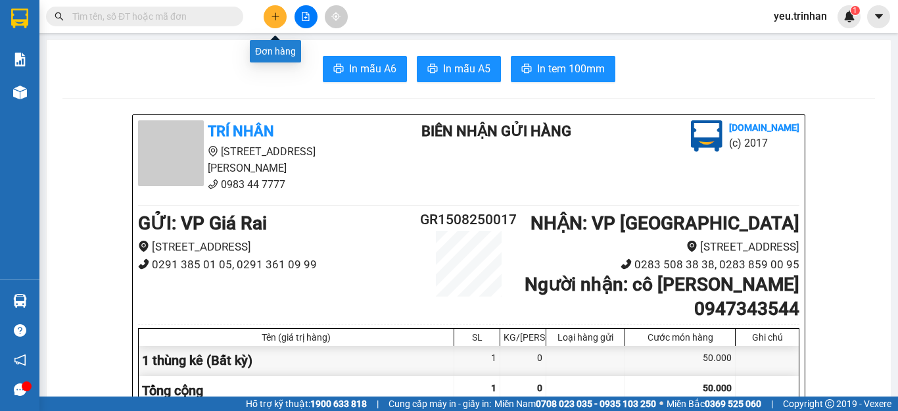
click at [273, 10] on button at bounding box center [275, 16] width 23 height 23
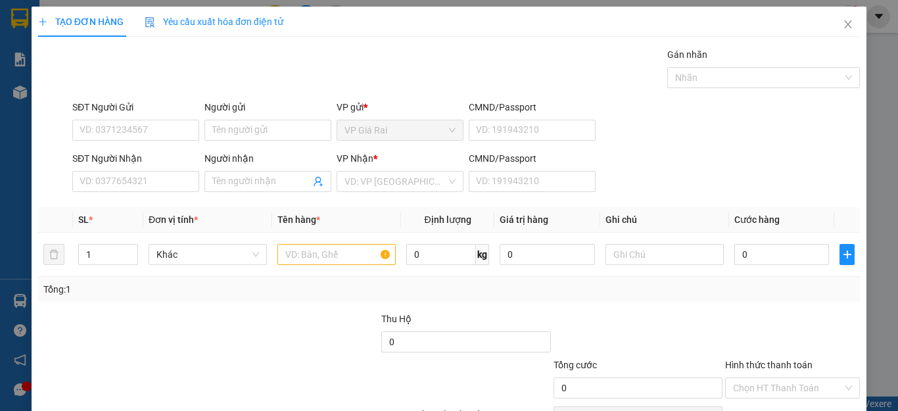
click at [126, 192] on div "SĐT Người Nhận VD: 0377654321" at bounding box center [135, 174] width 127 height 46
click at [160, 183] on input "SĐT Người Nhận" at bounding box center [135, 181] width 127 height 21
click at [311, 246] on input "text" at bounding box center [336, 254] width 118 height 21
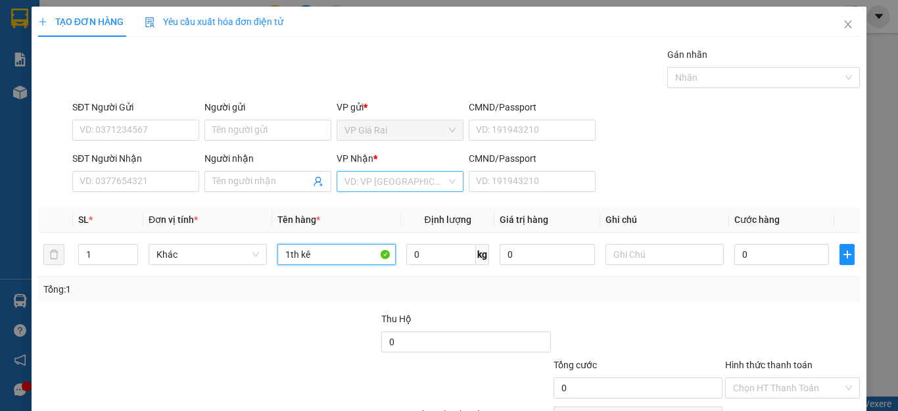
type input "1th kê"
click at [358, 179] on input "search" at bounding box center [395, 182] width 102 height 20
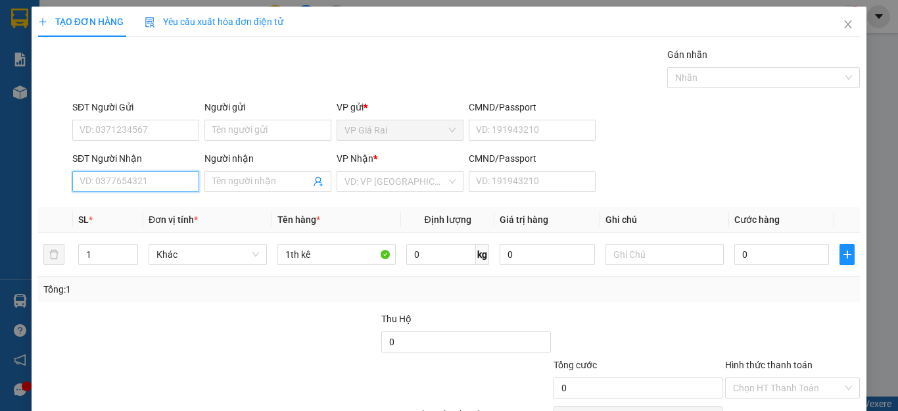
click at [145, 174] on input "SĐT Người Nhận" at bounding box center [135, 181] width 127 height 21
click at [112, 200] on div "0918005657 - bích phượng" at bounding box center [135, 207] width 111 height 14
type input "0918005657"
type input "bích phượng"
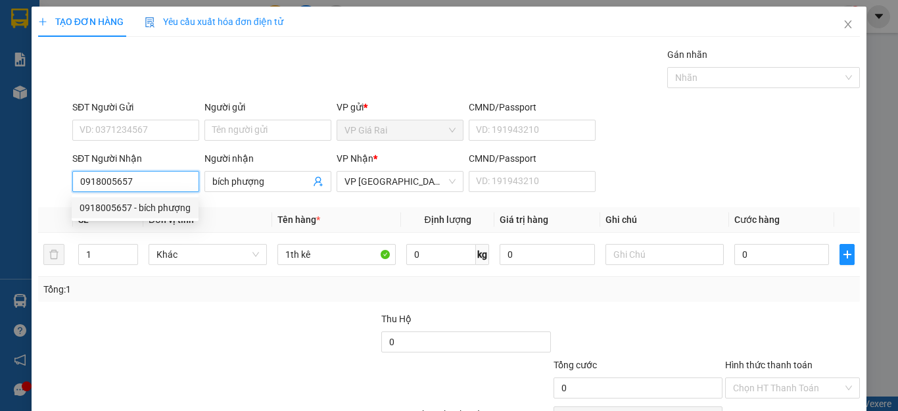
type input "90.000"
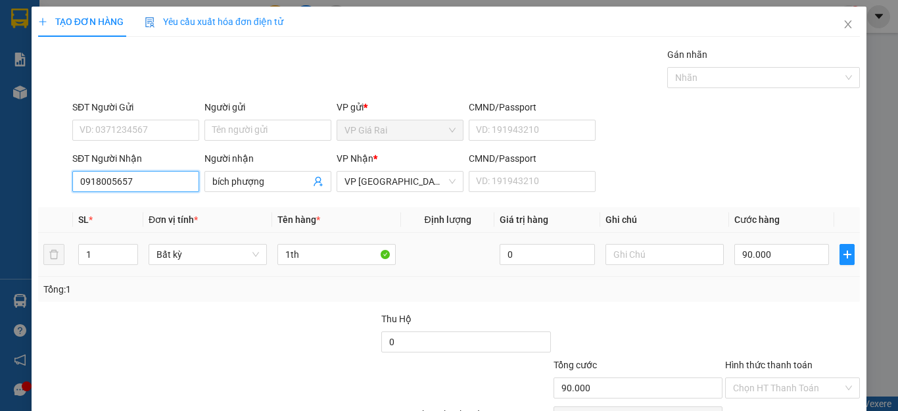
type input "0918005657"
click at [772, 237] on td "90.000" at bounding box center [781, 255] width 105 height 44
click at [771, 254] on input "90.000" at bounding box center [781, 254] width 95 height 21
type input "5"
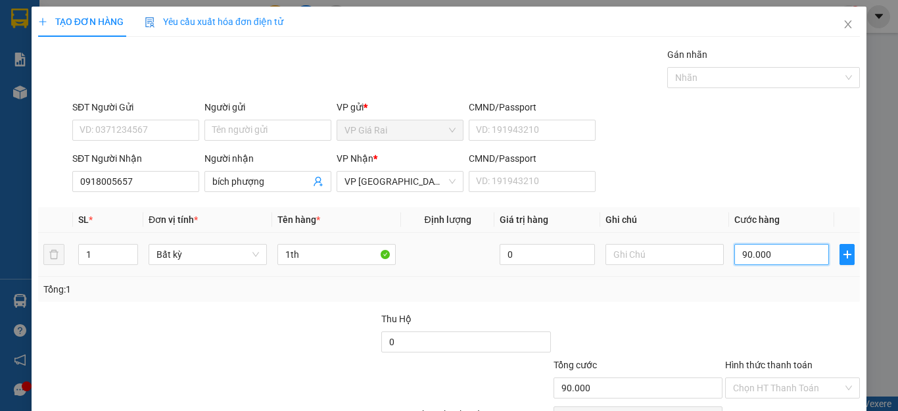
type input "5"
type input "50"
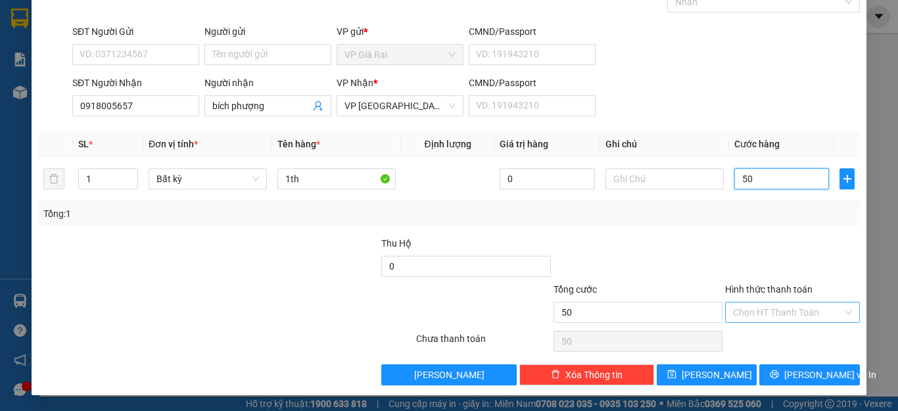
type input "50"
type input "50.000"
drag, startPoint x: 772, startPoint y: 310, endPoint x: 762, endPoint y: 325, distance: 18.0
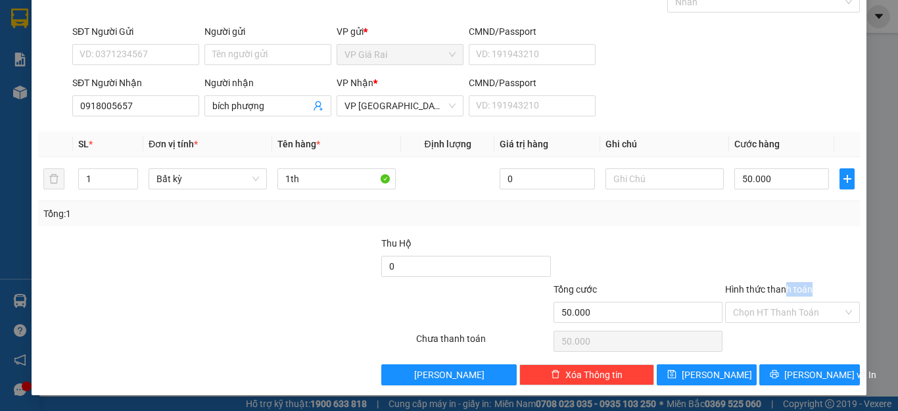
click at [767, 319] on div "Hình thức thanh toán Chọn HT Thanh Toán" at bounding box center [792, 305] width 135 height 46
drag, startPoint x: 760, startPoint y: 325, endPoint x: 760, endPoint y: 313, distance: 11.2
click at [760, 319] on div "Hình thức thanh toán Chọn HT Thanh Toán" at bounding box center [792, 305] width 135 height 46
click at [760, 313] on input "Hình thức thanh toán" at bounding box center [788, 312] width 110 height 20
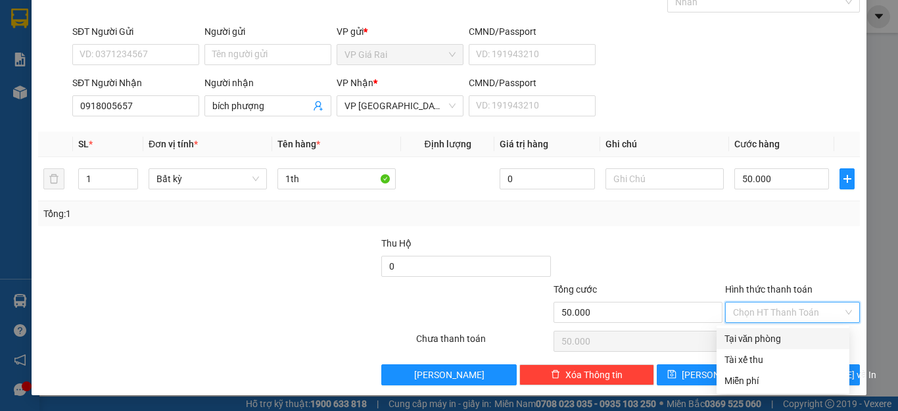
click at [761, 326] on div "Transit Pickup Surcharge Ids Transit Deliver Surcharge Ids Transit Deliver Surc…" at bounding box center [449, 178] width 822 height 413
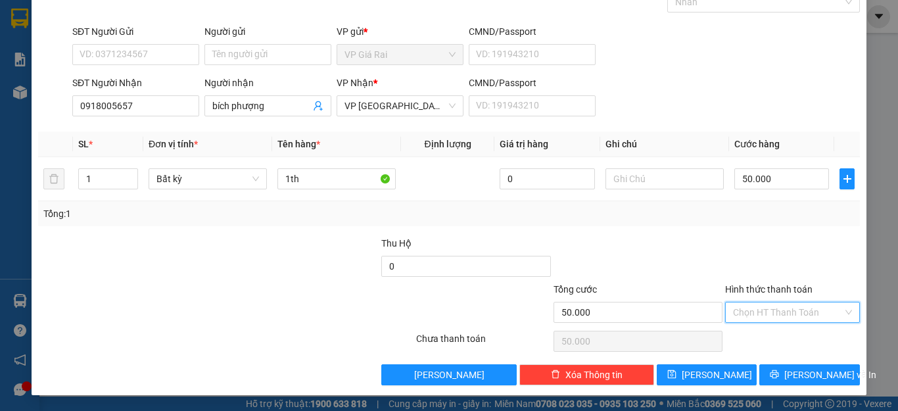
drag, startPoint x: 774, startPoint y: 306, endPoint x: 766, endPoint y: 336, distance: 31.9
click at [774, 310] on input "Hình thức thanh toán" at bounding box center [788, 312] width 110 height 20
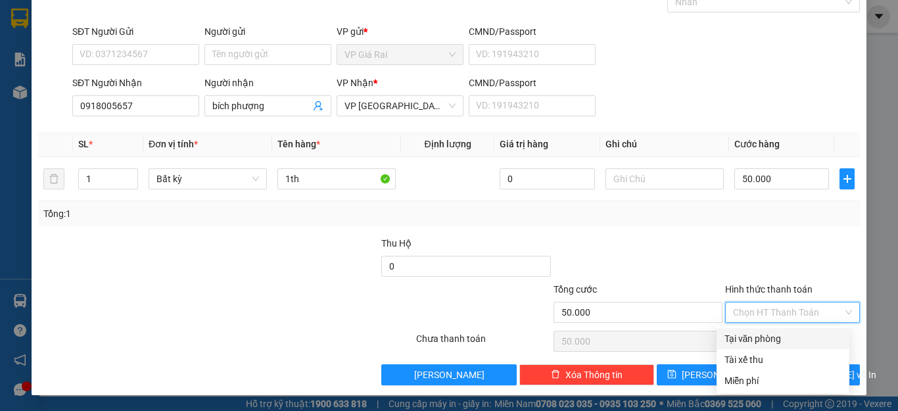
drag, startPoint x: 764, startPoint y: 335, endPoint x: 801, endPoint y: 359, distance: 44.7
click at [766, 336] on div "Tại văn phòng" at bounding box center [782, 338] width 117 height 14
type input "0"
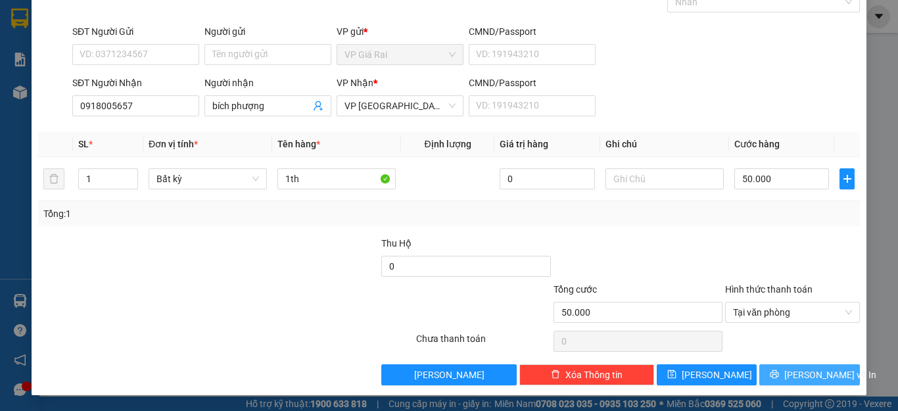
click at [803, 375] on span "[PERSON_NAME] và In" at bounding box center [830, 374] width 92 height 14
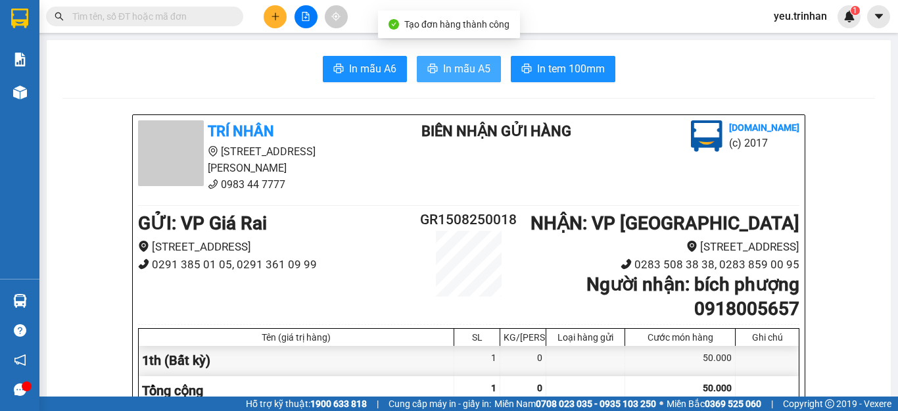
click at [465, 66] on span "In mẫu A5" at bounding box center [466, 68] width 47 height 16
drag, startPoint x: 580, startPoint y: 137, endPoint x: 686, endPoint y: 75, distance: 123.4
click at [686, 75] on div "In mẫu A6 In mẫu A5 In tem 100mm" at bounding box center [468, 69] width 812 height 26
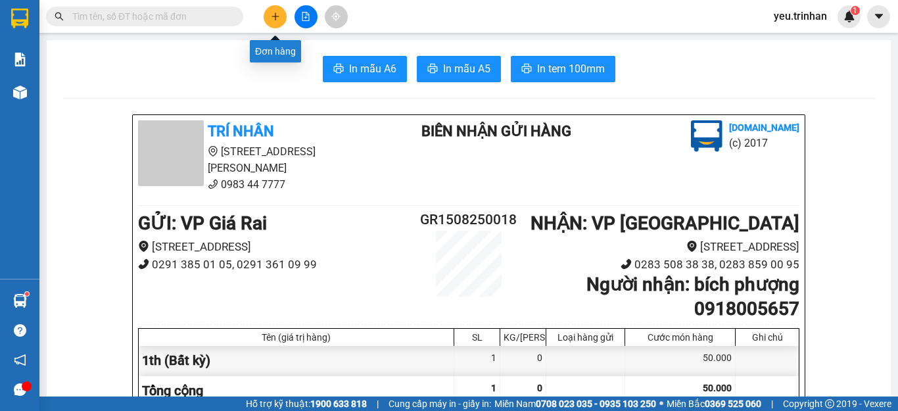
click at [280, 12] on button at bounding box center [275, 16] width 23 height 23
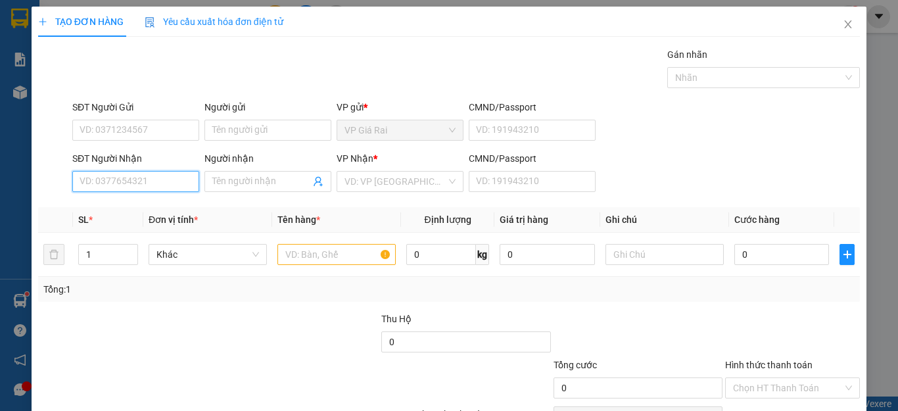
click at [105, 179] on input "SĐT Người Nhận" at bounding box center [135, 181] width 127 height 21
type input "0909654771"
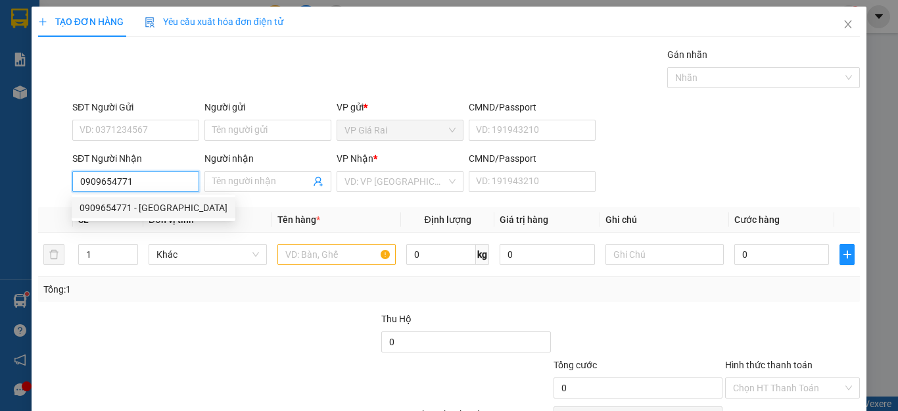
click at [139, 205] on div "0909654771 - [GEOGRAPHIC_DATA]" at bounding box center [154, 207] width 148 height 14
type input "việt thái"
type input "30.000"
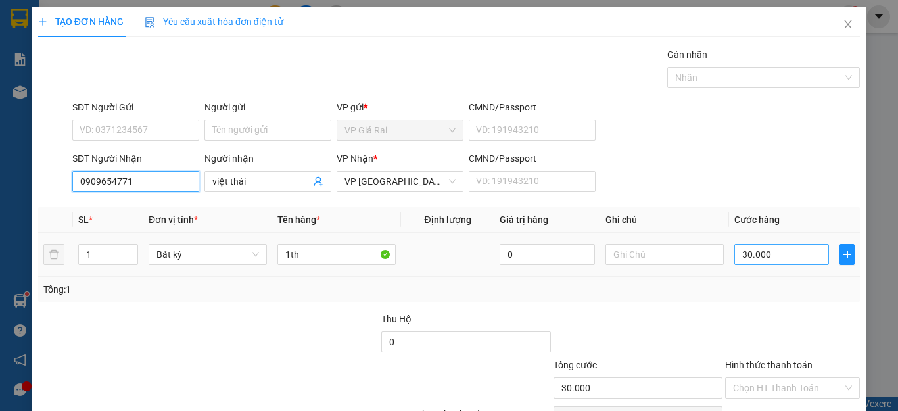
type input "0909654771"
click at [747, 256] on input "30.000" at bounding box center [781, 254] width 95 height 21
type input "4"
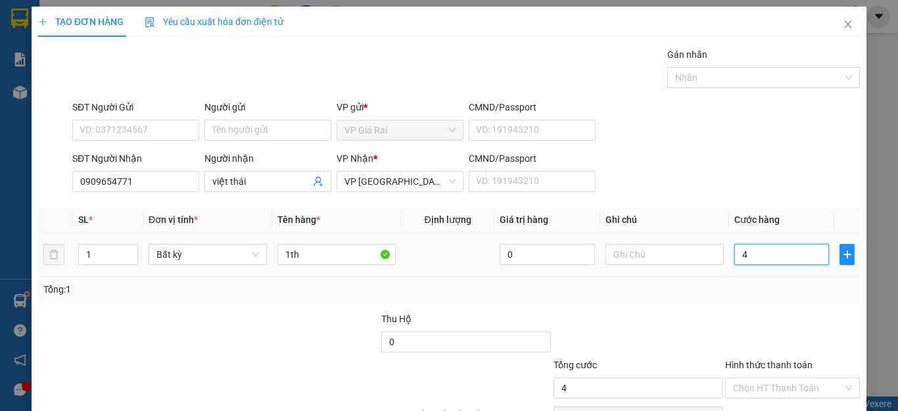
type input "40"
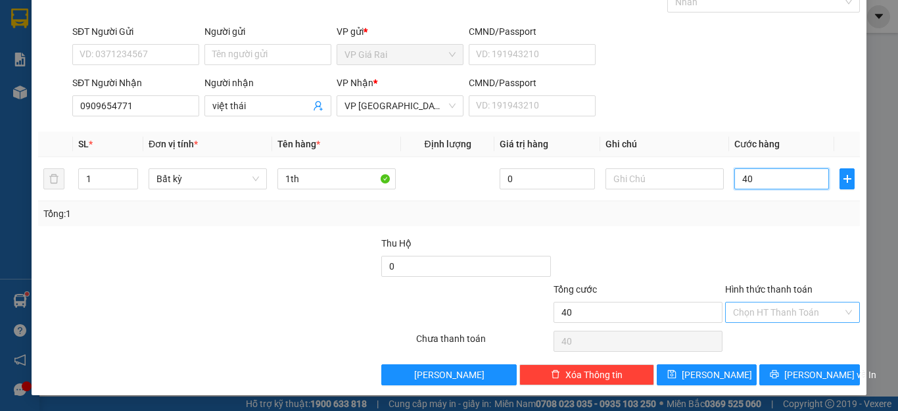
type input "40"
type input "40.000"
drag, startPoint x: 743, startPoint y: 315, endPoint x: 743, endPoint y: 323, distance: 7.2
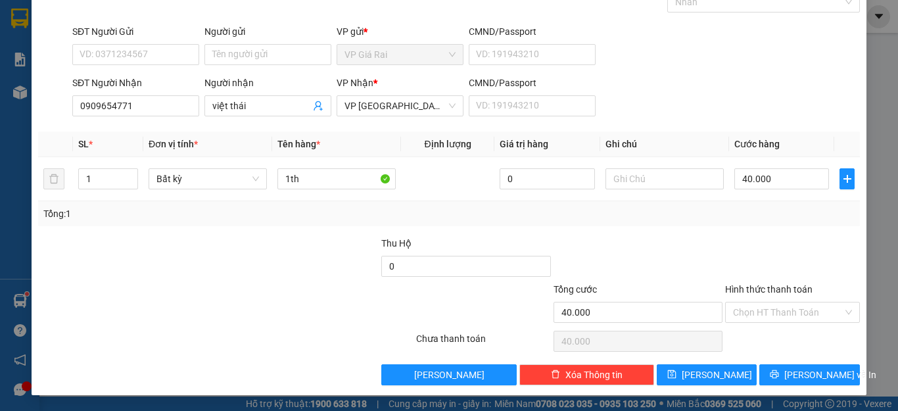
click at [743, 319] on input "Hình thức thanh toán" at bounding box center [788, 312] width 110 height 20
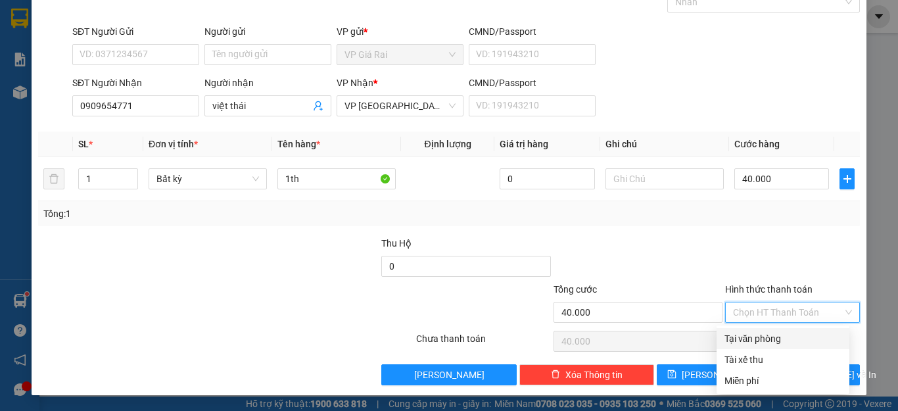
click at [745, 340] on div "Tại văn phòng" at bounding box center [782, 338] width 117 height 14
type input "0"
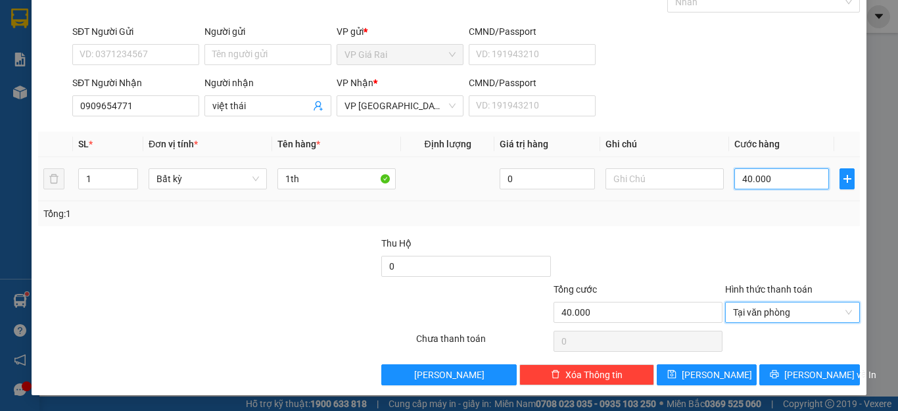
click at [757, 177] on input "40.000" at bounding box center [781, 178] width 95 height 21
type input "3"
type input "30"
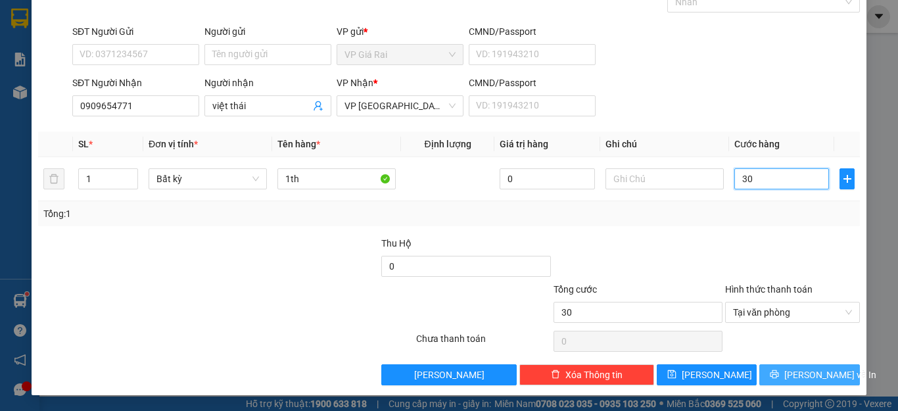
type input "30"
type input "30.000"
click at [829, 383] on button "[PERSON_NAME] và In" at bounding box center [809, 374] width 101 height 21
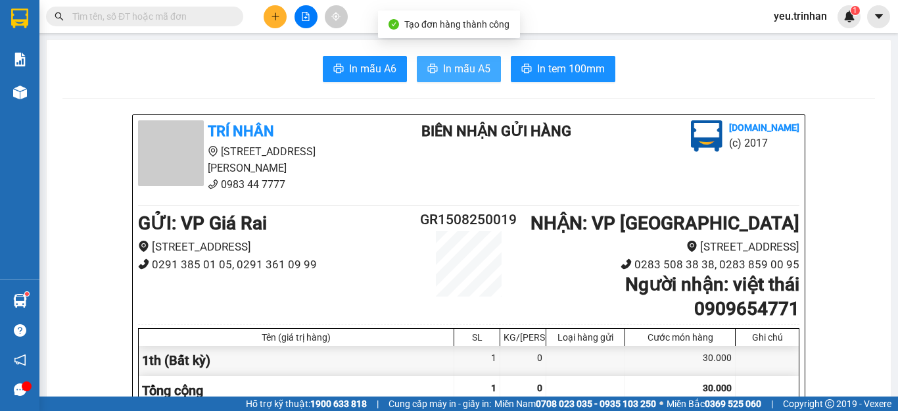
click at [458, 65] on span "In mẫu A5" at bounding box center [466, 68] width 47 height 16
